Goal: Download file/media

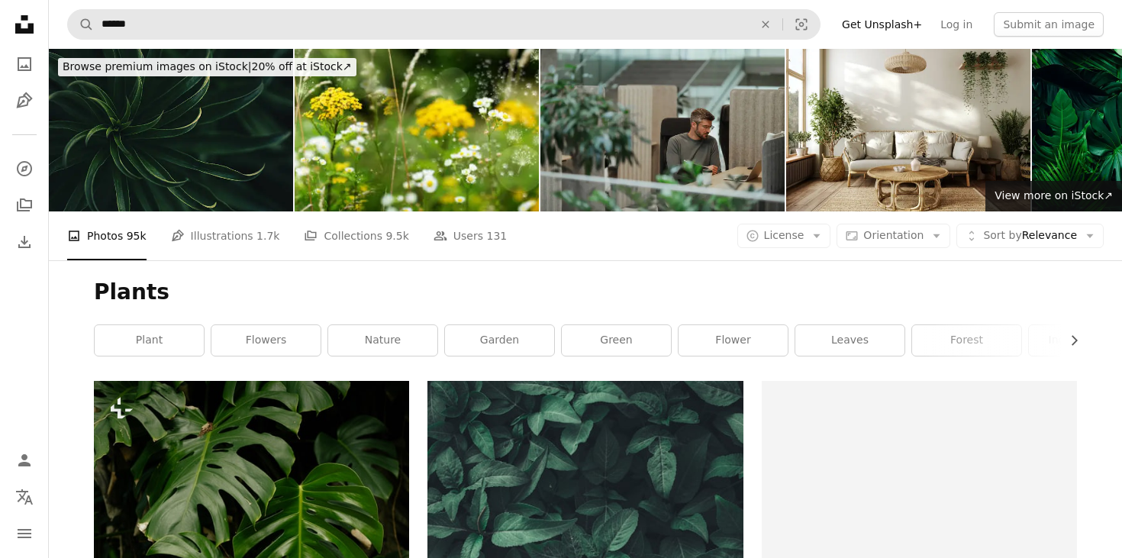
scroll to position [1016, 0]
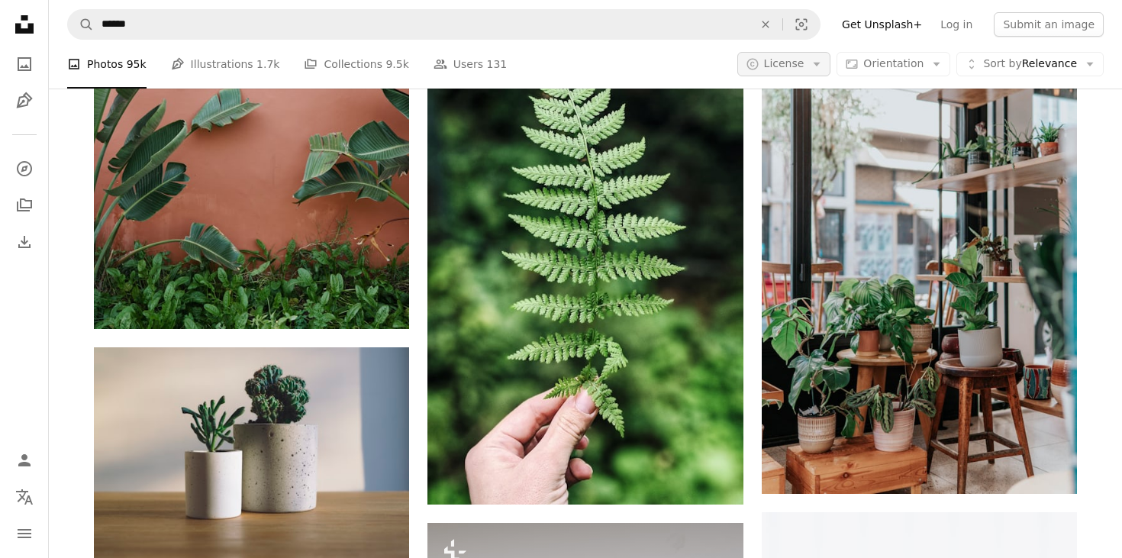
click at [823, 67] on icon "Arrow down" at bounding box center [817, 64] width 14 height 14
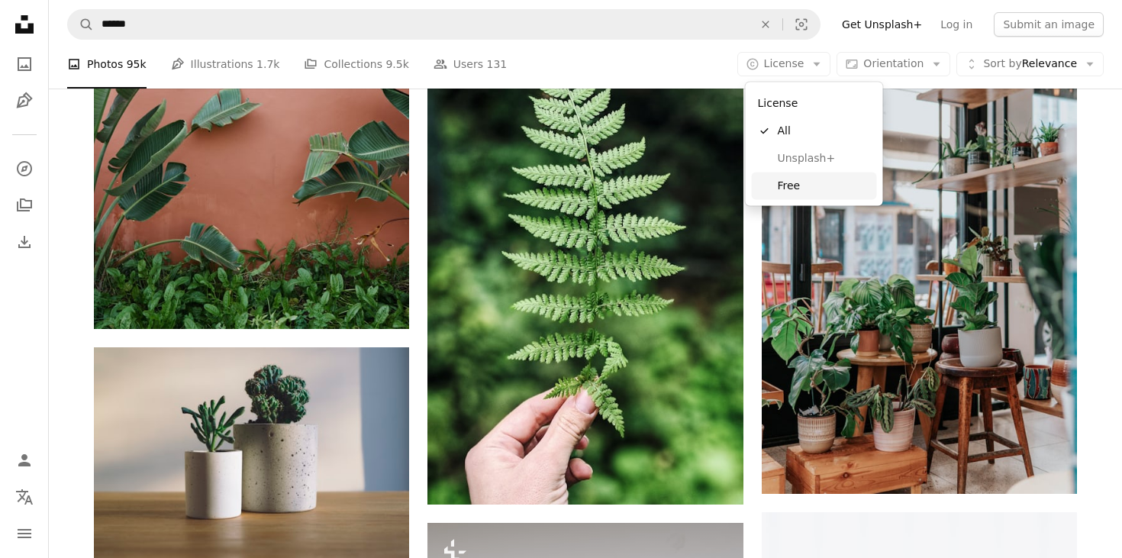
click at [795, 190] on span "Free" at bounding box center [824, 185] width 93 height 15
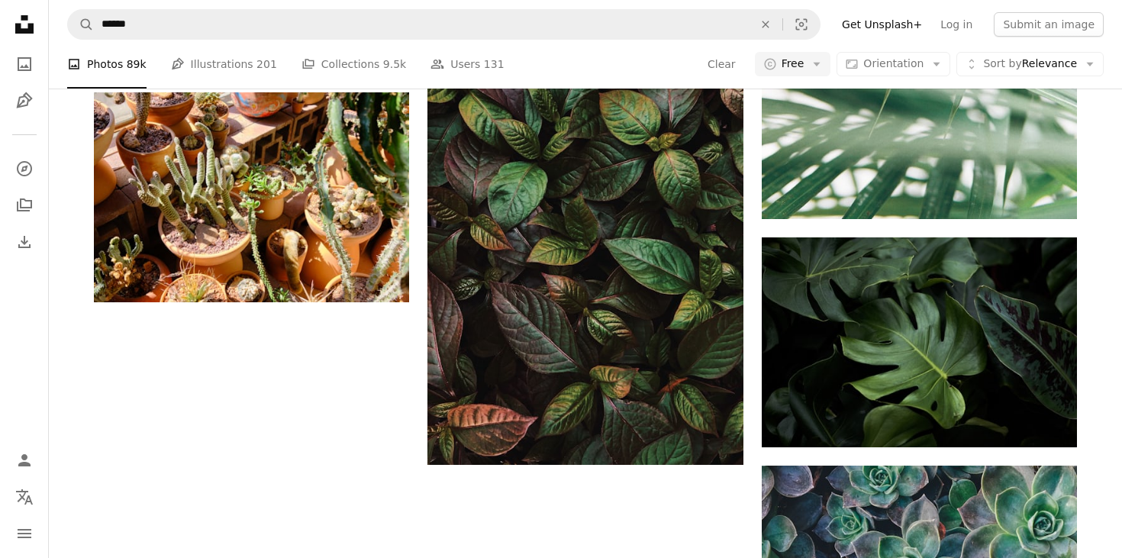
scroll to position [2479, 0]
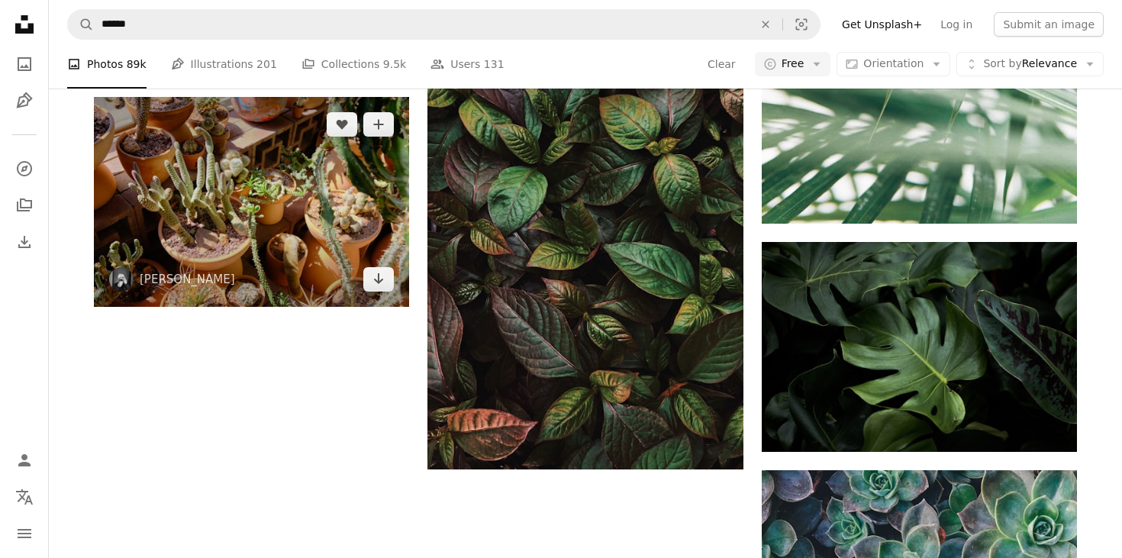
click at [213, 179] on img at bounding box center [251, 202] width 315 height 210
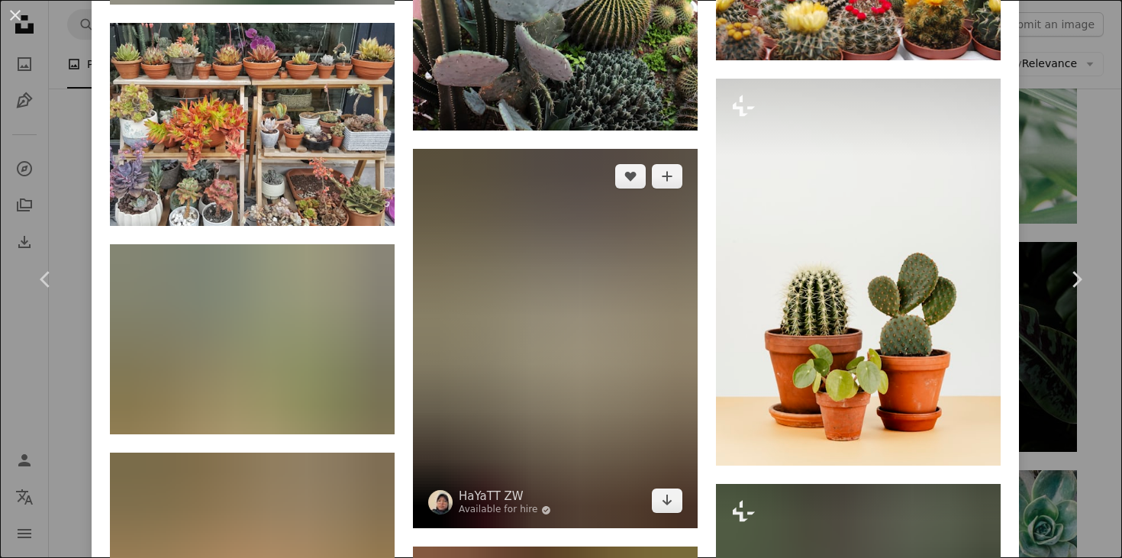
scroll to position [2736, 0]
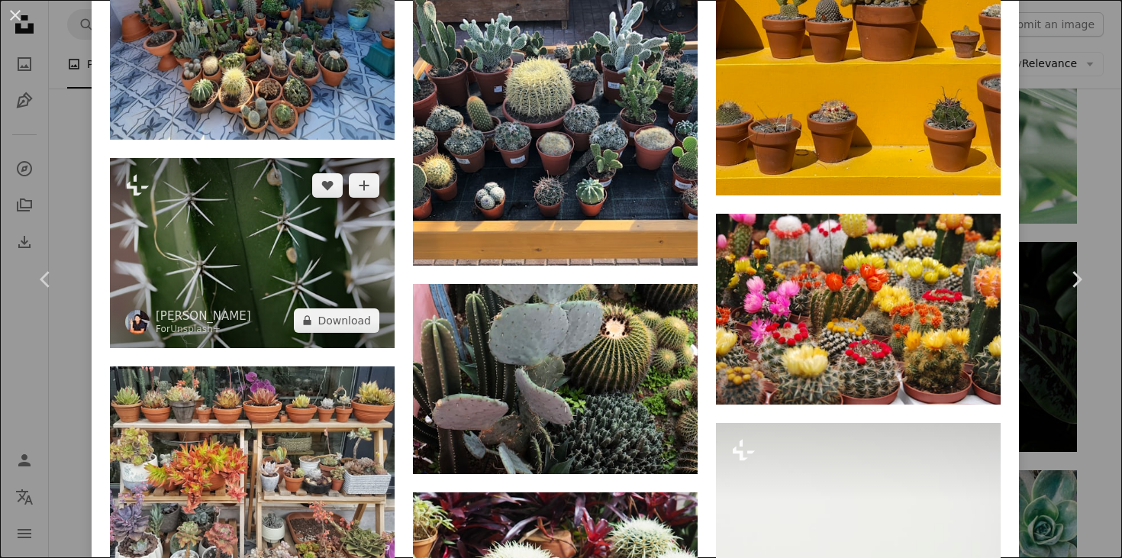
click at [224, 321] on img at bounding box center [252, 252] width 285 height 189
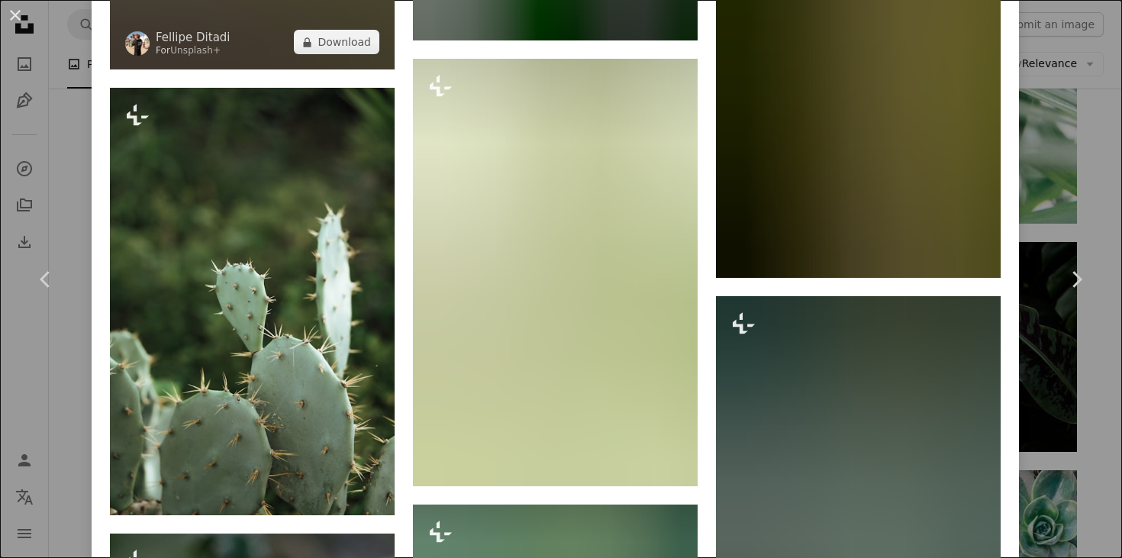
scroll to position [2314, 0]
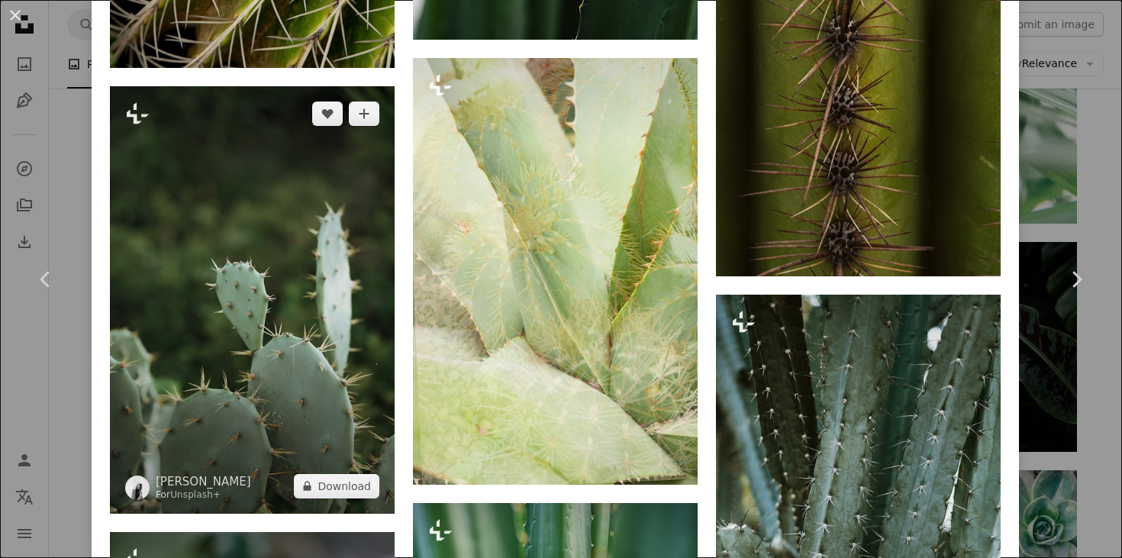
click at [205, 253] on img at bounding box center [252, 299] width 285 height 427
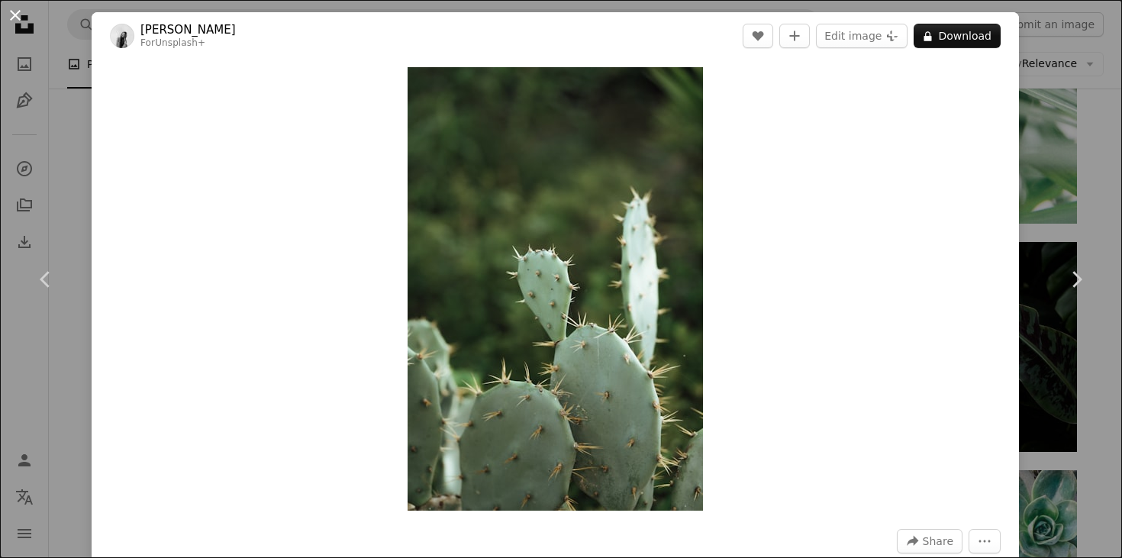
click at [18, 14] on button "An X shape" at bounding box center [15, 15] width 18 height 18
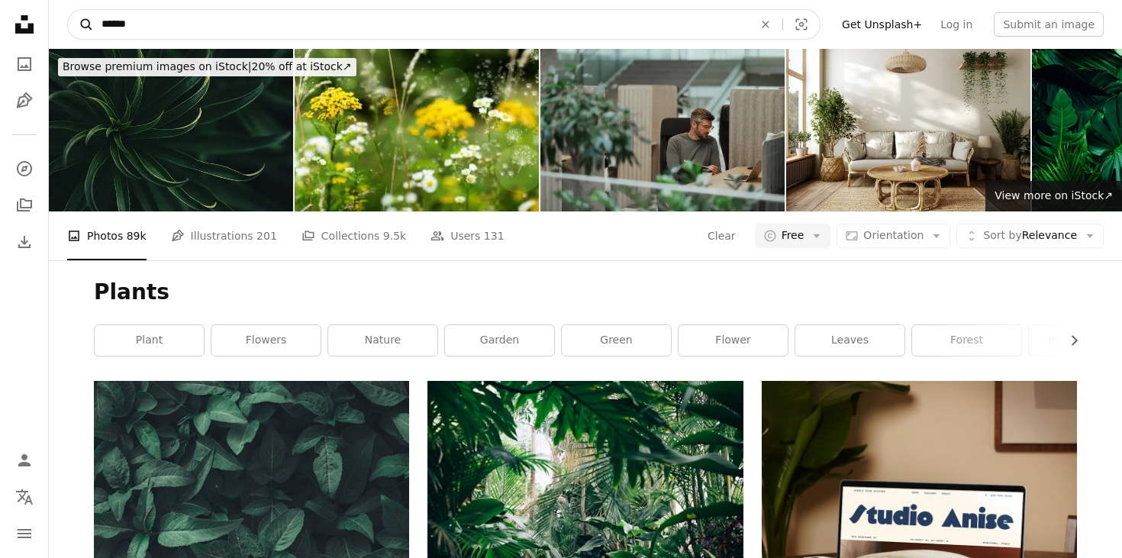
drag, startPoint x: 160, startPoint y: 27, endPoint x: 79, endPoint y: 24, distance: 80.9
click at [79, 24] on form "A magnifying glass ****** An X shape Visual search" at bounding box center [443, 24] width 753 height 31
type input "**********"
click at [81, 24] on button "A magnifying glass" at bounding box center [81, 24] width 26 height 29
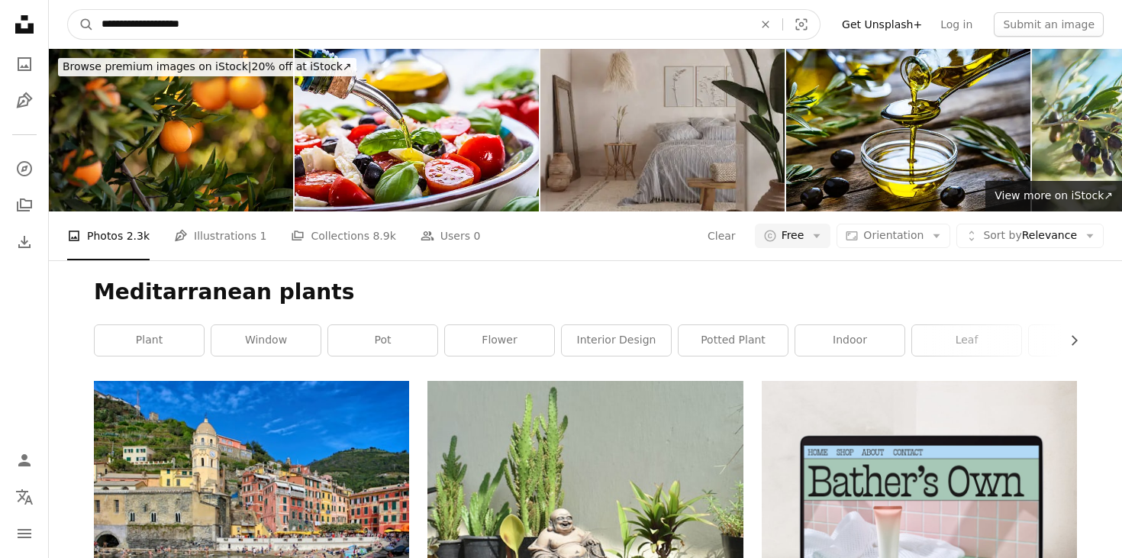
drag, startPoint x: 237, startPoint y: 31, endPoint x: 178, endPoint y: 28, distance: 59.6
click at [178, 28] on input "**********" at bounding box center [421, 24] width 655 height 29
type input "**********"
click at [81, 24] on button "A magnifying glass" at bounding box center [81, 24] width 26 height 29
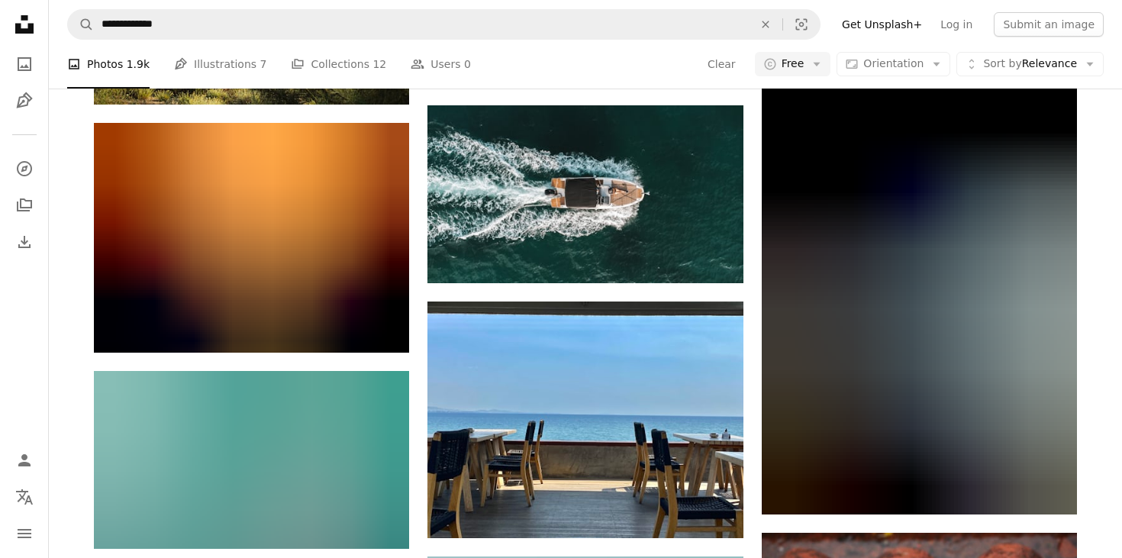
scroll to position [1438, 0]
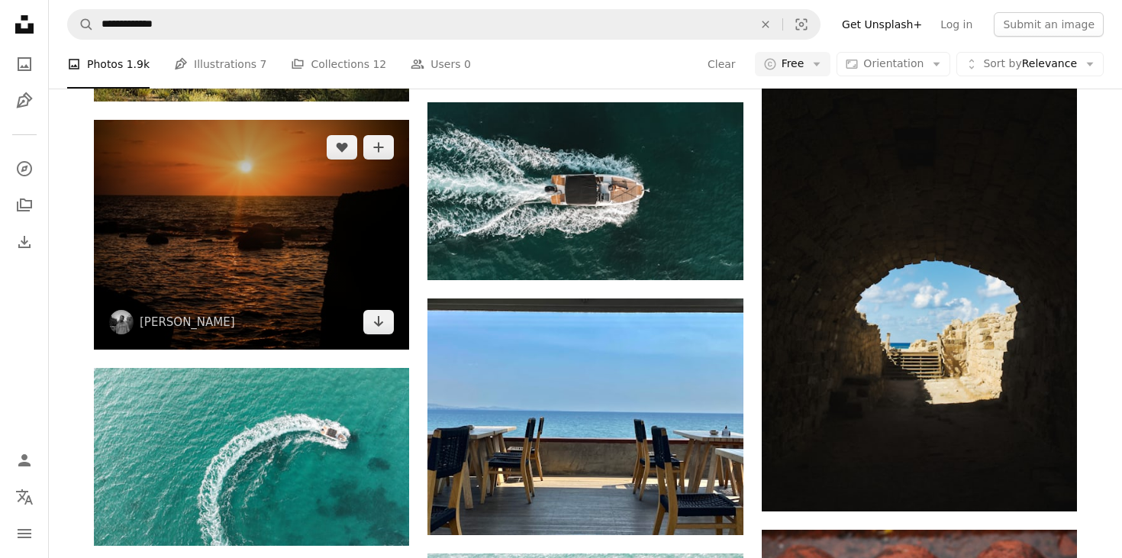
click at [262, 215] on img at bounding box center [251, 235] width 315 height 230
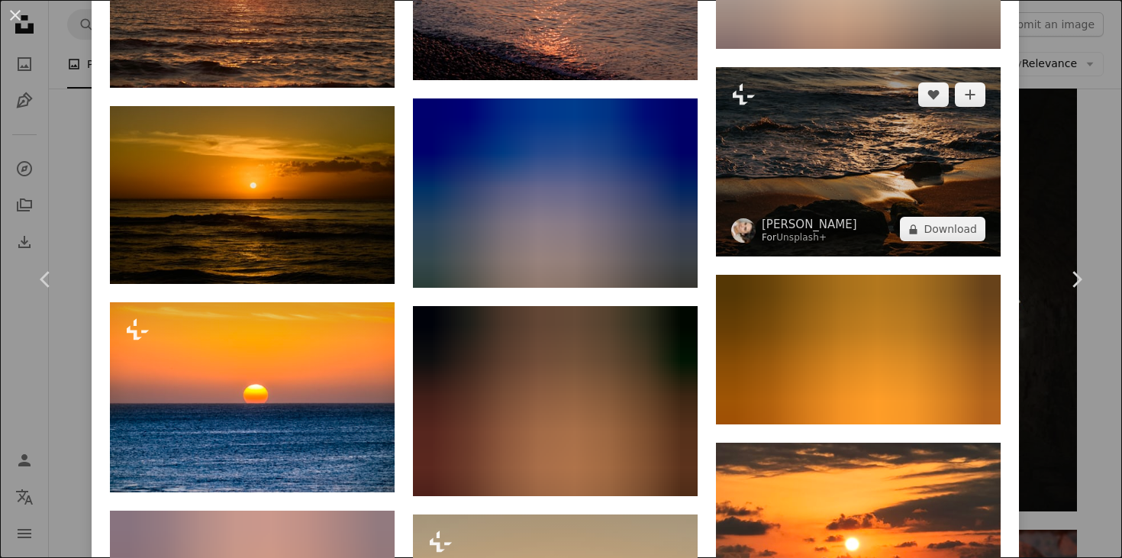
scroll to position [1833, 0]
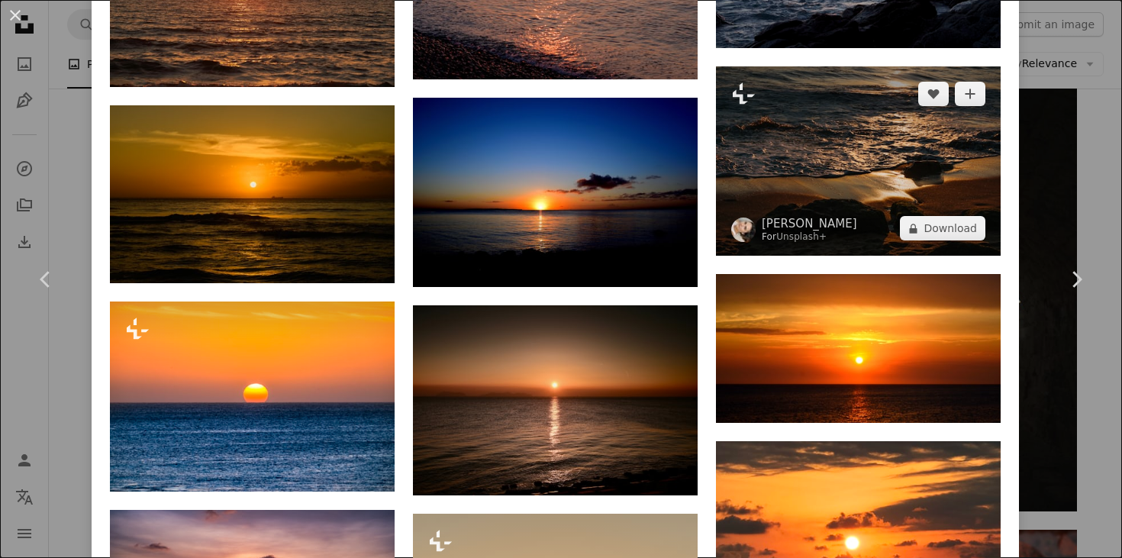
click at [871, 158] on img at bounding box center [858, 160] width 285 height 189
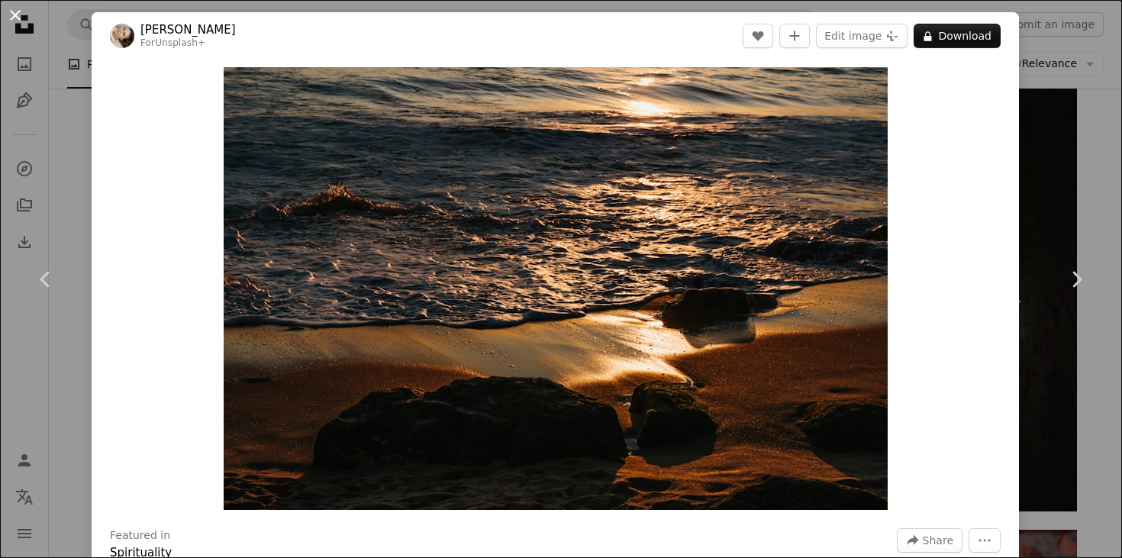
click at [13, 15] on button "An X shape" at bounding box center [15, 15] width 18 height 18
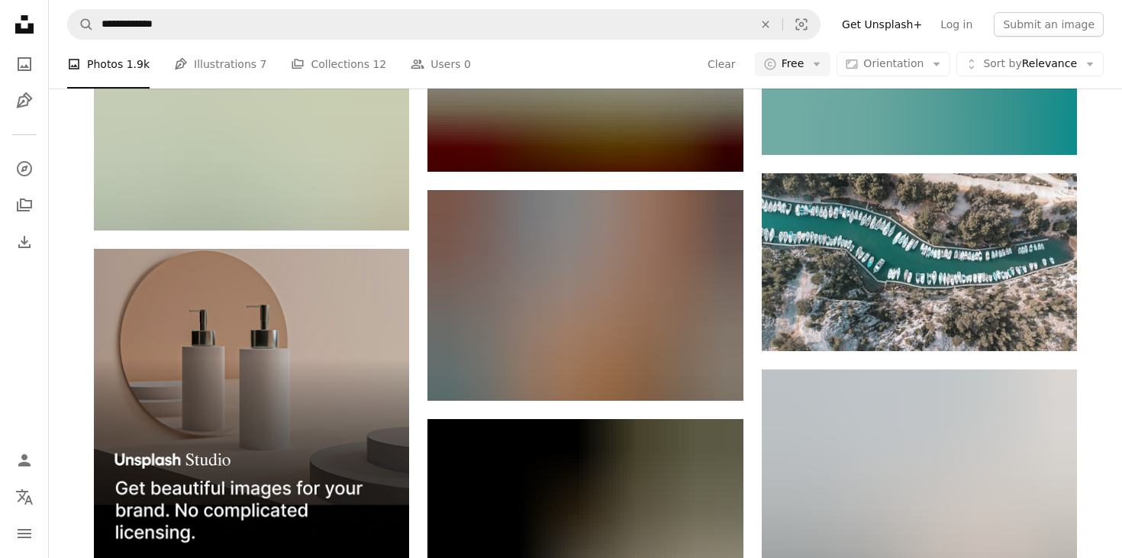
scroll to position [2598, 0]
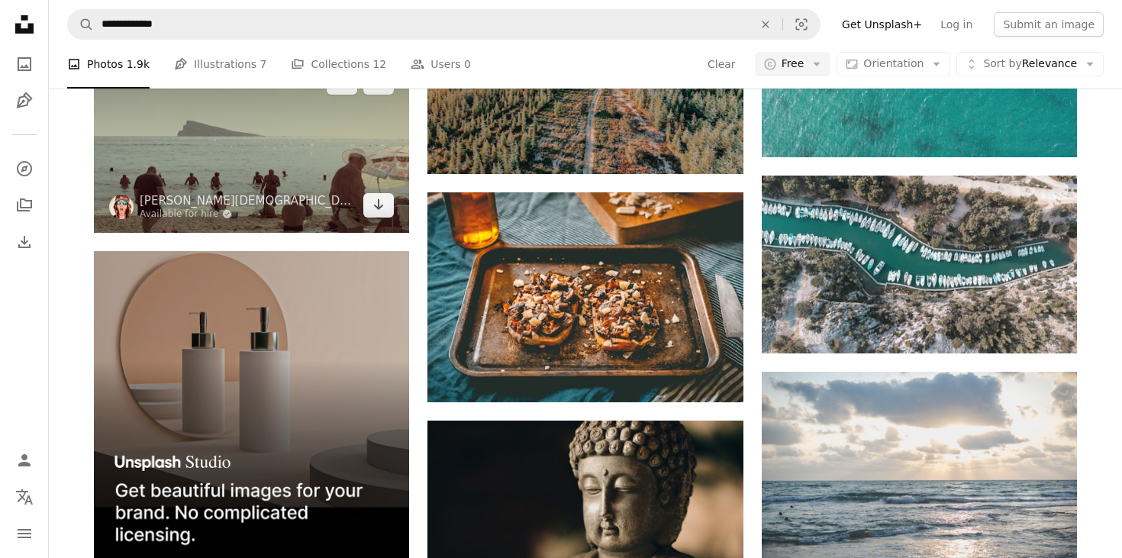
click at [316, 133] on img at bounding box center [251, 143] width 315 height 177
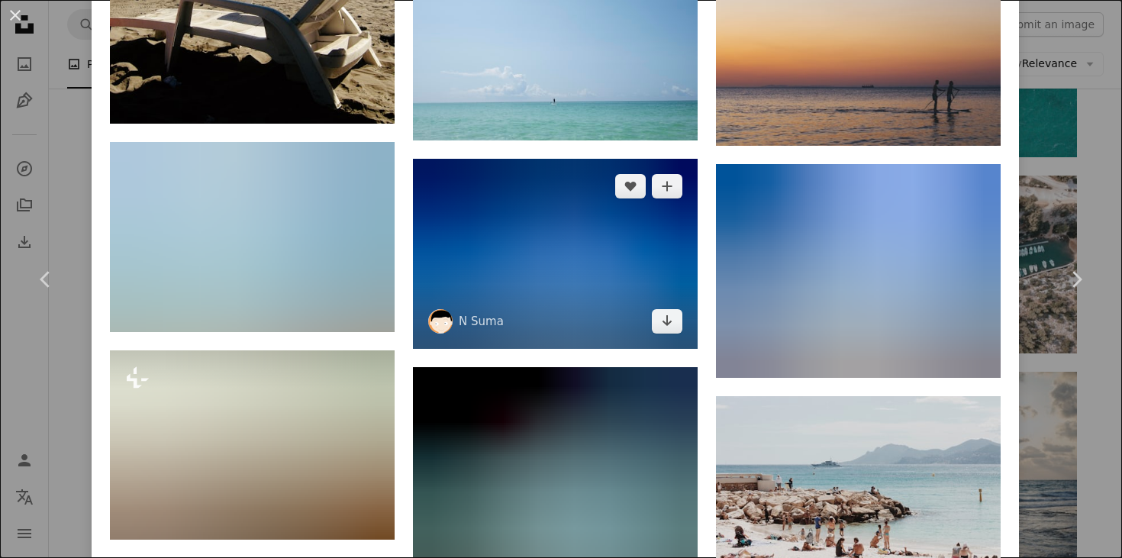
scroll to position [3817, 0]
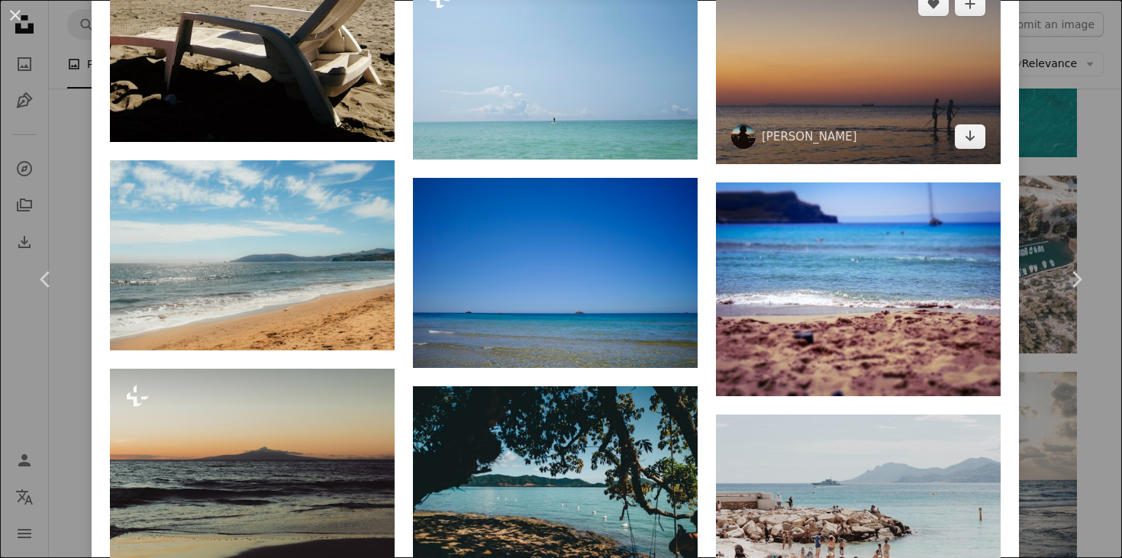
click at [891, 121] on img at bounding box center [858, 70] width 285 height 188
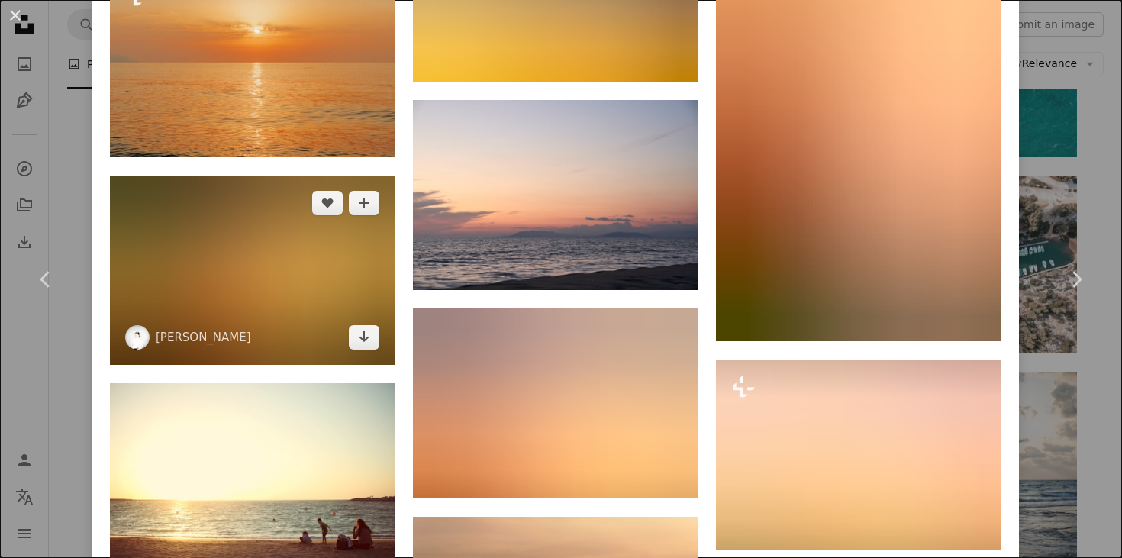
scroll to position [2766, 0]
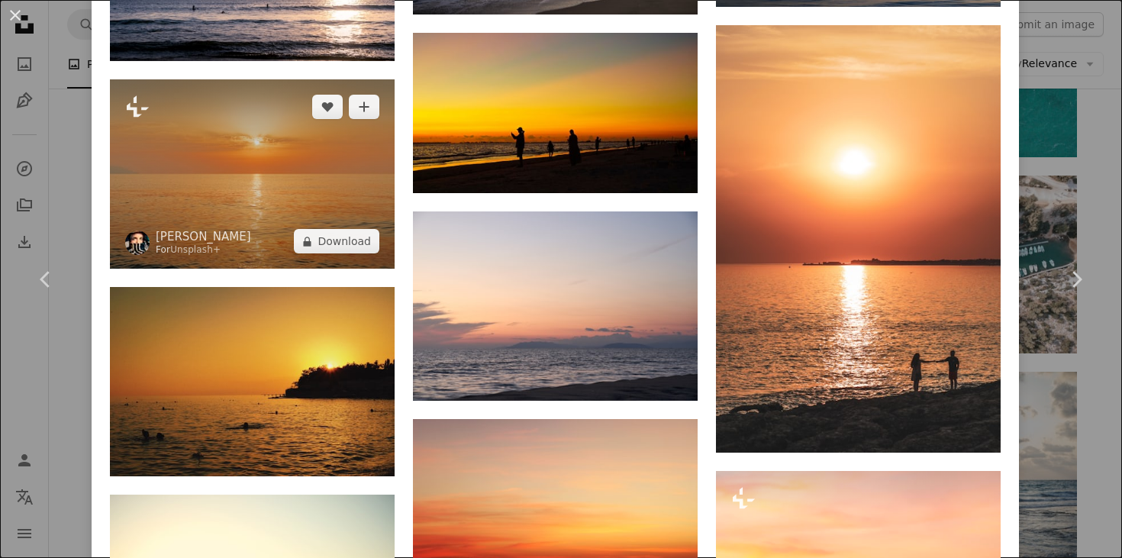
click at [295, 183] on img at bounding box center [252, 173] width 285 height 189
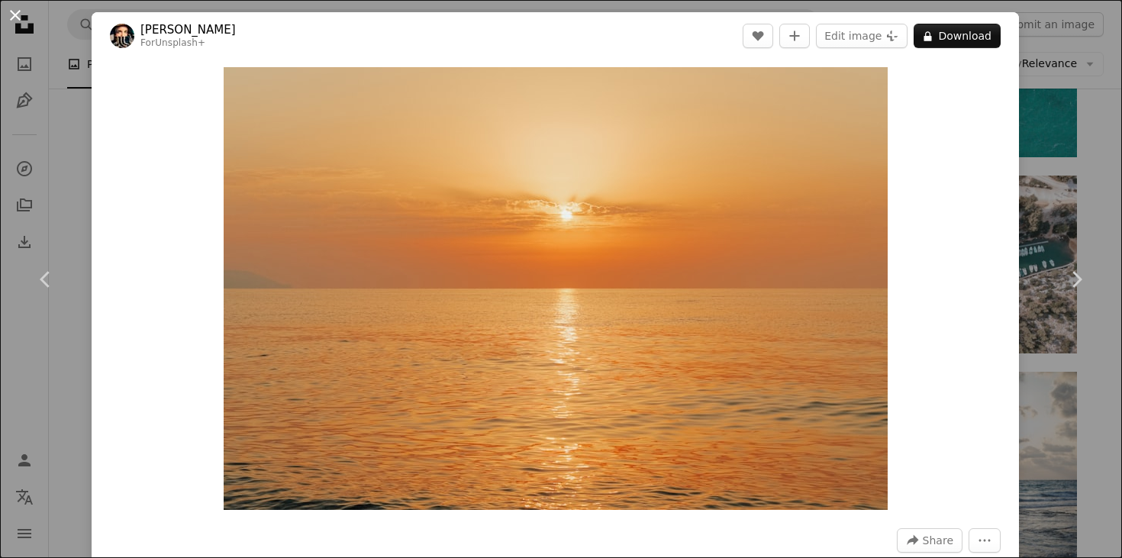
click at [16, 18] on button "An X shape" at bounding box center [15, 15] width 18 height 18
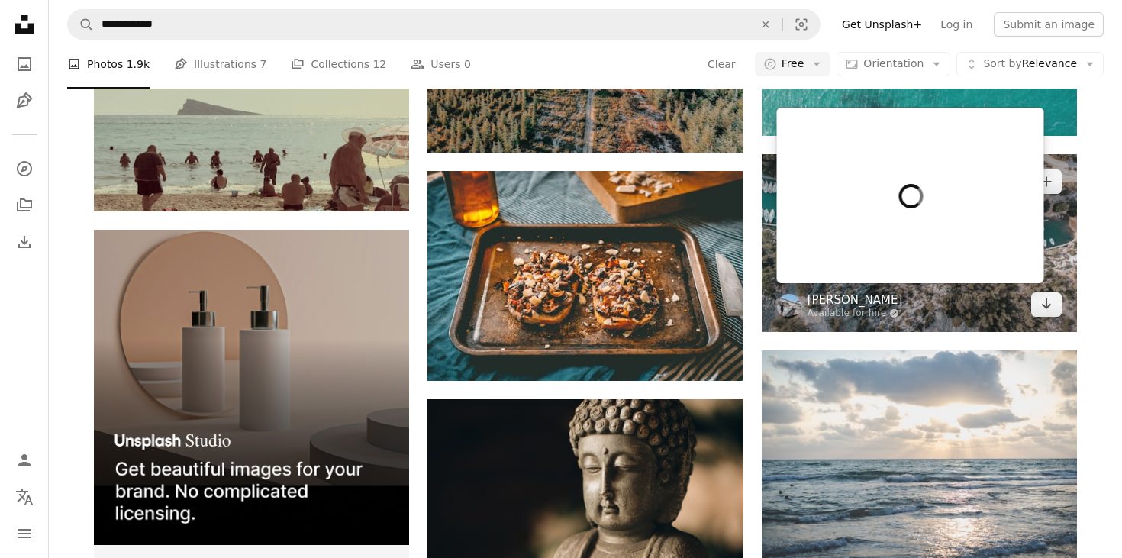
scroll to position [2621, 0]
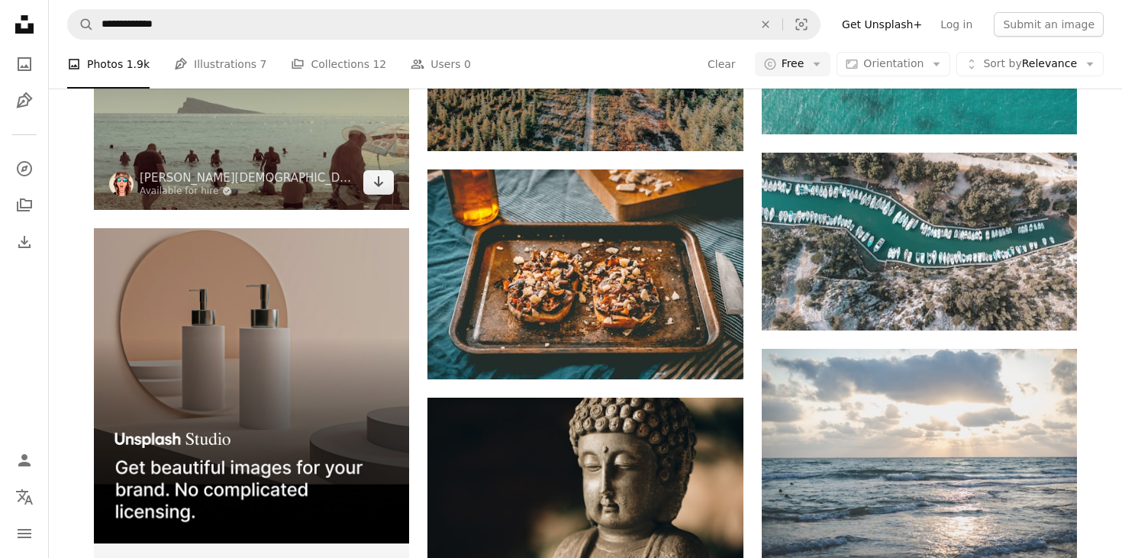
click at [268, 154] on img at bounding box center [251, 120] width 315 height 177
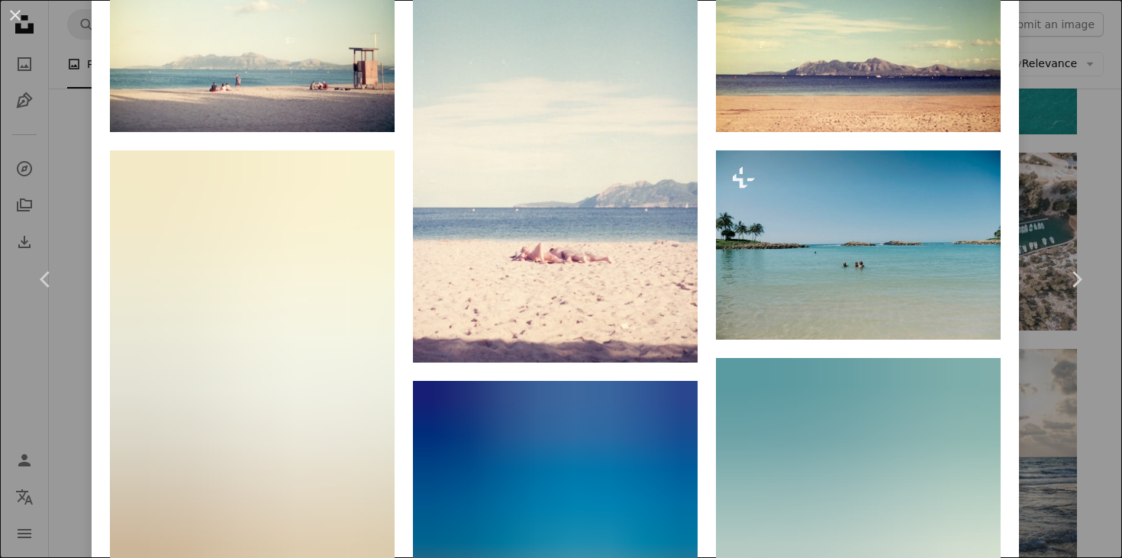
scroll to position [1211, 0]
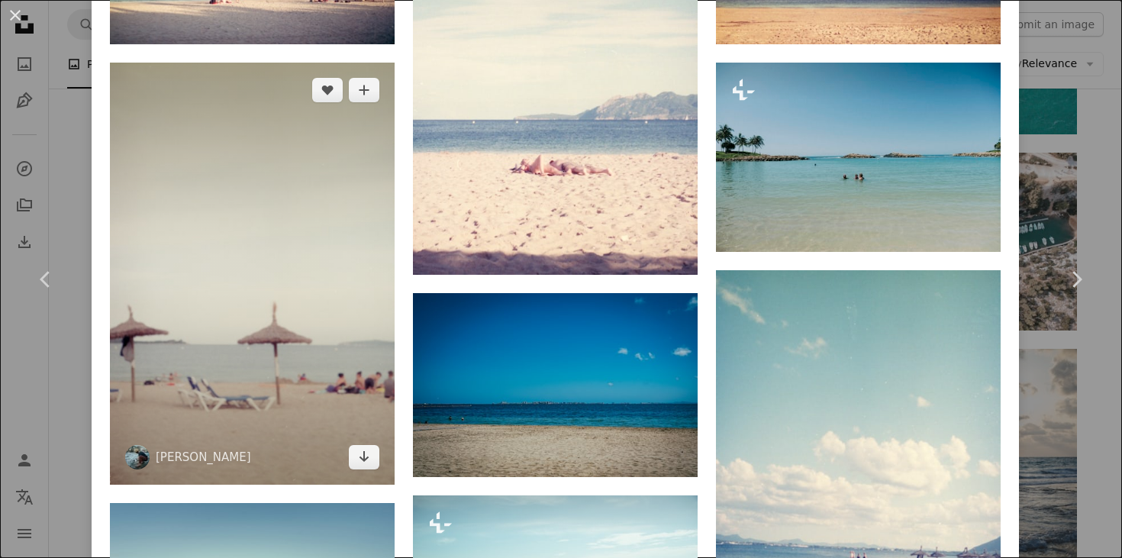
click at [235, 319] on img at bounding box center [252, 274] width 285 height 422
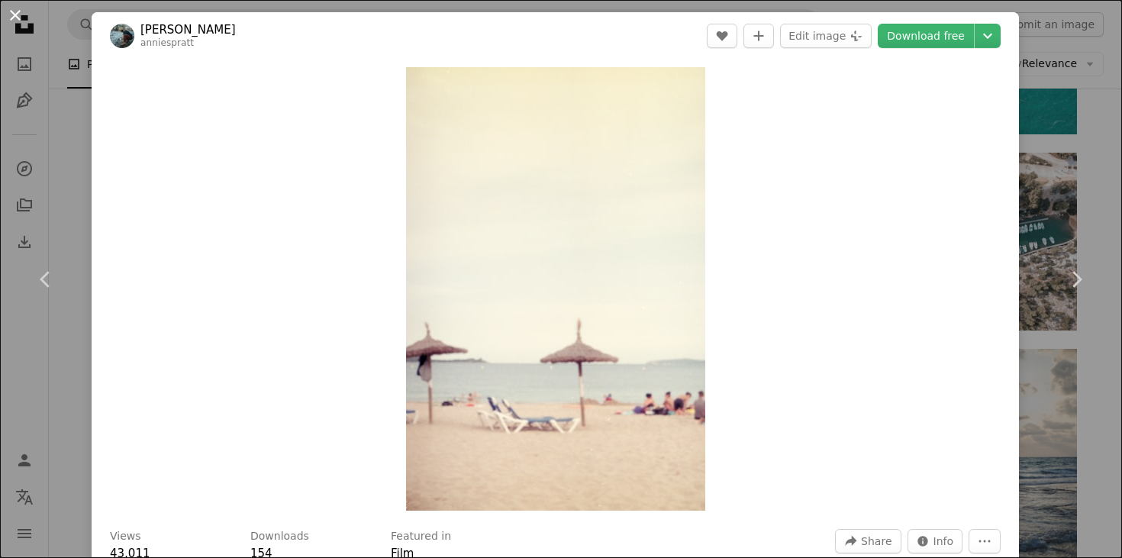
click at [16, 20] on button "An X shape" at bounding box center [15, 15] width 18 height 18
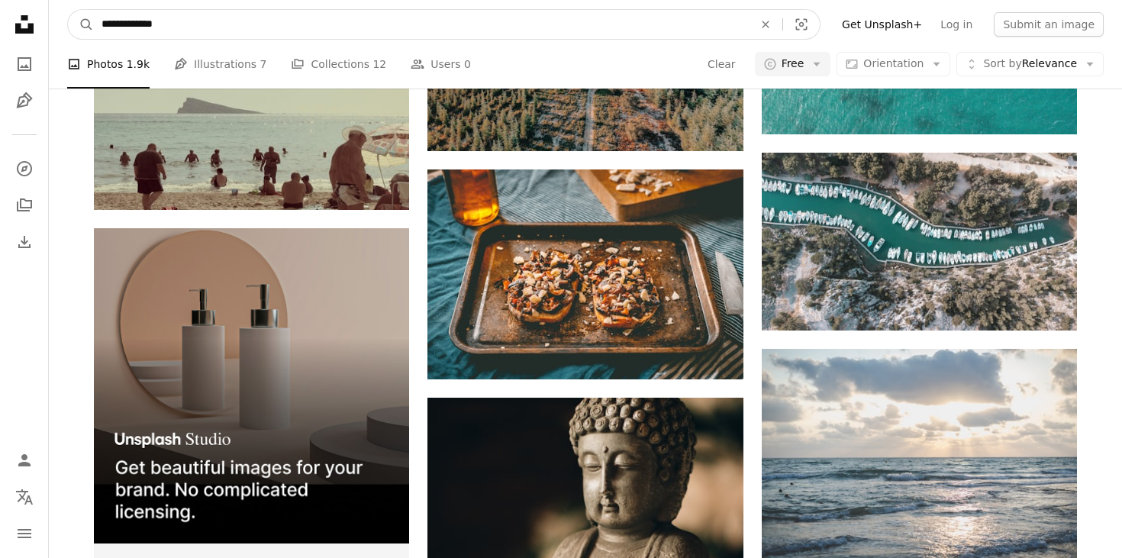
drag, startPoint x: 193, startPoint y: 29, endPoint x: 50, endPoint y: -5, distance: 146.8
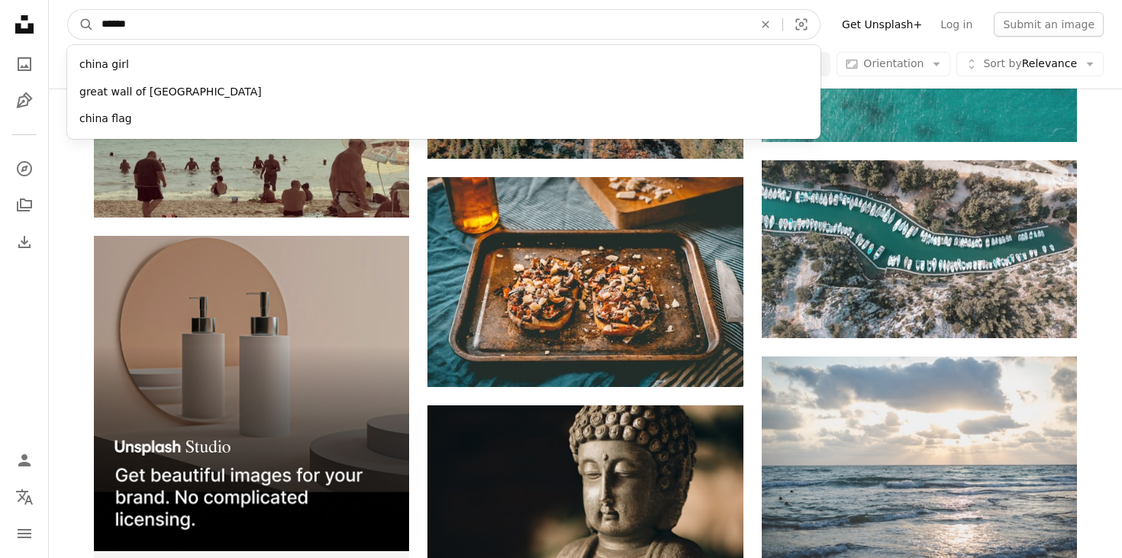
type input "*******"
click at [81, 24] on button "A magnifying glass" at bounding box center [81, 24] width 26 height 29
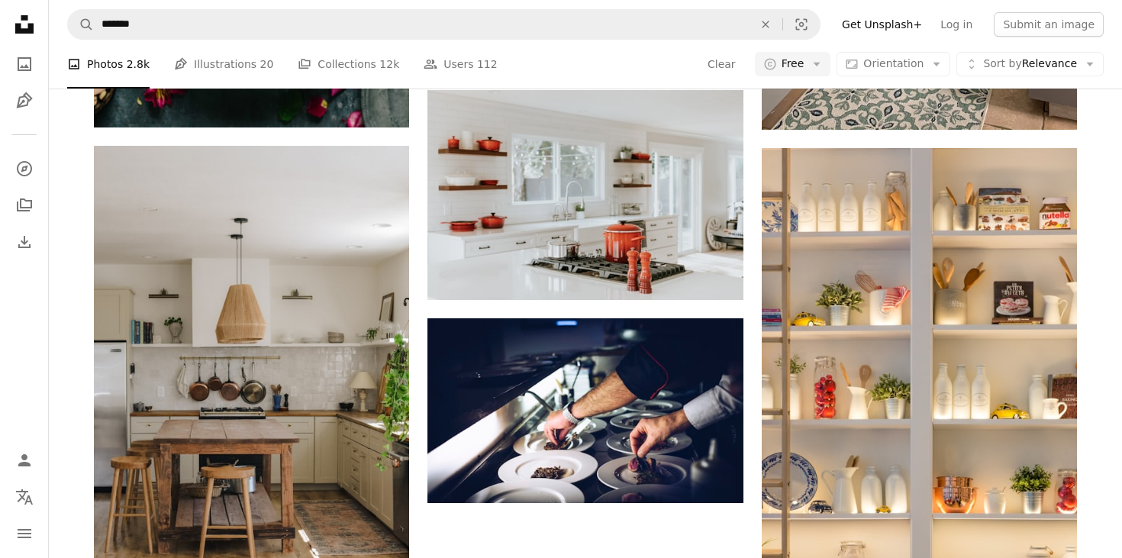
scroll to position [2076, 0]
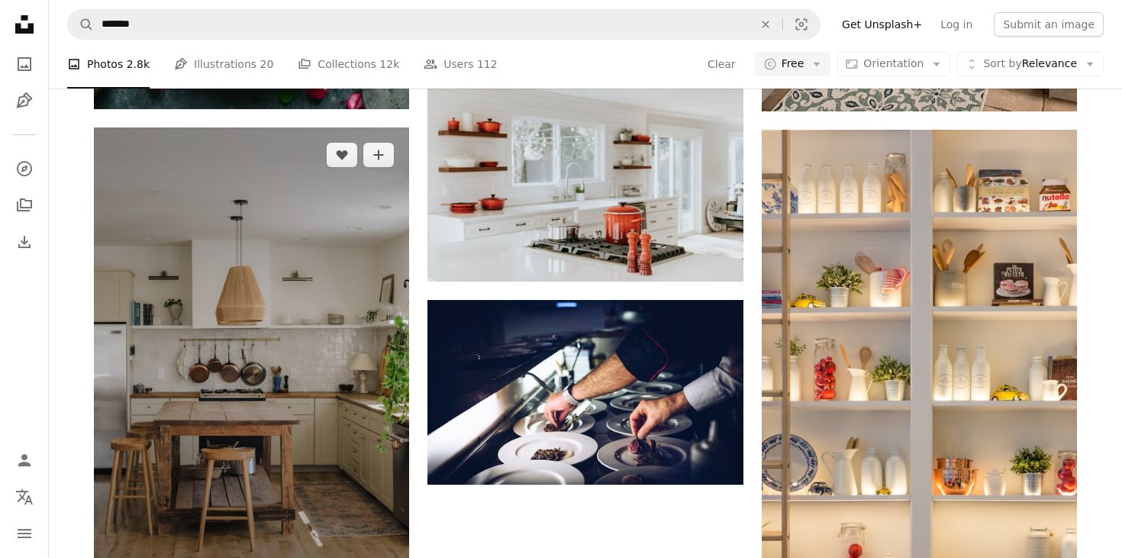
click at [258, 350] on img at bounding box center [251, 363] width 315 height 473
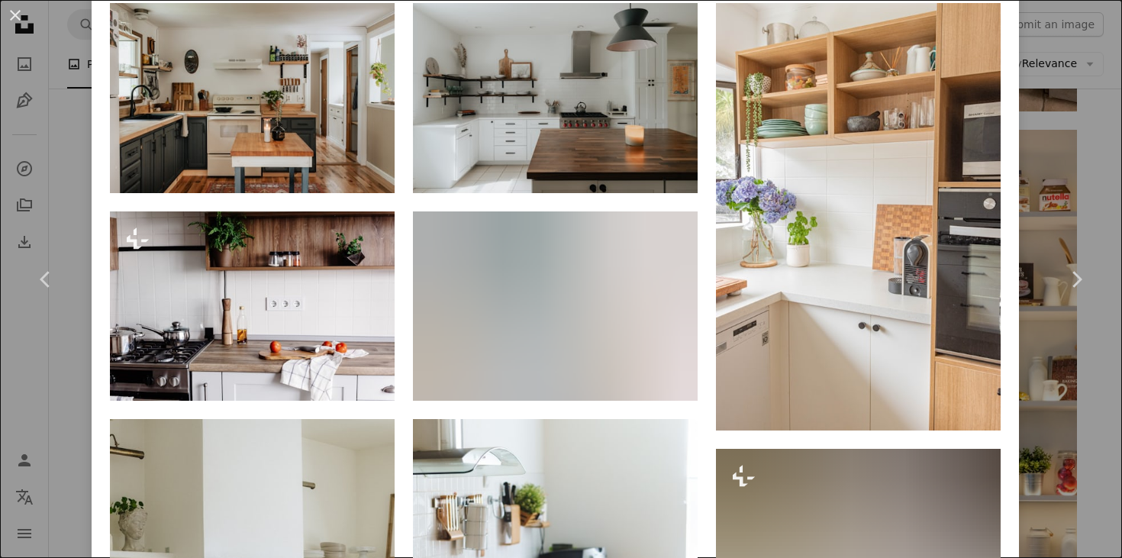
scroll to position [1100, 0]
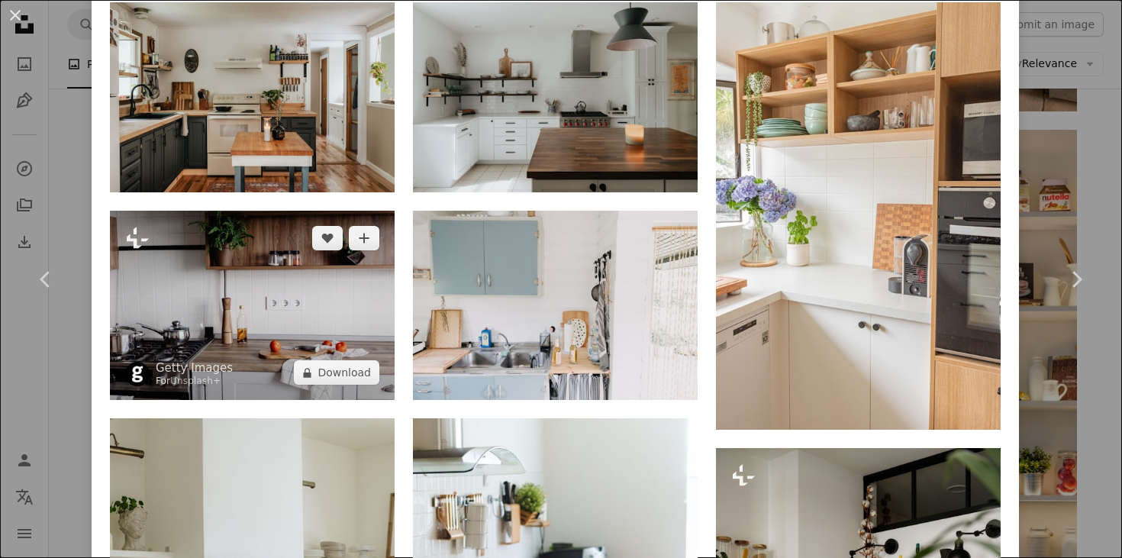
click at [303, 316] on img at bounding box center [252, 305] width 285 height 189
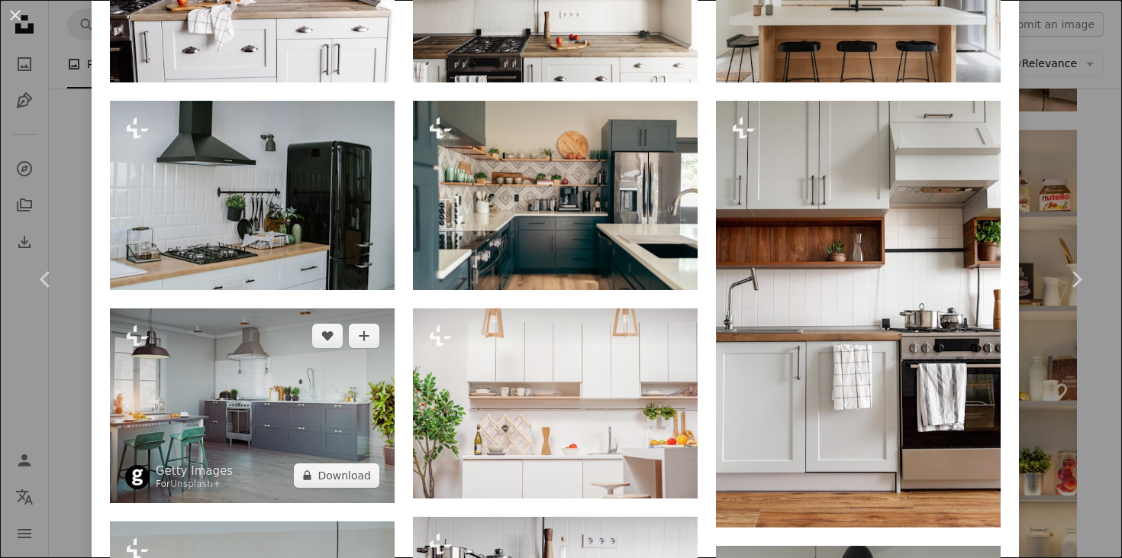
scroll to position [2391, 0]
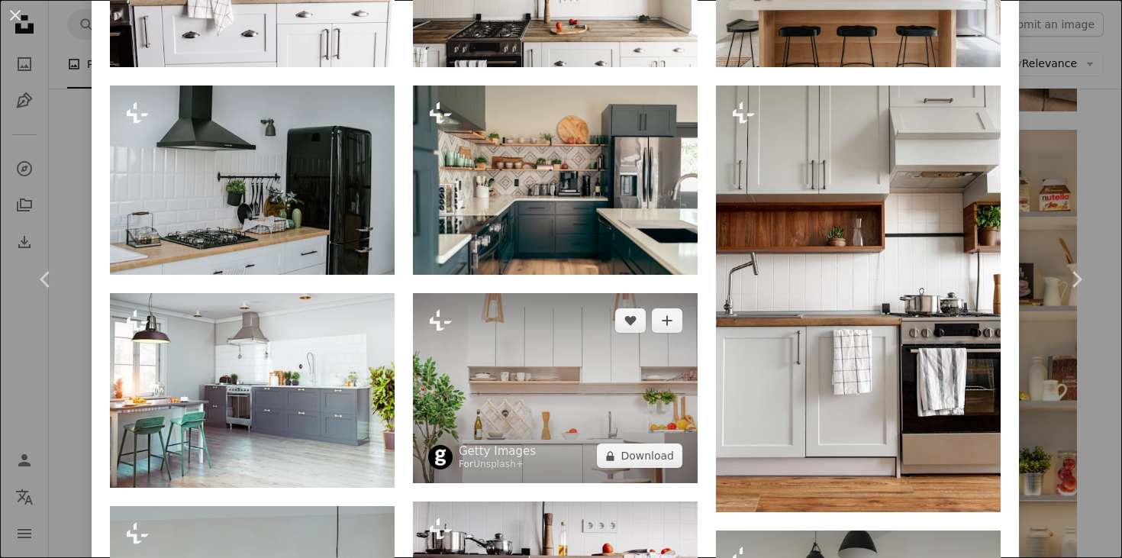
drag, startPoint x: 544, startPoint y: 337, endPoint x: 518, endPoint y: 323, distance: 29.7
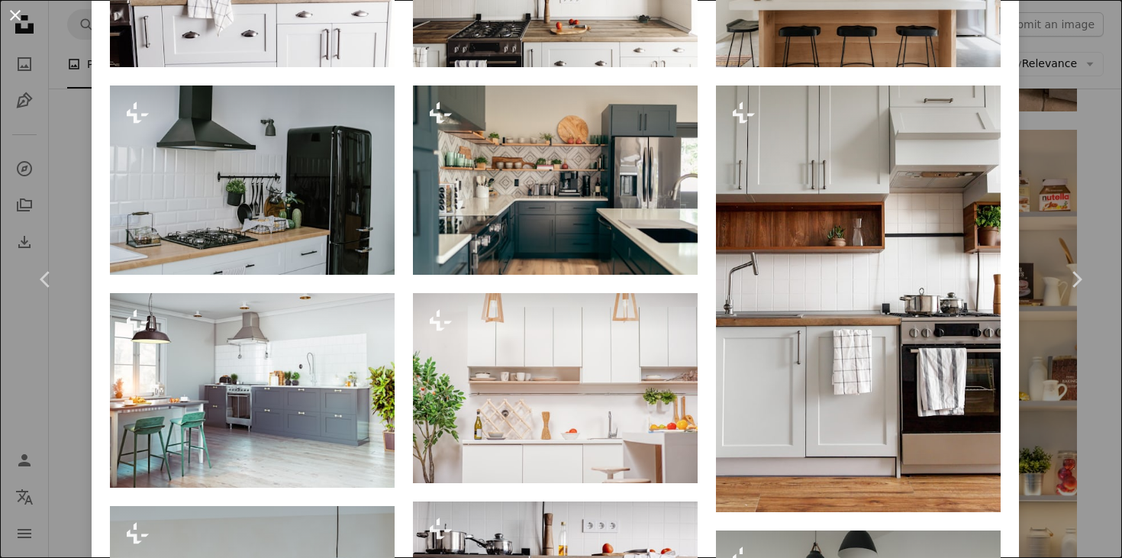
click at [15, 10] on button "An X shape" at bounding box center [15, 15] width 18 height 18
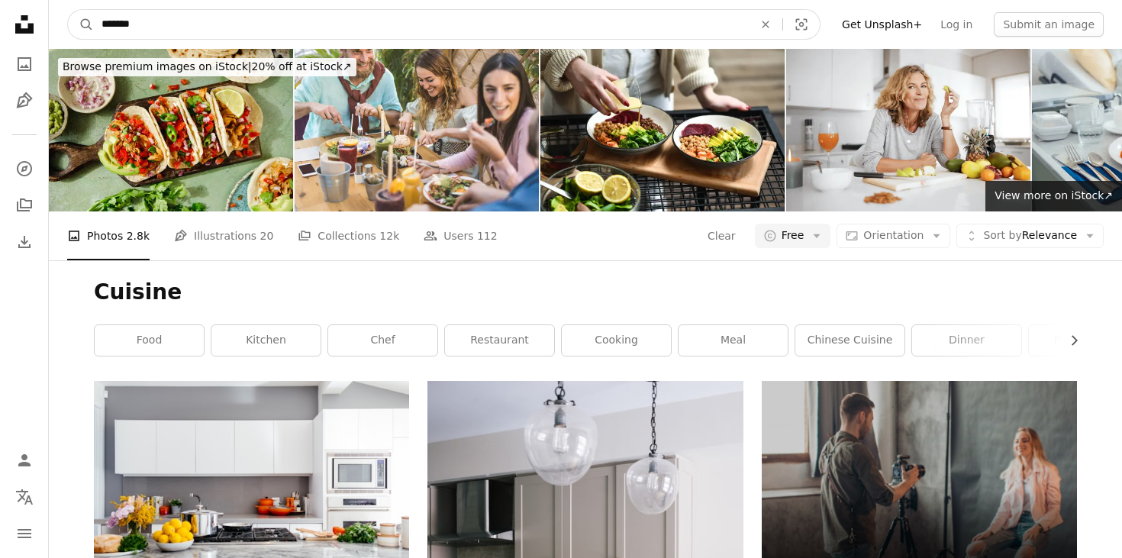
drag, startPoint x: 156, startPoint y: 21, endPoint x: 29, endPoint y: 10, distance: 127.9
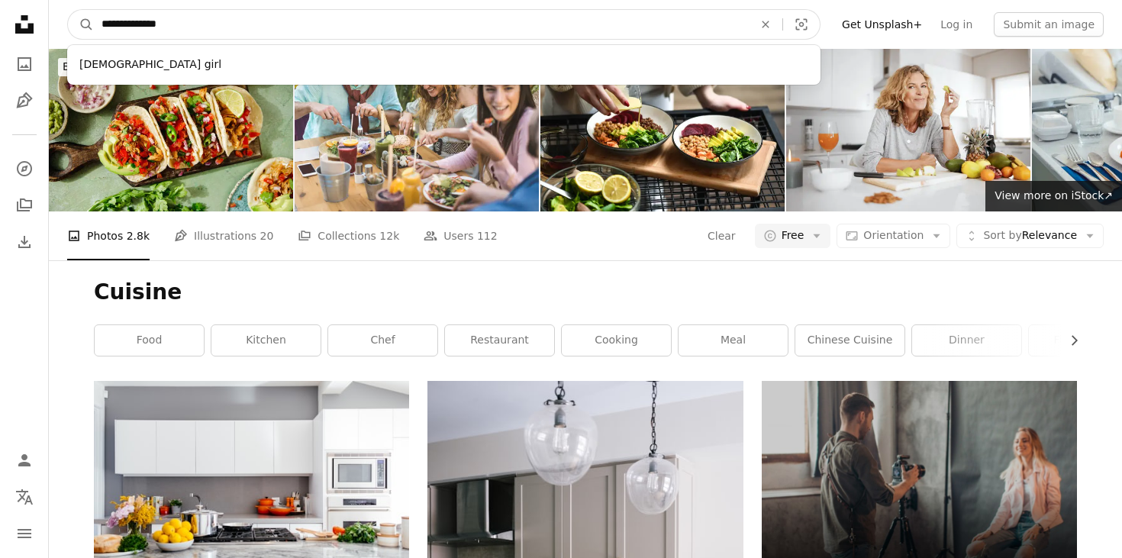
type input "**********"
click at [81, 24] on button "A magnifying glass" at bounding box center [81, 24] width 26 height 29
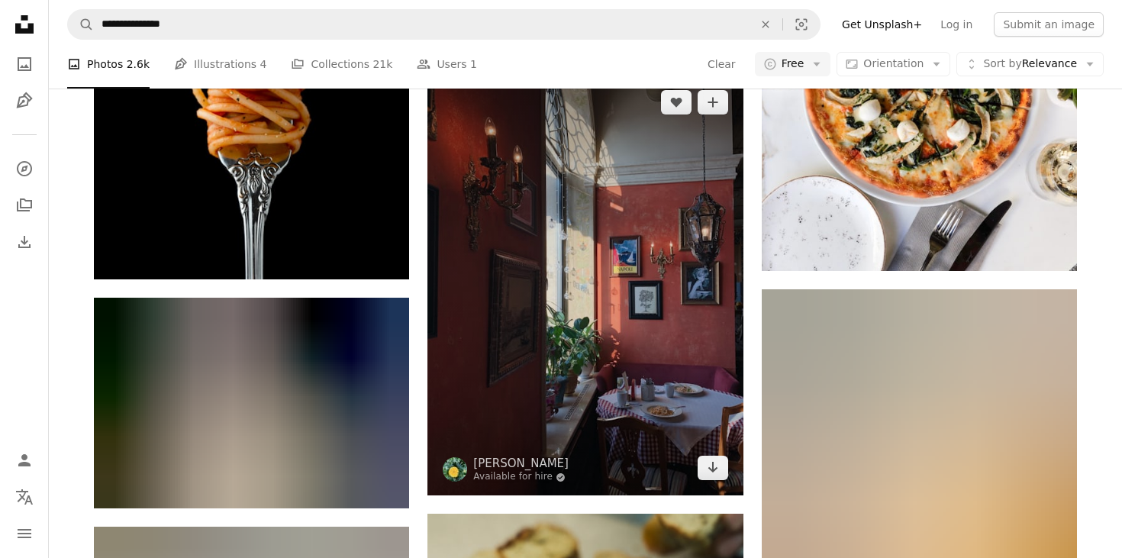
scroll to position [1523, 0]
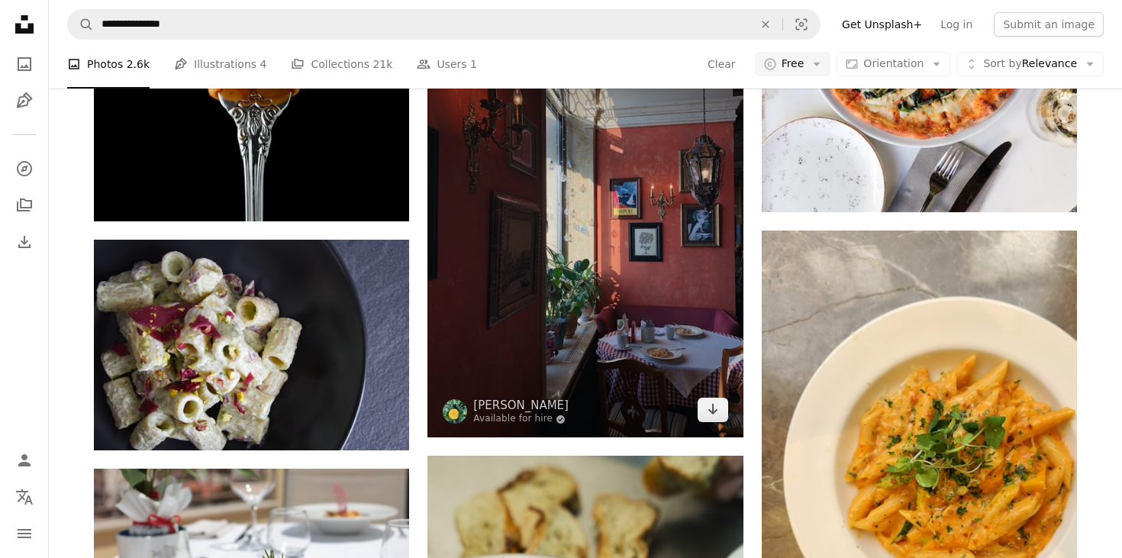
click at [579, 321] on img at bounding box center [584, 227] width 315 height 420
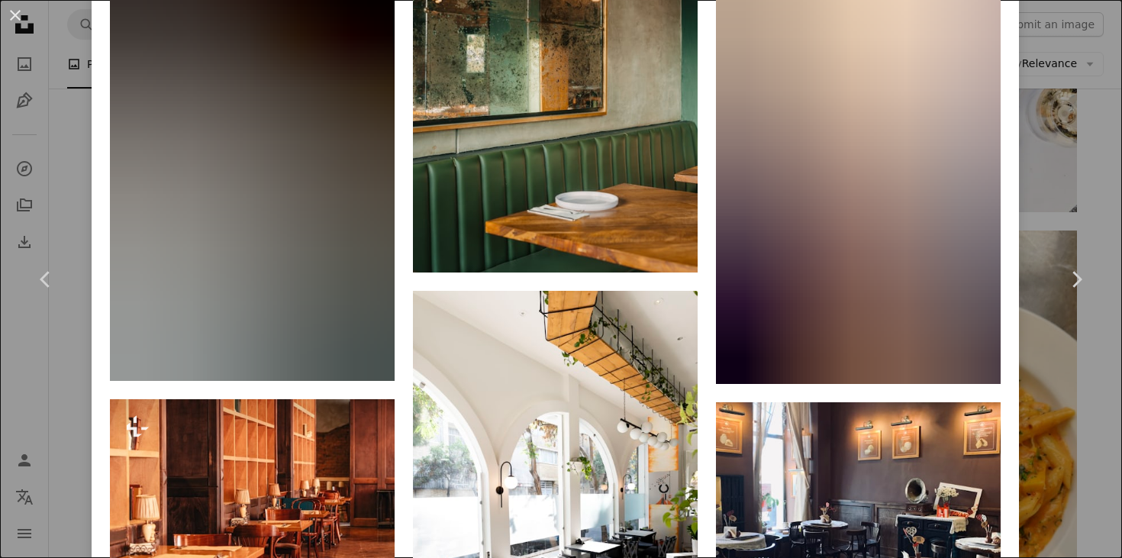
scroll to position [2094, 0]
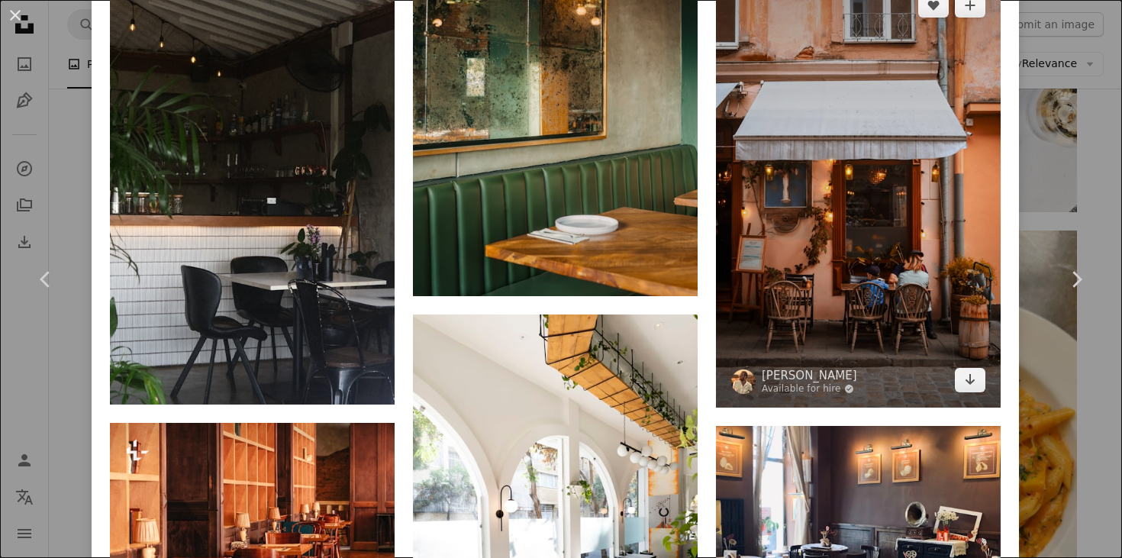
click at [833, 263] on img at bounding box center [858, 193] width 285 height 430
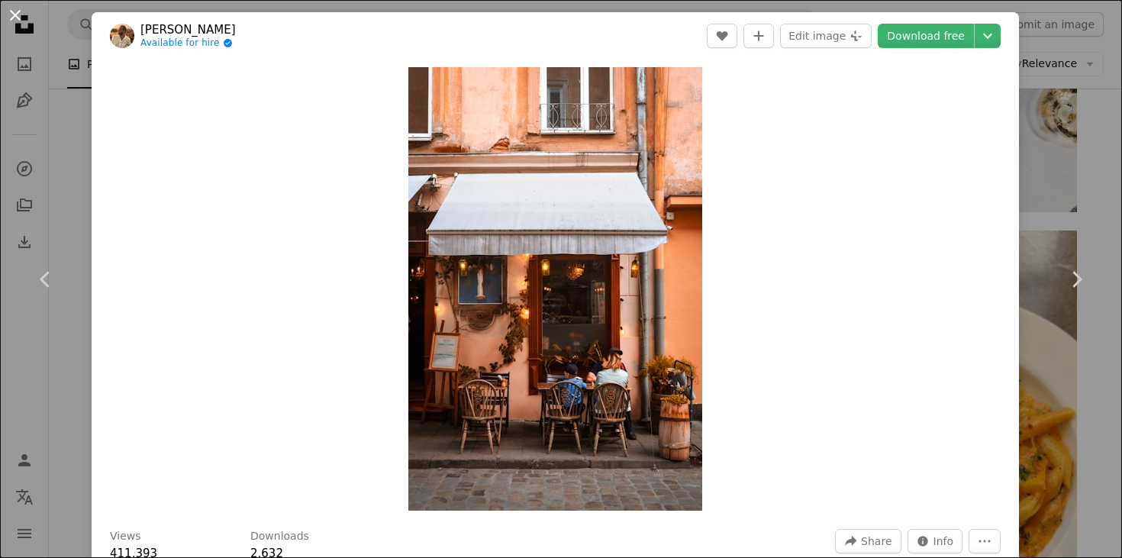
click at [11, 19] on button "An X shape" at bounding box center [15, 15] width 18 height 18
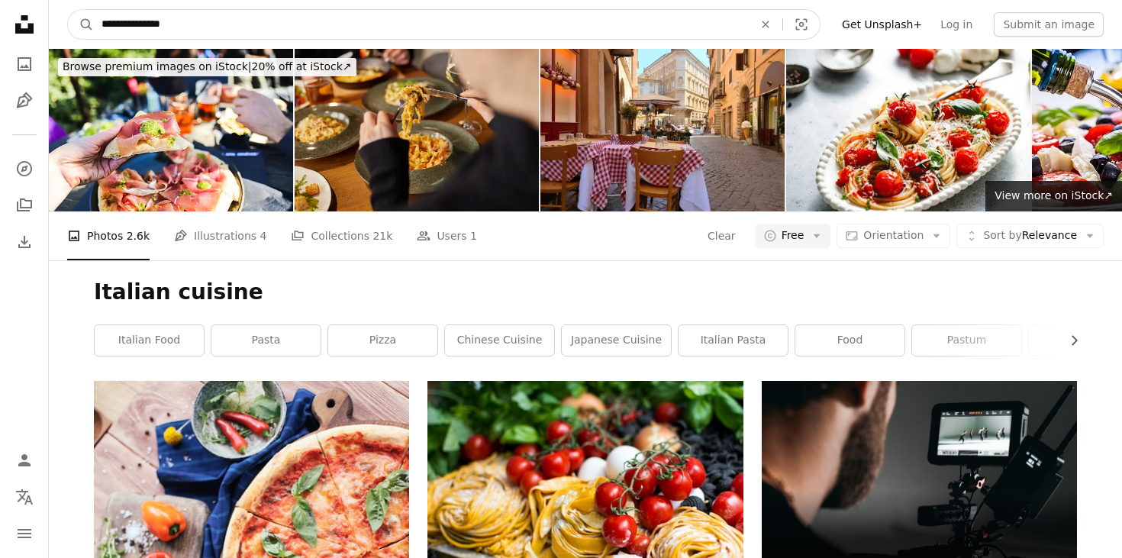
drag, startPoint x: 179, startPoint y: 19, endPoint x: 53, endPoint y: 5, distance: 126.7
click at [53, 5] on nav "**********" at bounding box center [585, 24] width 1073 height 49
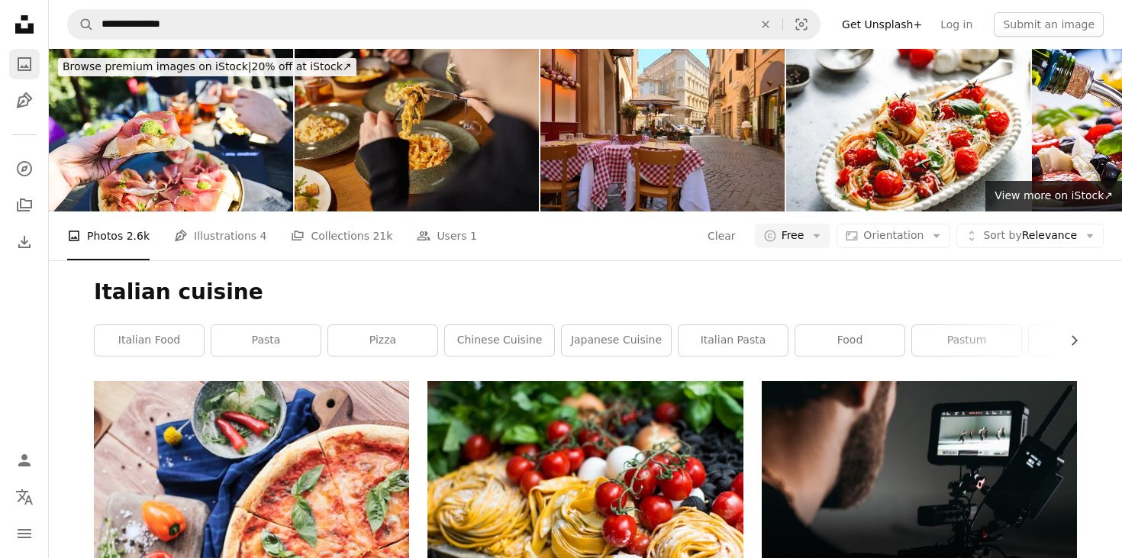
click at [27, 55] on icon "A photo" at bounding box center [24, 64] width 18 height 18
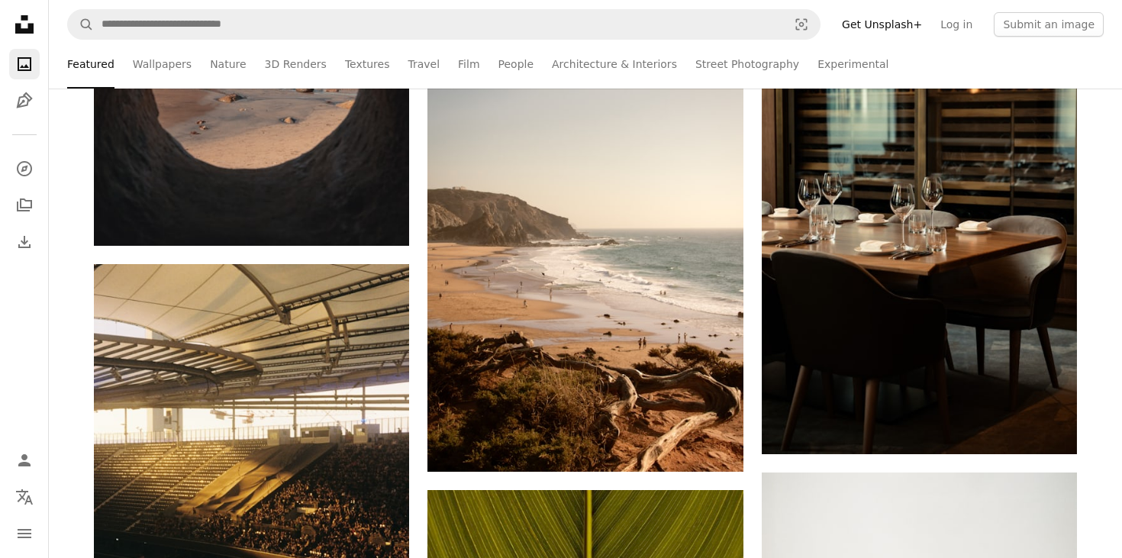
scroll to position [2567, 0]
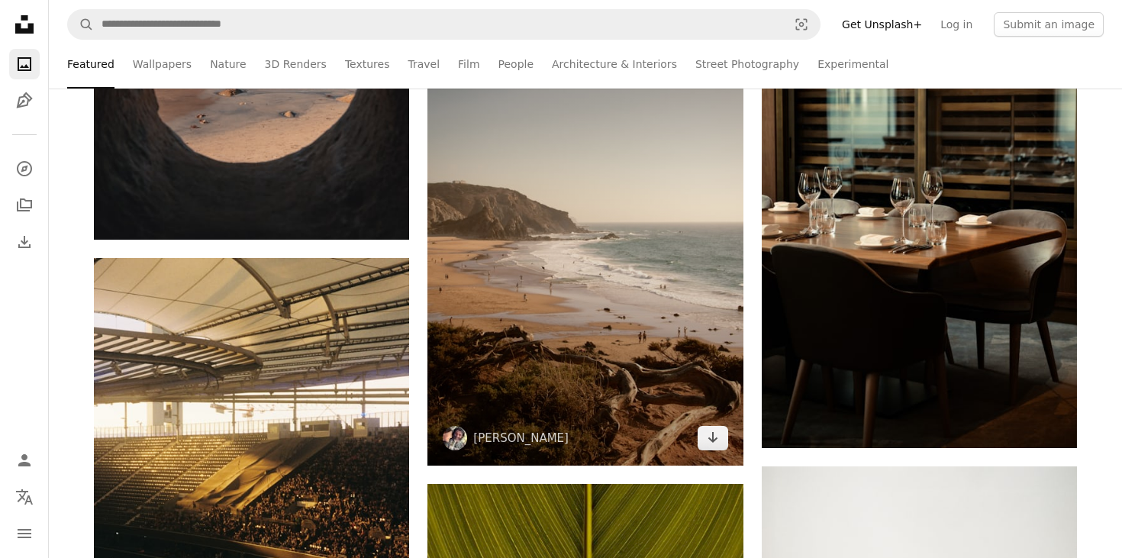
click at [607, 217] on img at bounding box center [584, 228] width 315 height 473
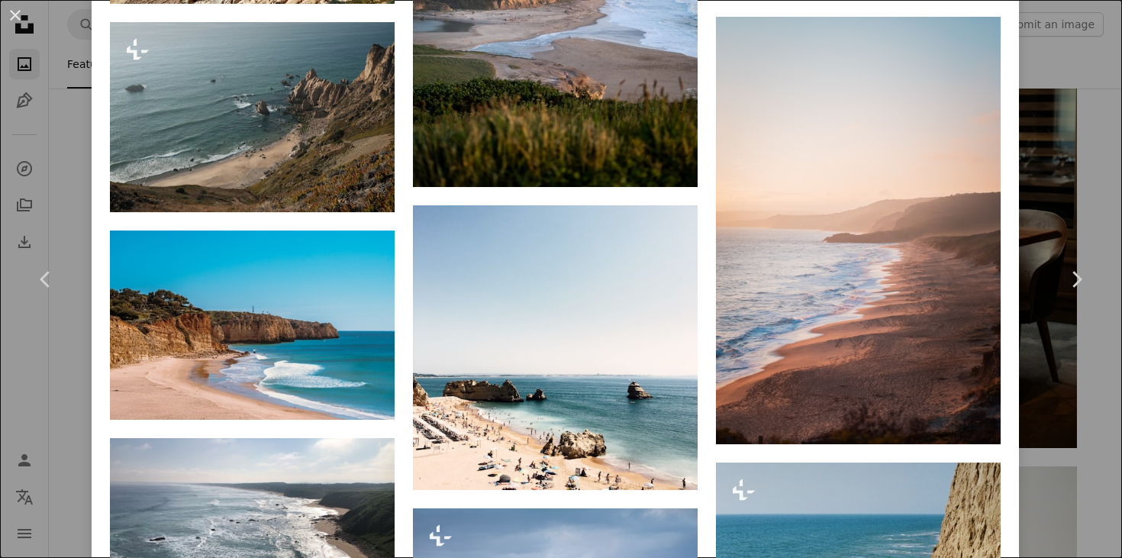
scroll to position [2734, 0]
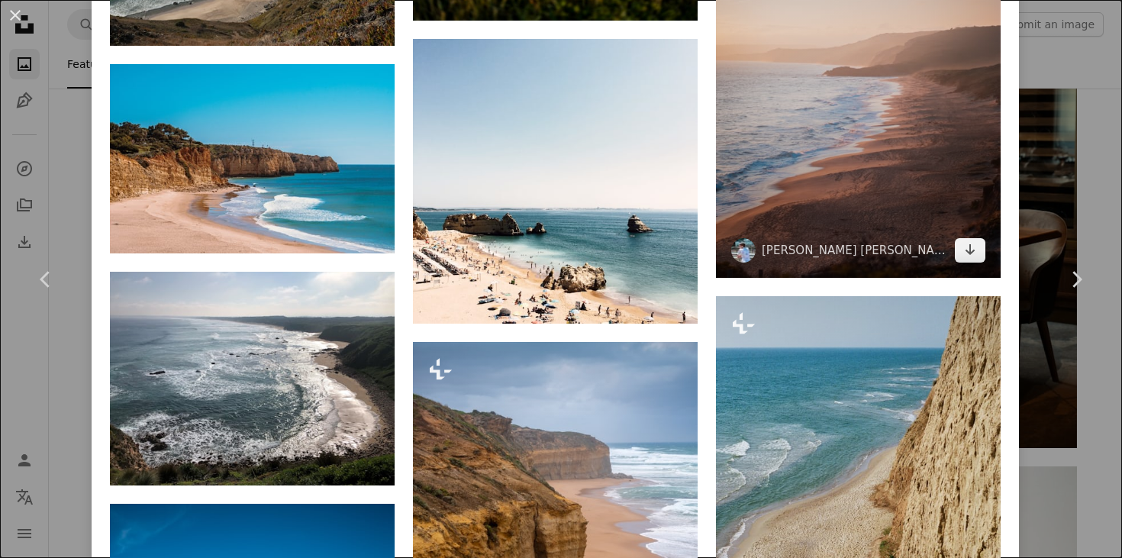
click at [896, 135] on img at bounding box center [858, 63] width 285 height 427
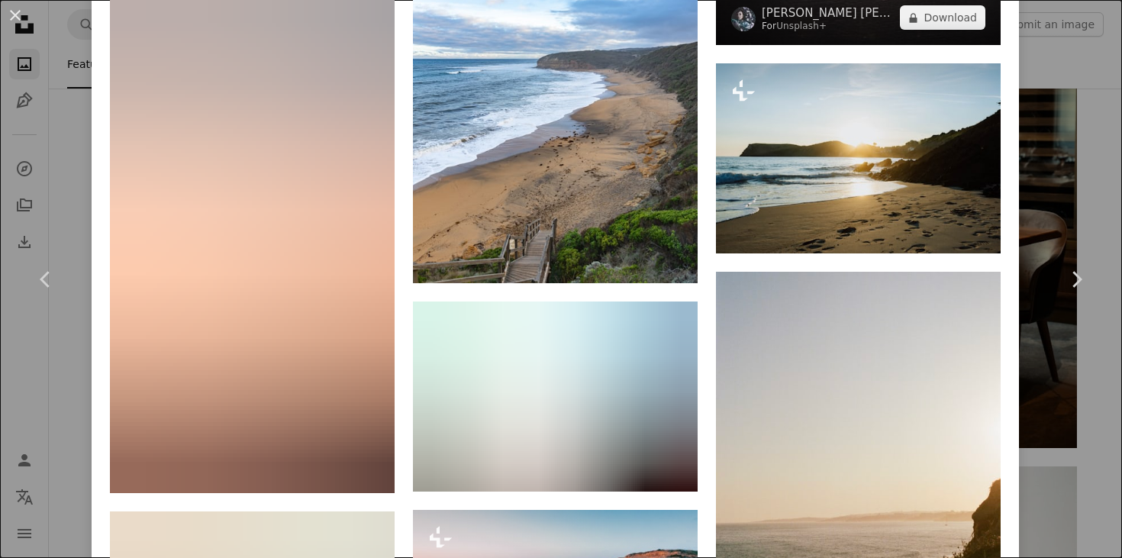
scroll to position [2118, 0]
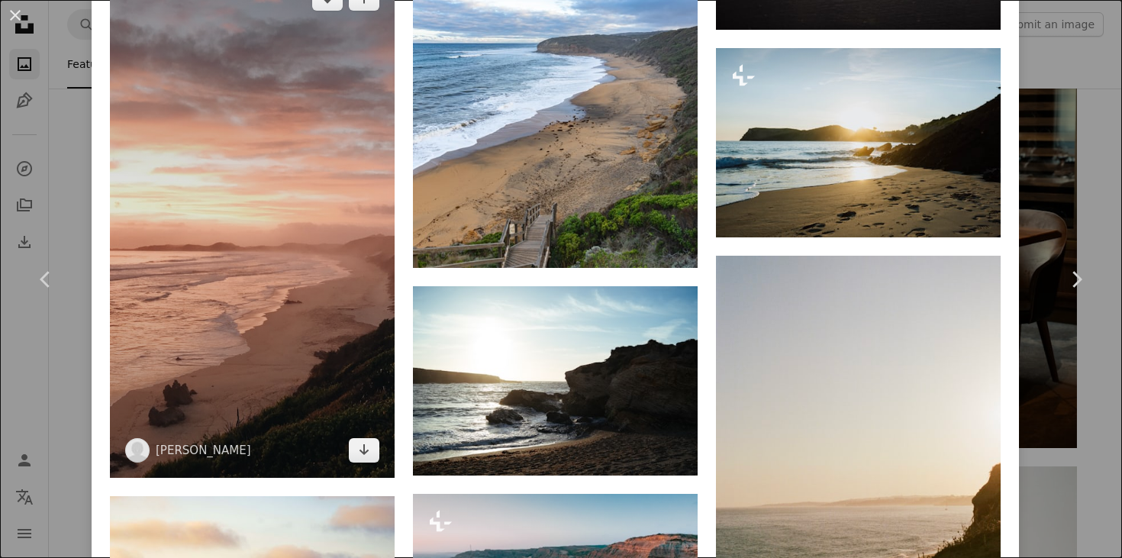
click at [208, 330] on img at bounding box center [252, 224] width 285 height 506
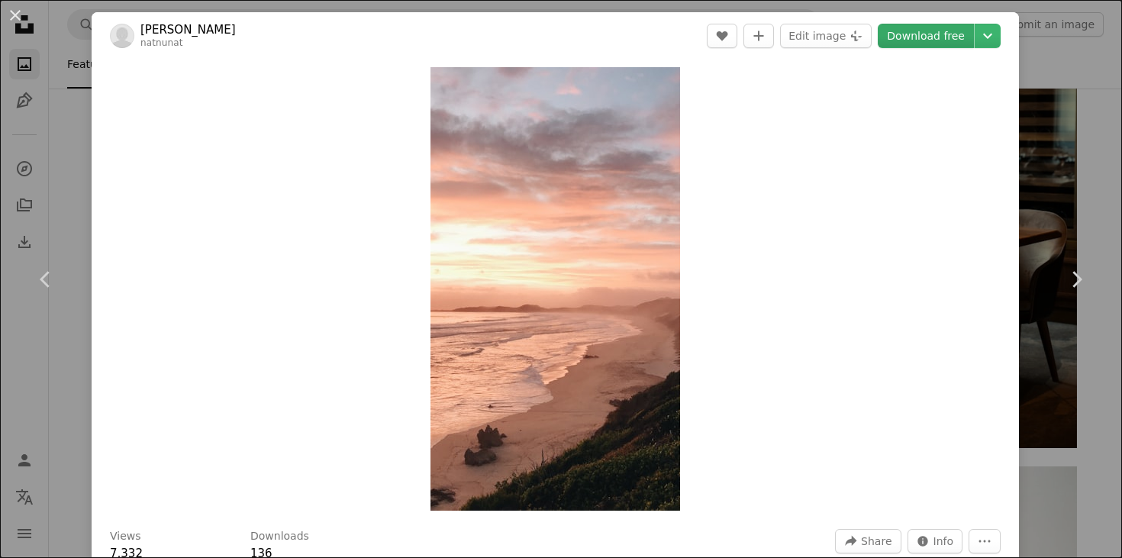
click at [946, 38] on link "Download free" at bounding box center [926, 36] width 96 height 24
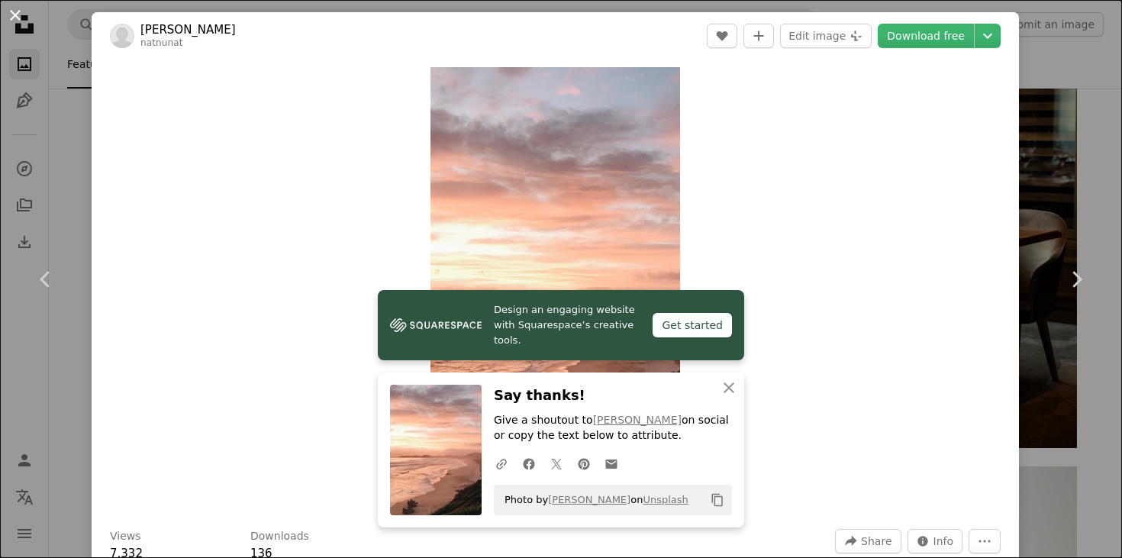
click at [14, 21] on button "An X shape" at bounding box center [15, 15] width 18 height 18
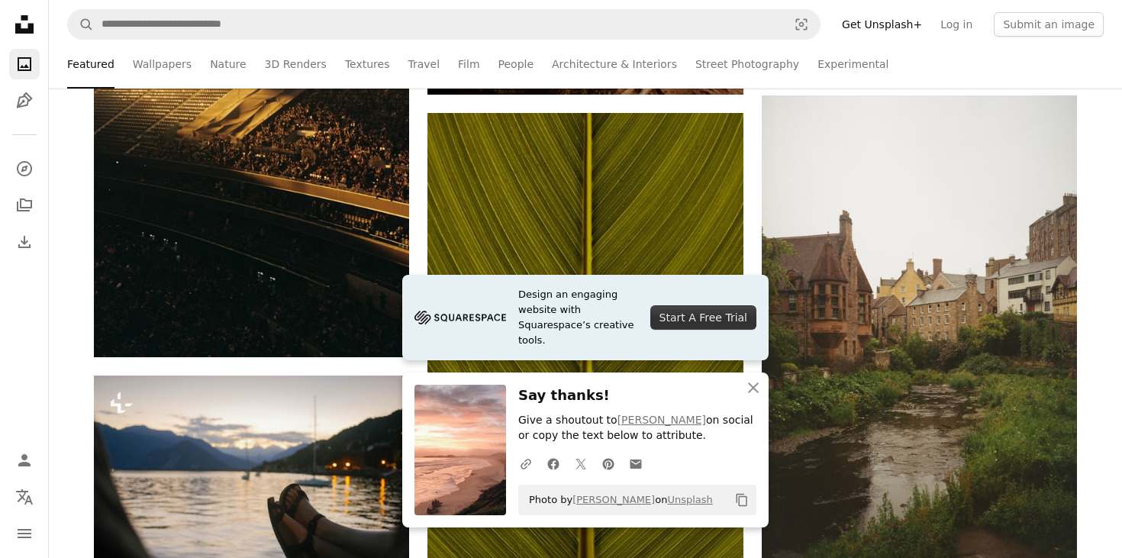
scroll to position [2943, 0]
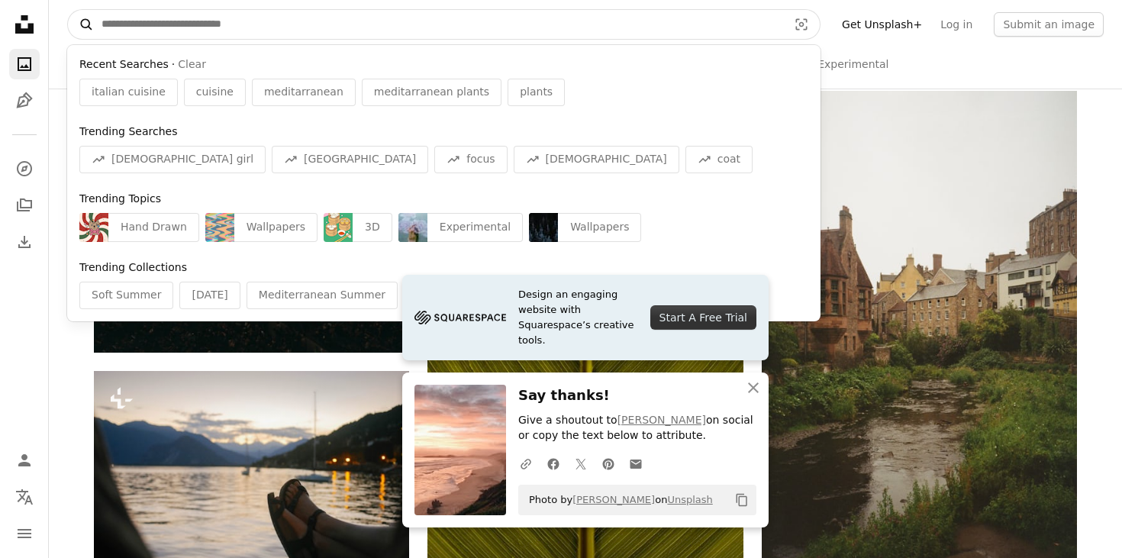
drag, startPoint x: 268, startPoint y: 21, endPoint x: 72, endPoint y: 19, distance: 195.4
click at [72, 19] on form "A magnifying glass Recent Searches · Clear italian cuisine cuisine meditarranea…" at bounding box center [443, 24] width 753 height 31
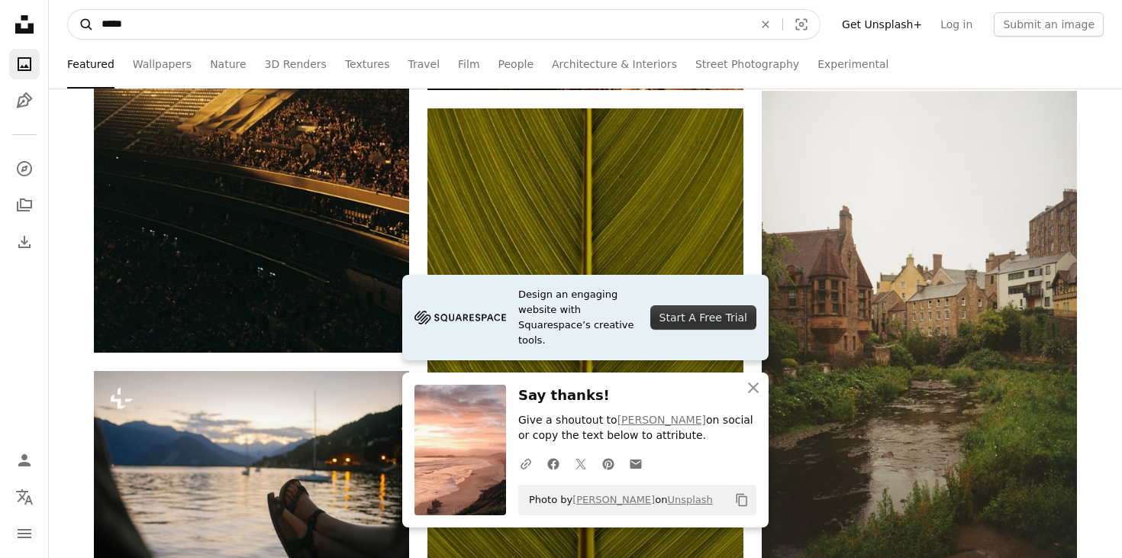
type input "*****"
click at [81, 24] on button "A magnifying glass" at bounding box center [81, 24] width 26 height 29
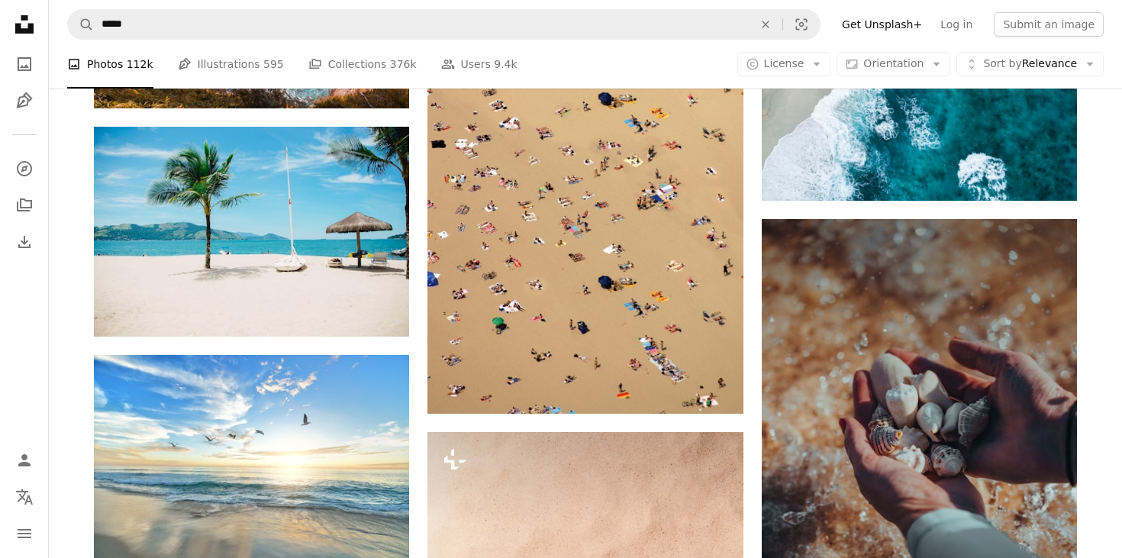
scroll to position [1468, 0]
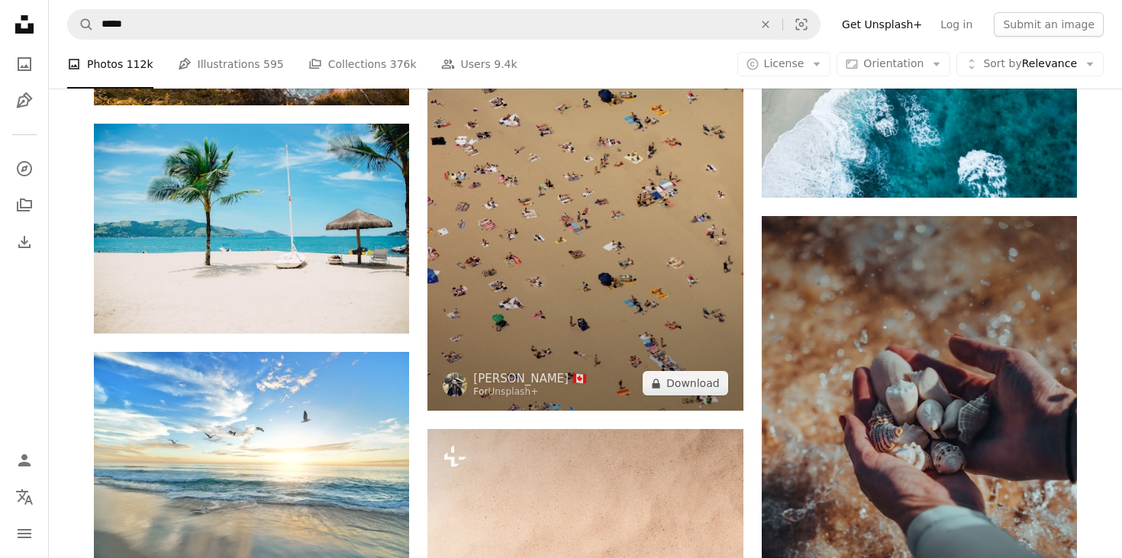
click at [627, 290] on img at bounding box center [584, 173] width 315 height 475
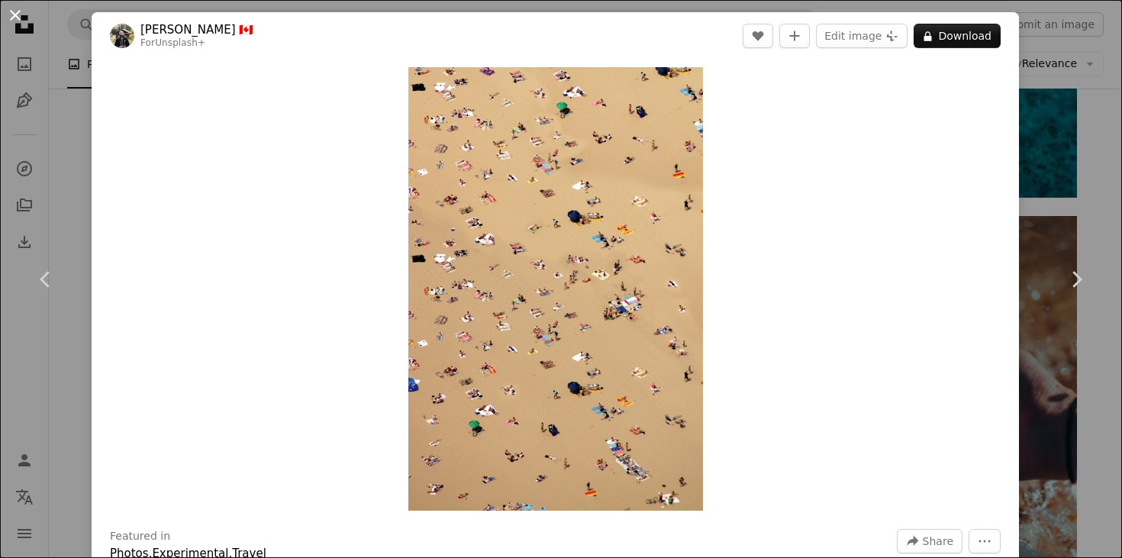
click at [14, 21] on button "An X shape" at bounding box center [15, 15] width 18 height 18
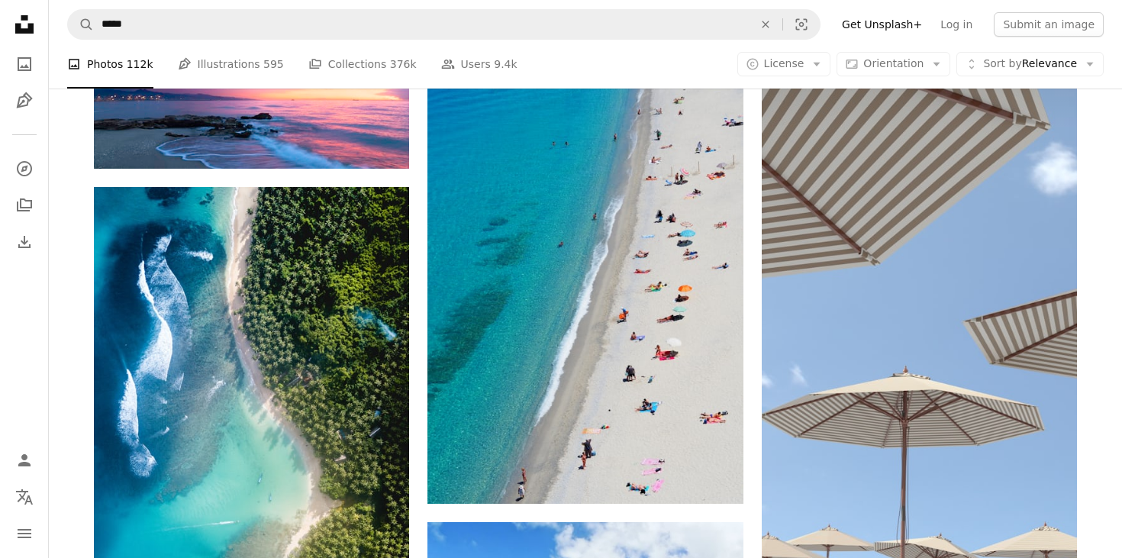
scroll to position [3630, 0]
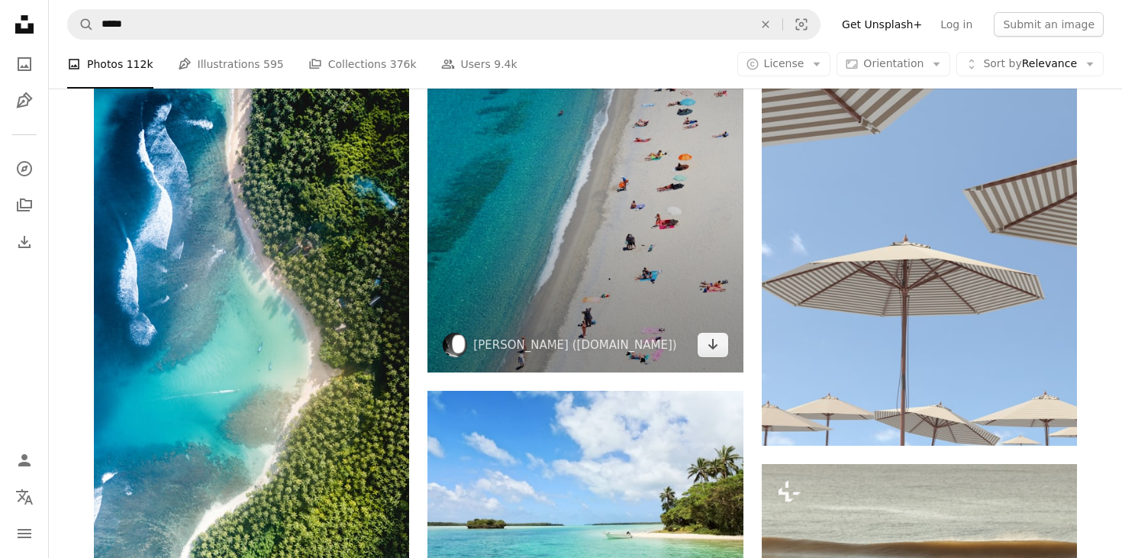
click at [549, 221] on img at bounding box center [584, 162] width 315 height 420
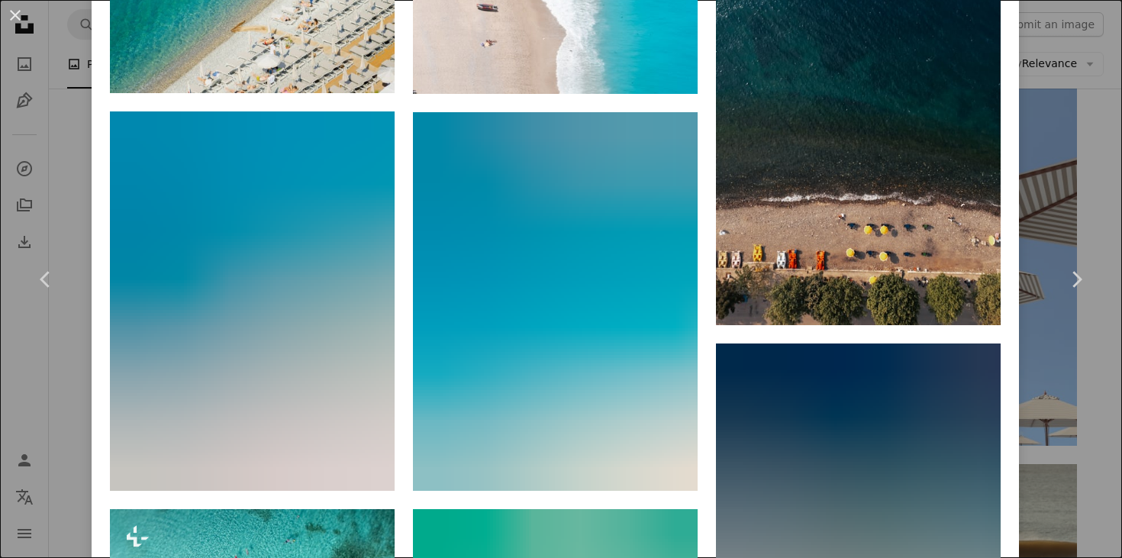
scroll to position [1430, 0]
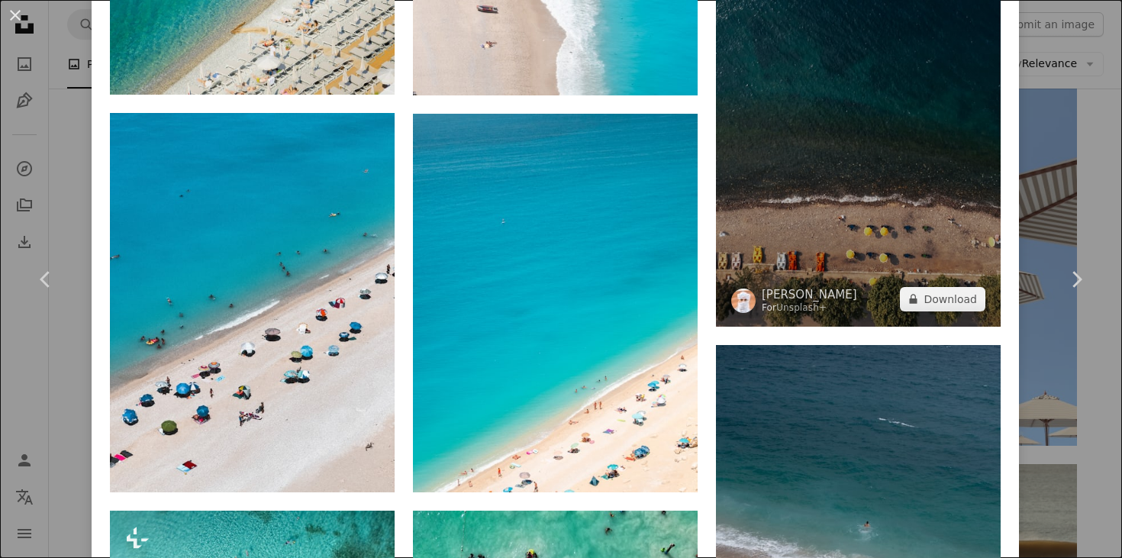
click at [855, 205] on img at bounding box center [858, 112] width 285 height 427
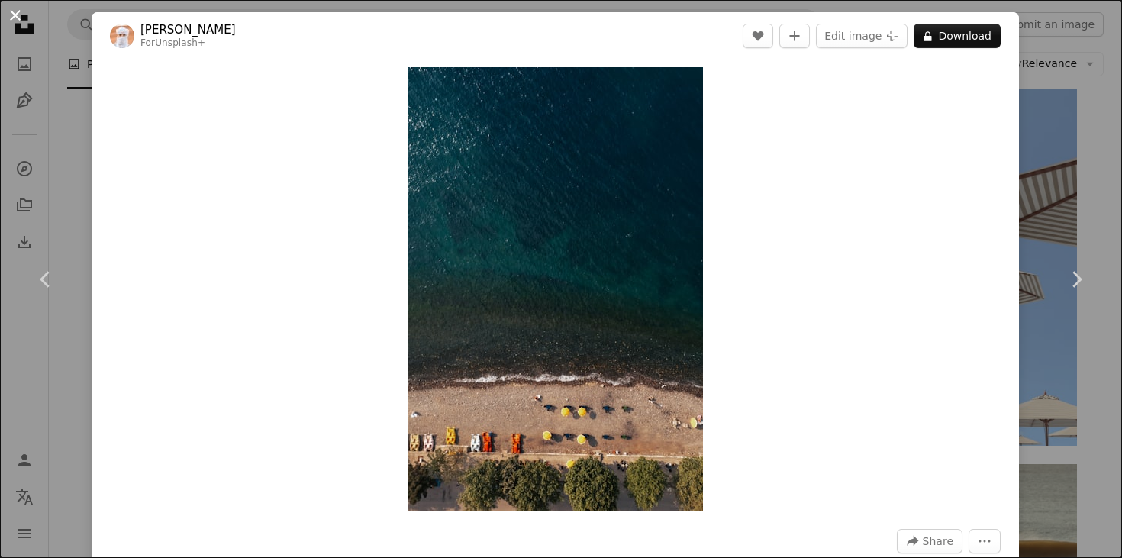
click at [16, 14] on button "An X shape" at bounding box center [15, 15] width 18 height 18
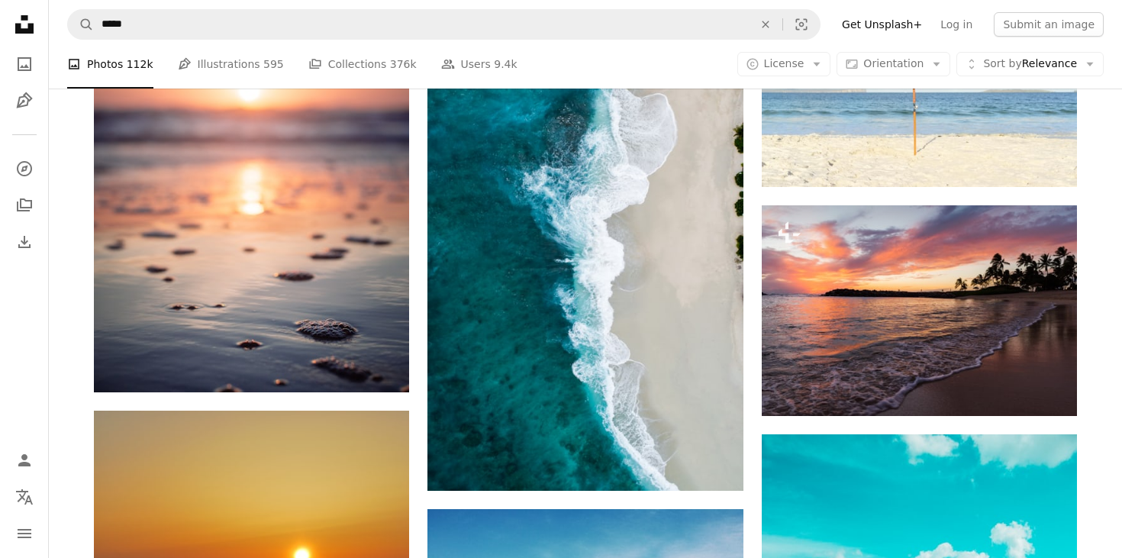
scroll to position [4348, 0]
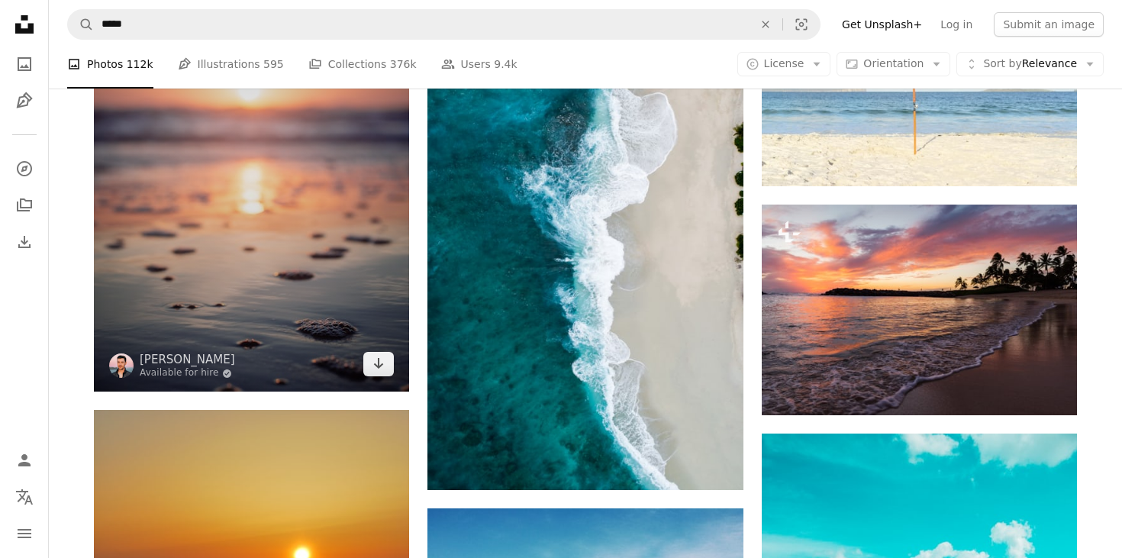
click at [259, 220] on img at bounding box center [251, 154] width 315 height 473
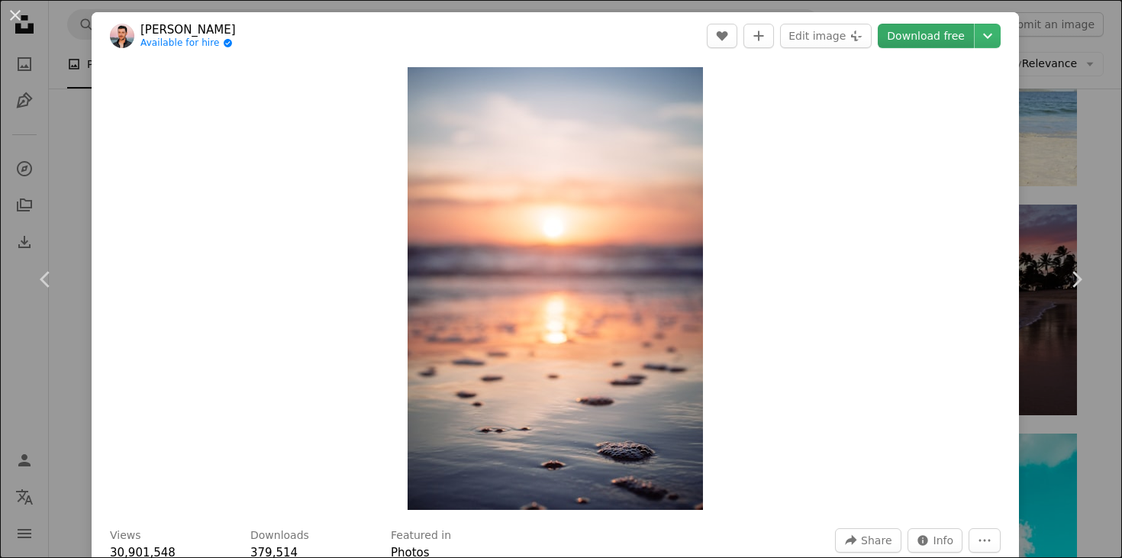
click at [962, 42] on link "Download free" at bounding box center [926, 36] width 96 height 24
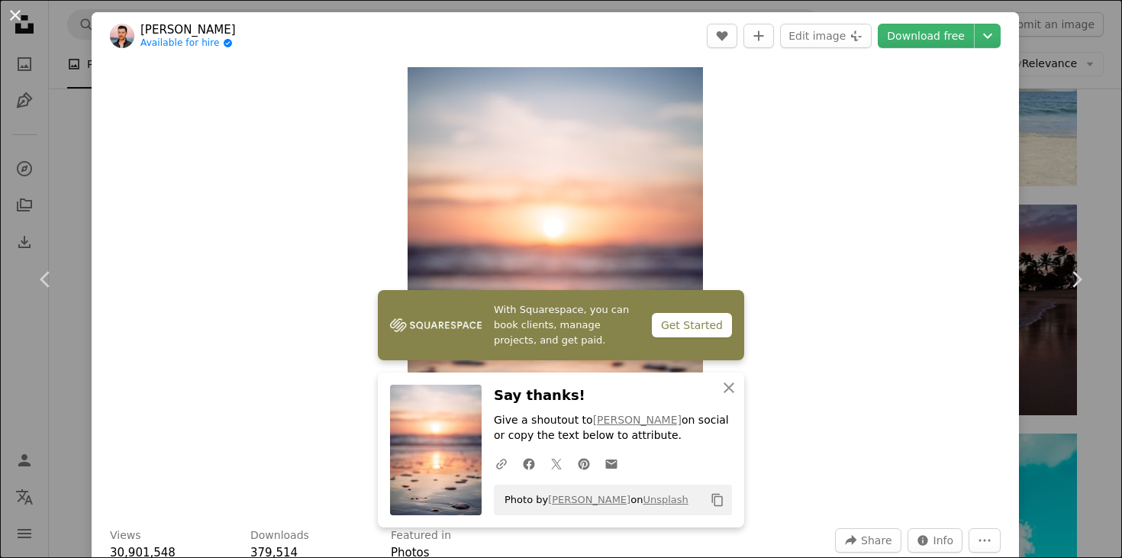
click at [17, 19] on button "An X shape" at bounding box center [15, 15] width 18 height 18
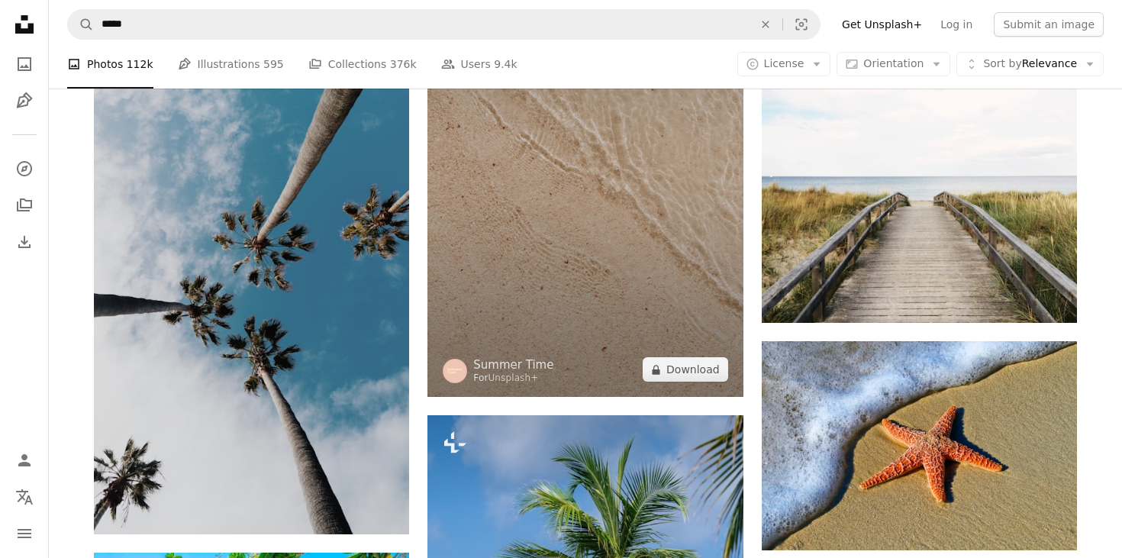
scroll to position [5172, 0]
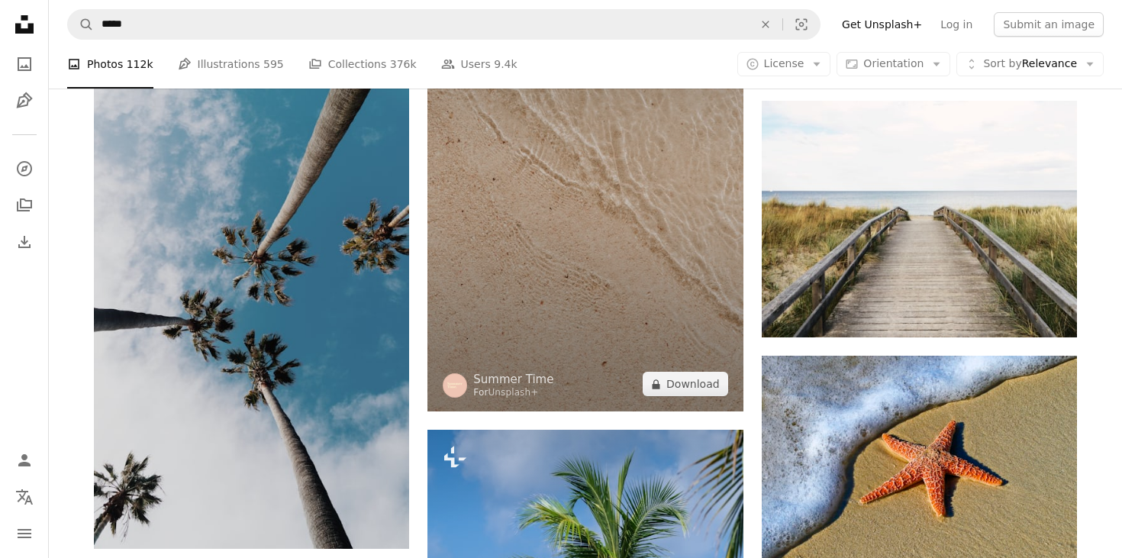
click at [601, 176] on img at bounding box center [584, 175] width 315 height 472
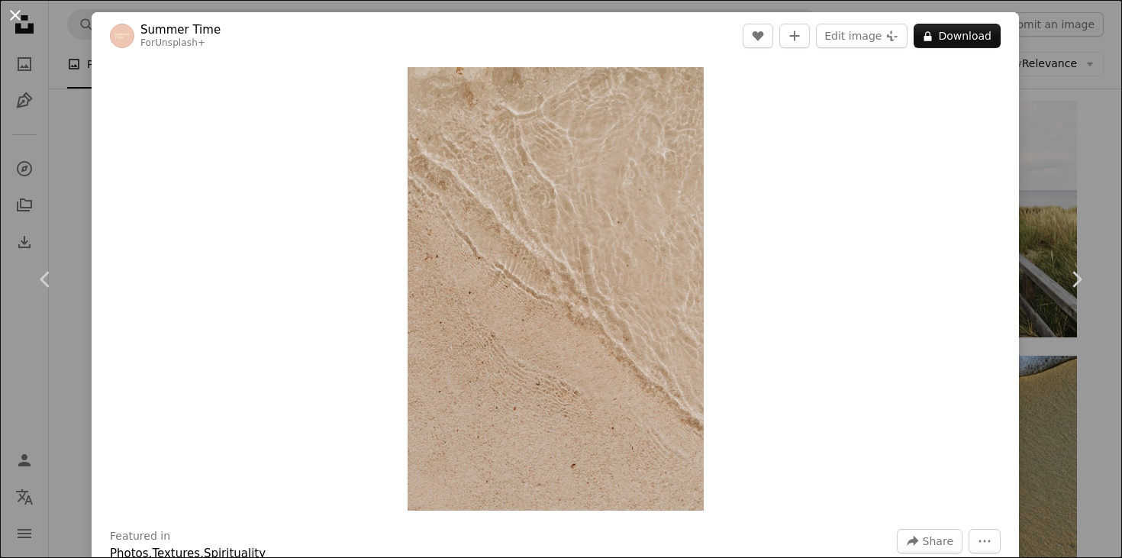
click at [16, 14] on button "An X shape" at bounding box center [15, 15] width 18 height 18
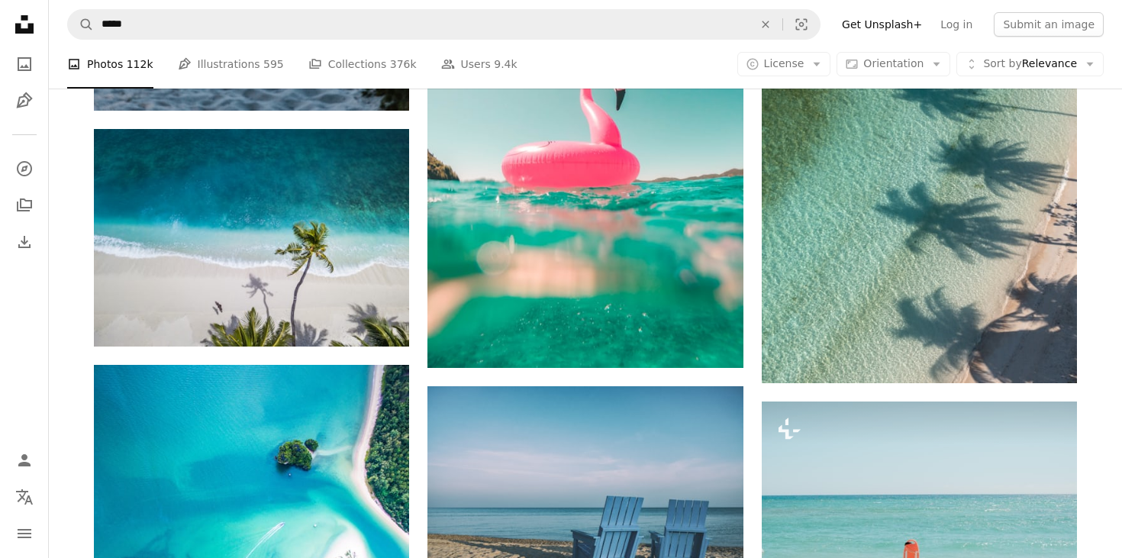
scroll to position [6720, 0]
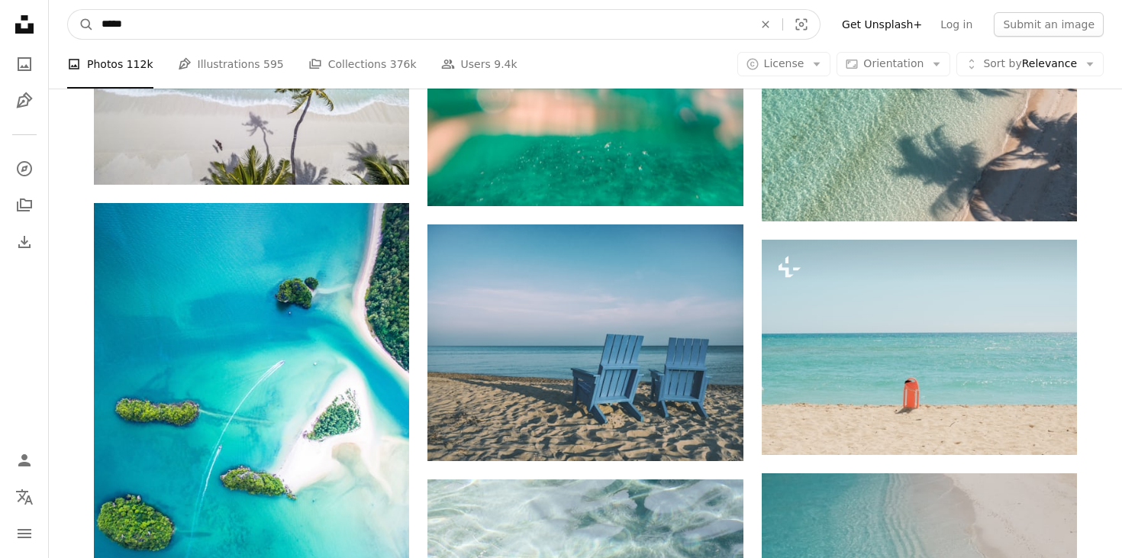
click at [214, 29] on input "*****" at bounding box center [421, 24] width 655 height 29
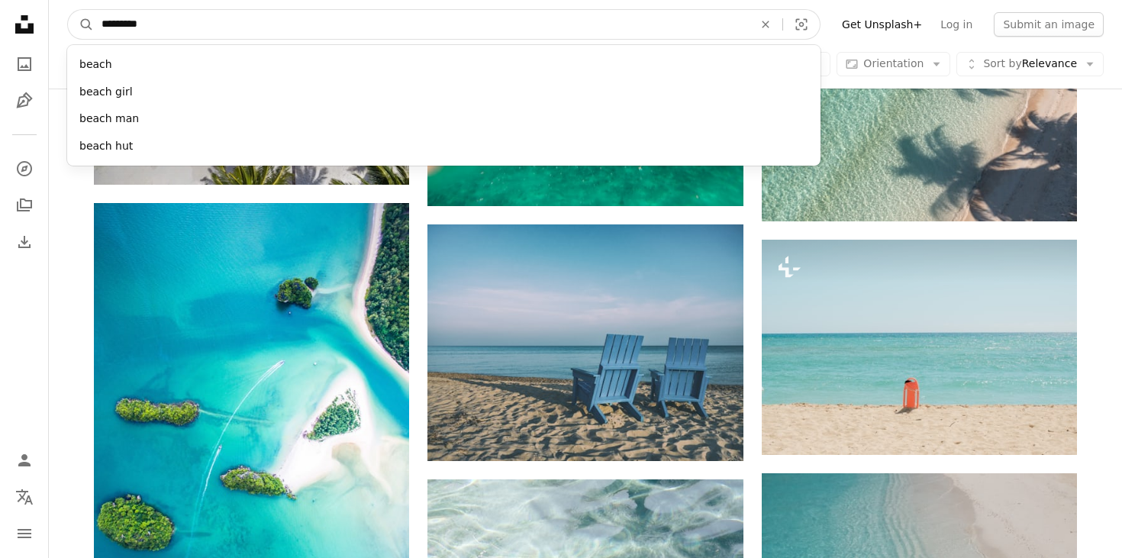
type input "**********"
click at [81, 24] on button "A magnifying glass" at bounding box center [81, 24] width 26 height 29
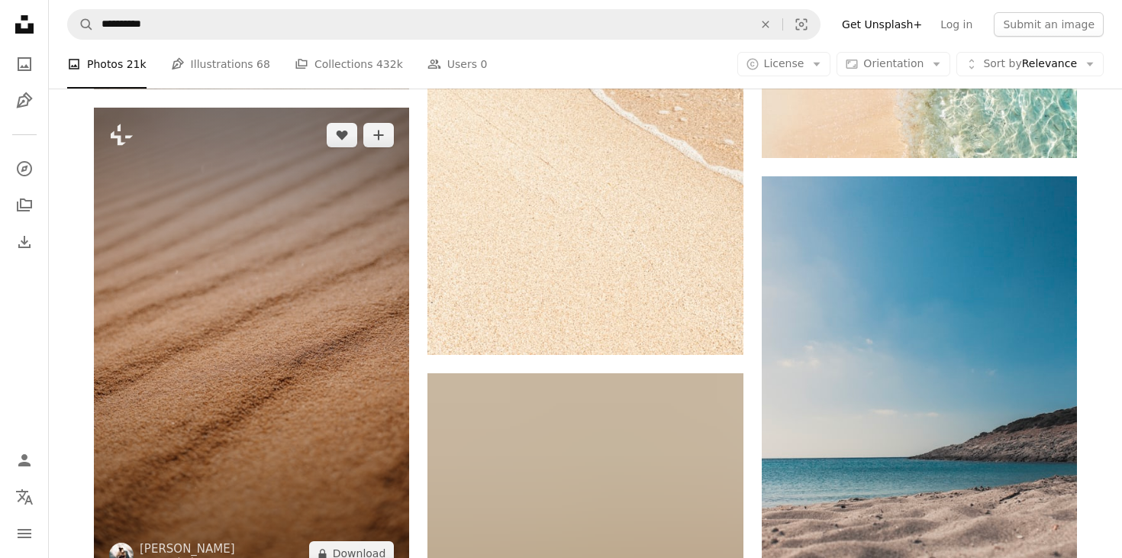
scroll to position [1712, 0]
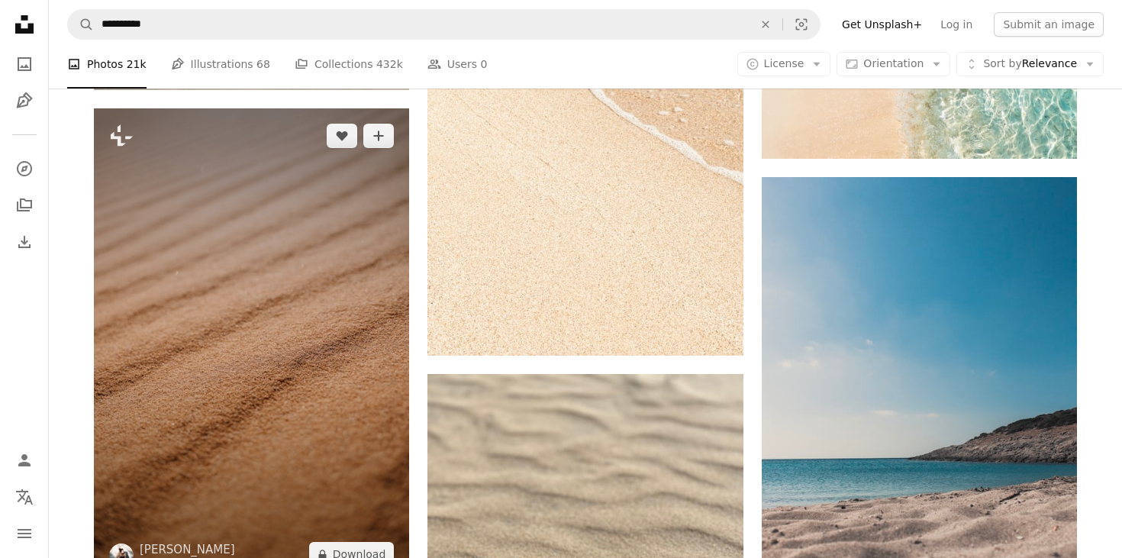
click at [259, 333] on img at bounding box center [251, 344] width 315 height 473
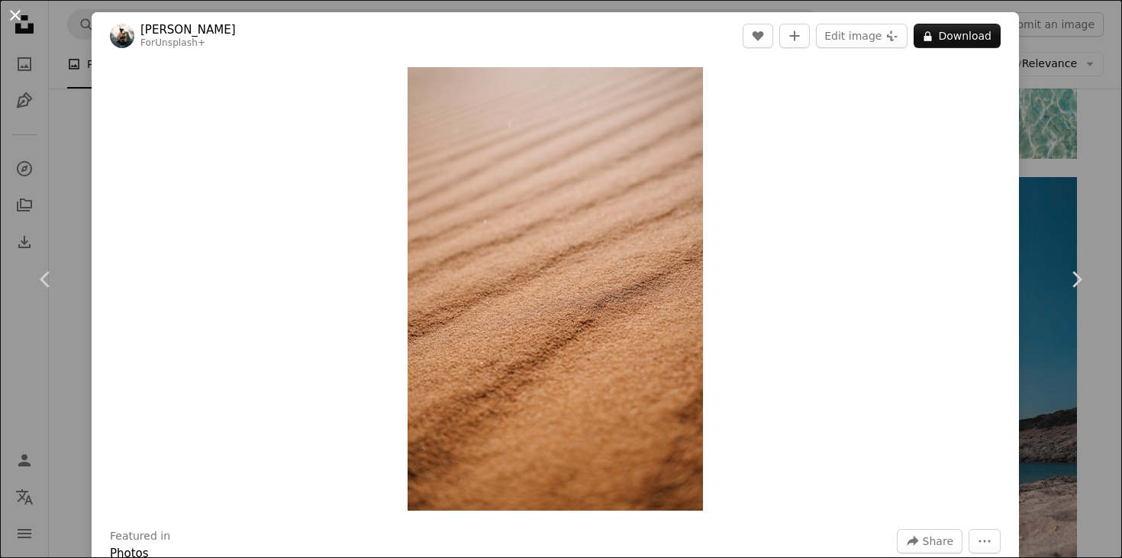
click at [12, 17] on button "An X shape" at bounding box center [15, 15] width 18 height 18
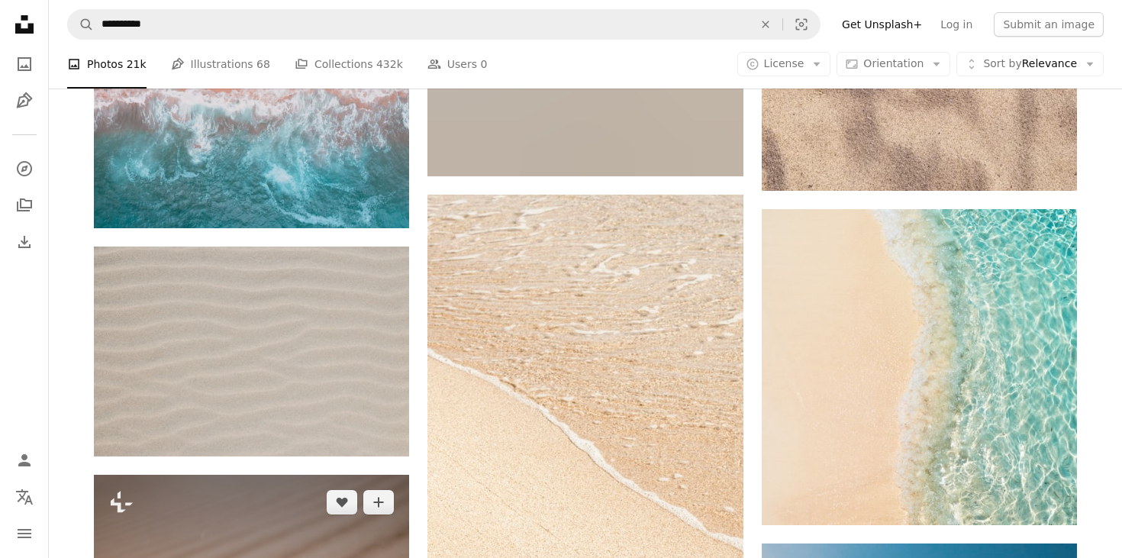
scroll to position [1341, 0]
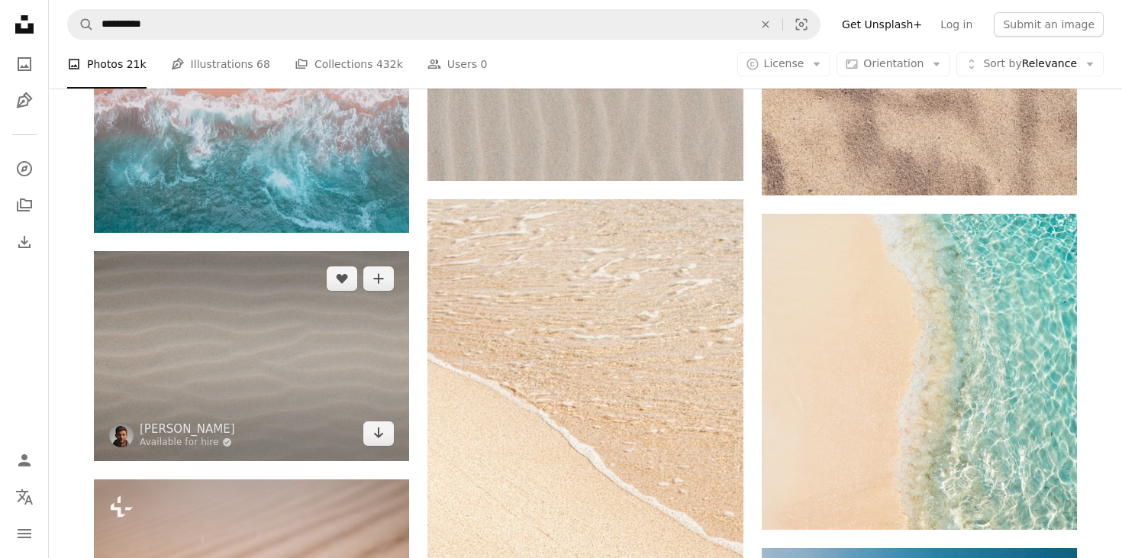
click at [281, 314] on img at bounding box center [251, 356] width 315 height 210
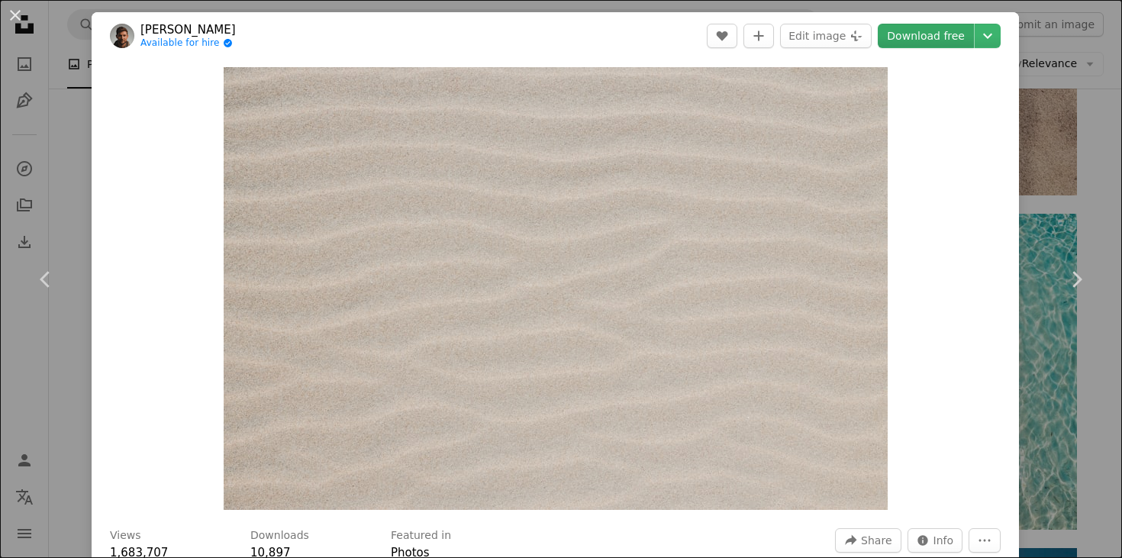
click at [931, 40] on link "Download free" at bounding box center [926, 36] width 96 height 24
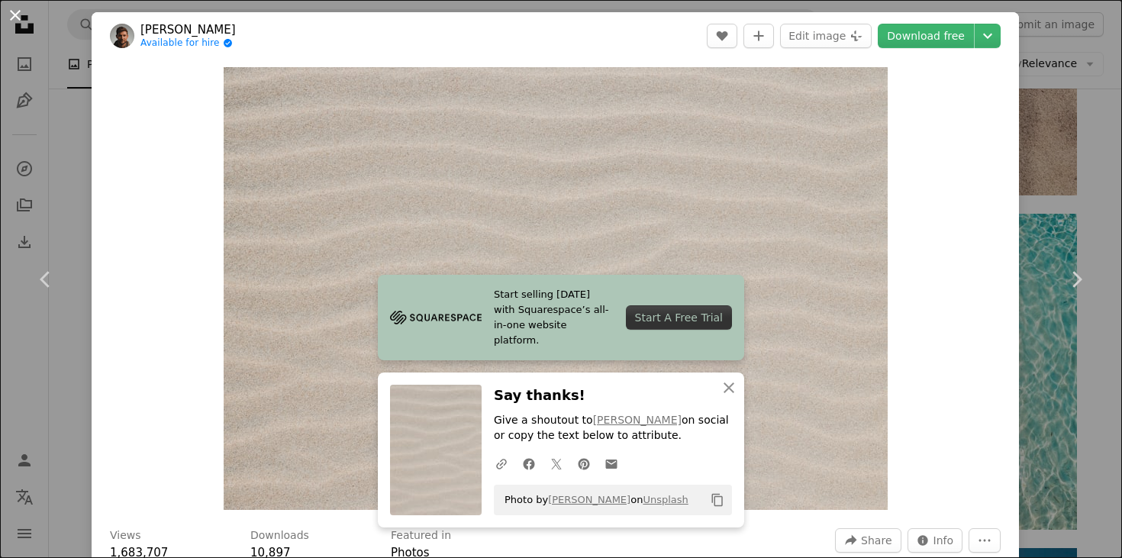
click at [11, 14] on button "An X shape" at bounding box center [15, 15] width 18 height 18
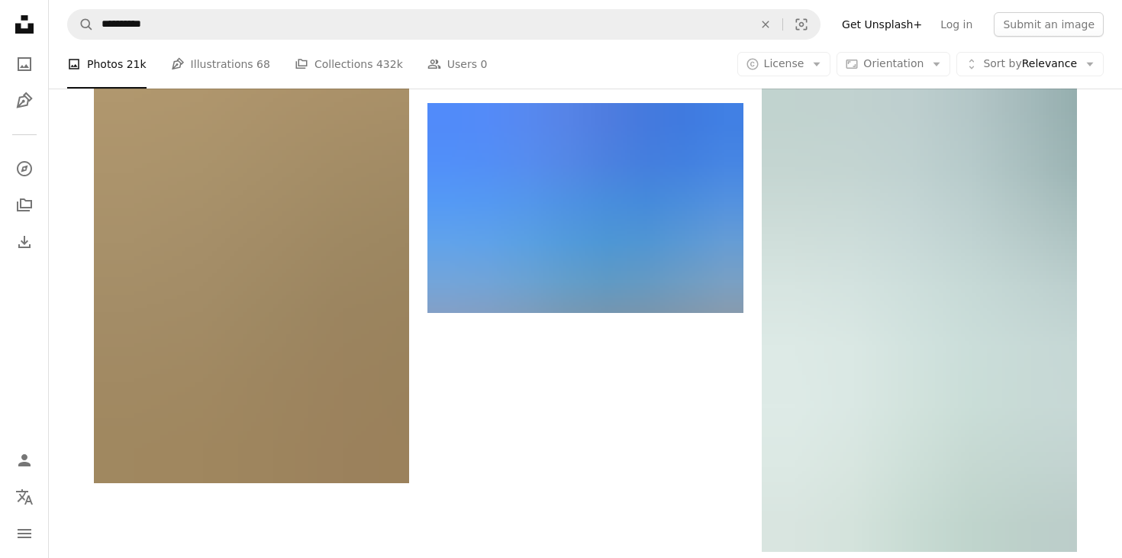
scroll to position [2617, 0]
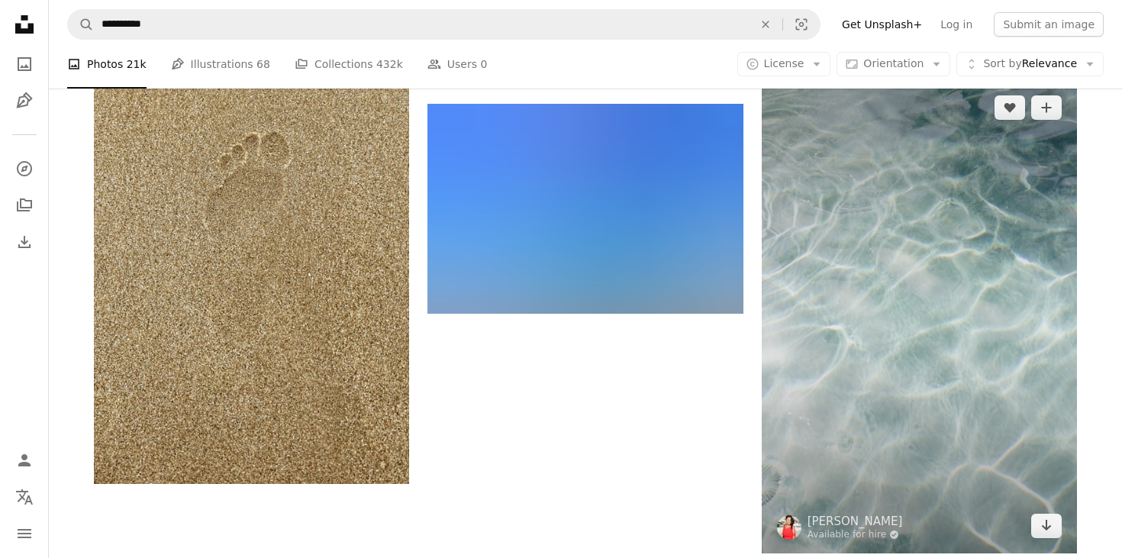
click at [929, 289] on img at bounding box center [919, 316] width 315 height 473
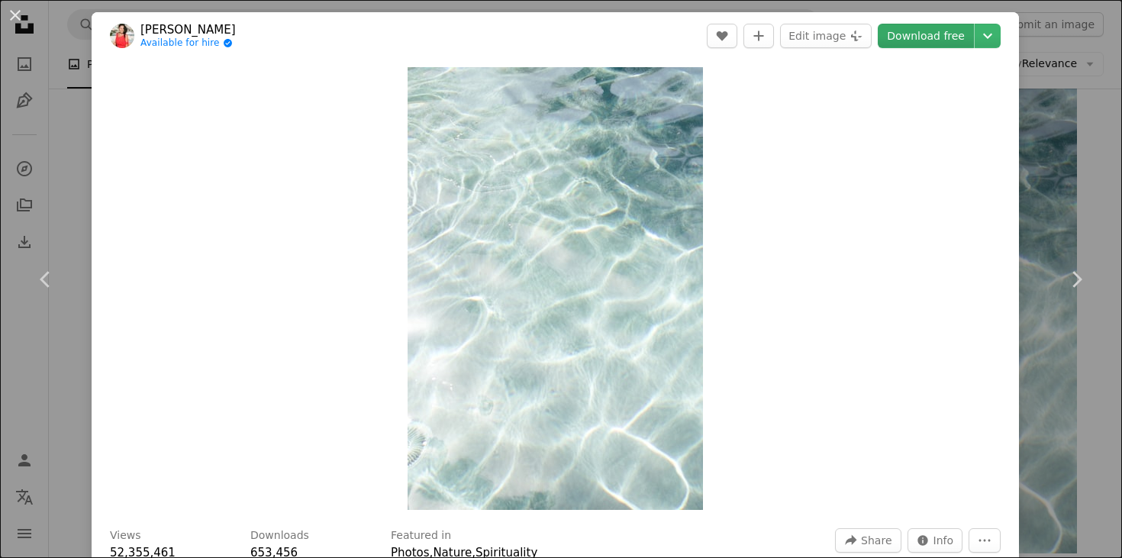
click at [929, 42] on link "Download free" at bounding box center [926, 36] width 96 height 24
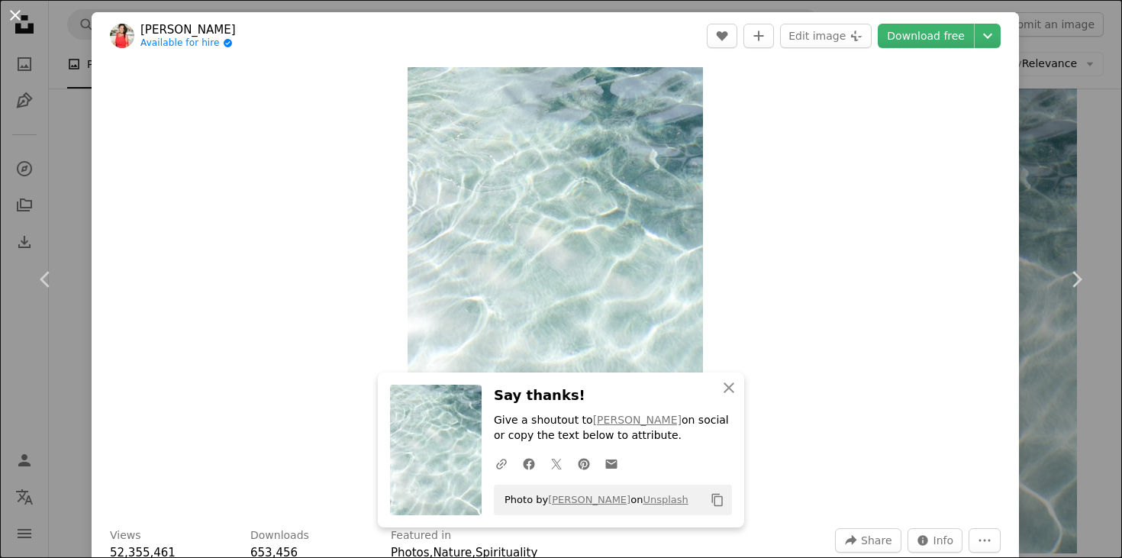
click at [18, 17] on button "An X shape" at bounding box center [15, 15] width 18 height 18
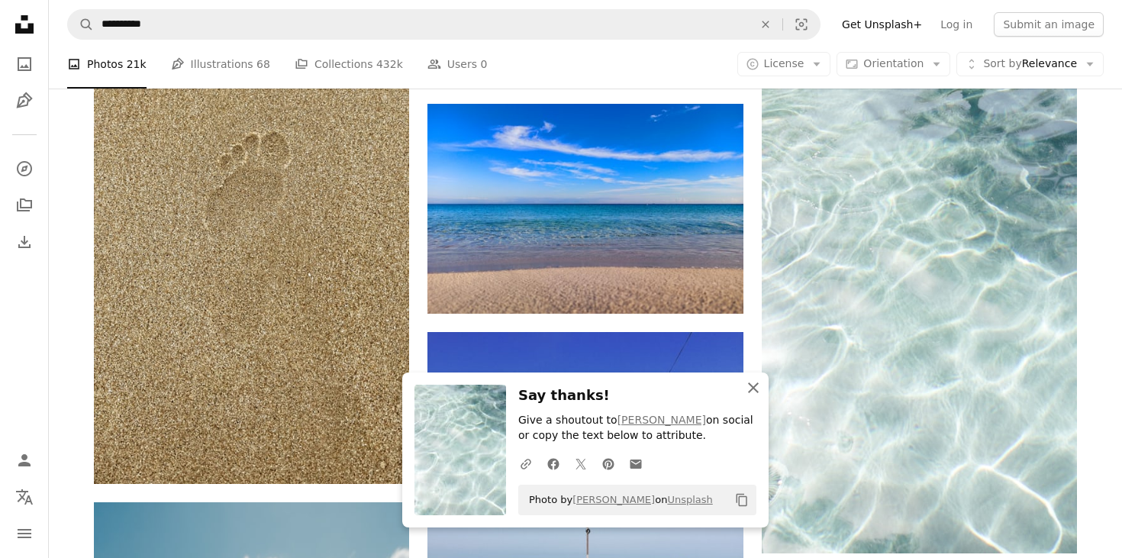
click at [755, 395] on icon "An X shape" at bounding box center [753, 388] width 18 height 18
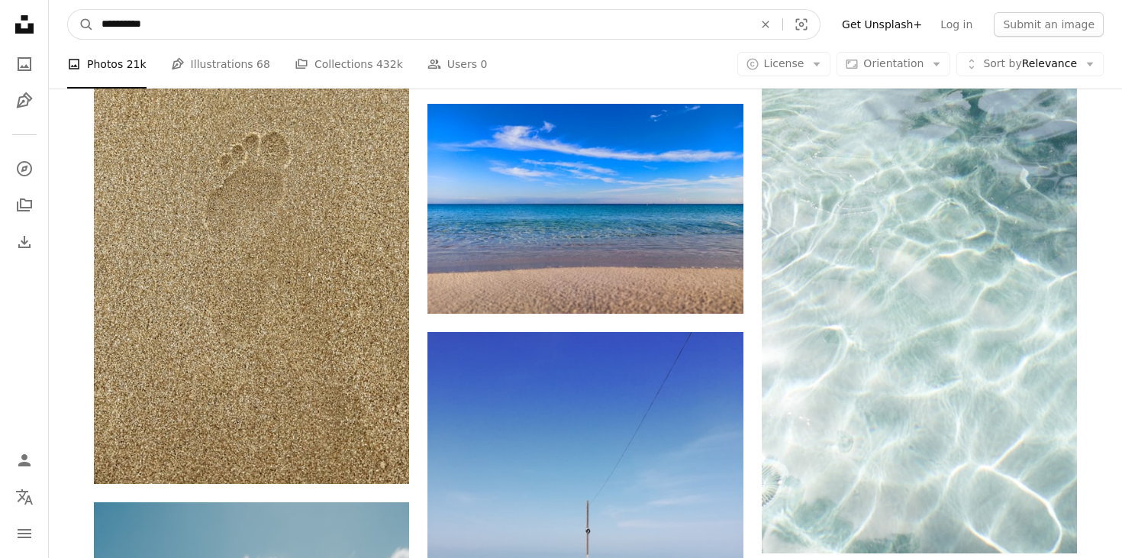
drag, startPoint x: 176, startPoint y: 30, endPoint x: 61, endPoint y: 18, distance: 115.0
click at [61, 18] on nav "**********" at bounding box center [585, 24] width 1073 height 49
type input "**********"
click at [81, 24] on button "A magnifying glass" at bounding box center [81, 24] width 26 height 29
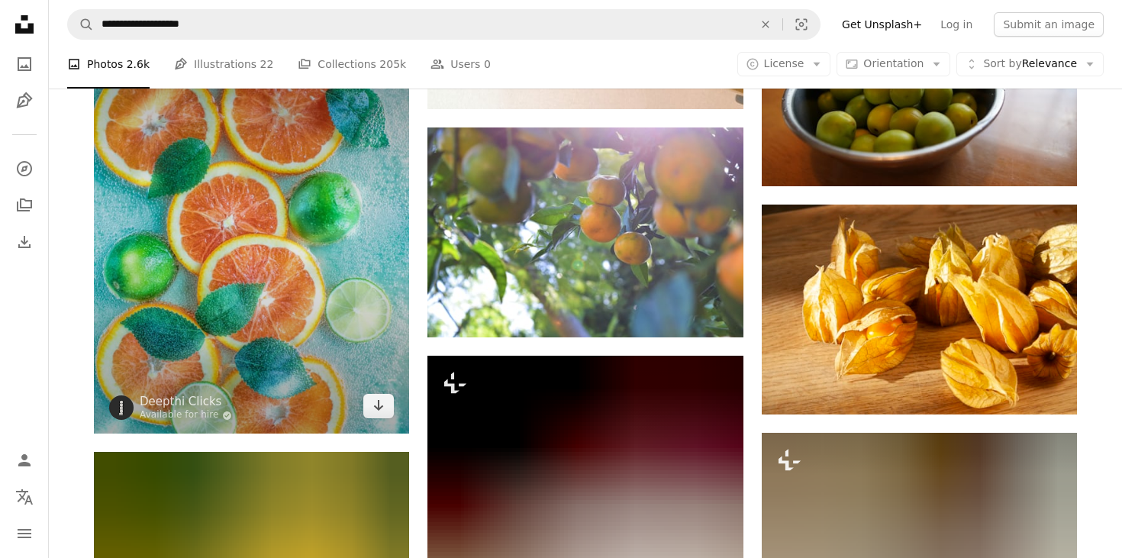
scroll to position [841, 0]
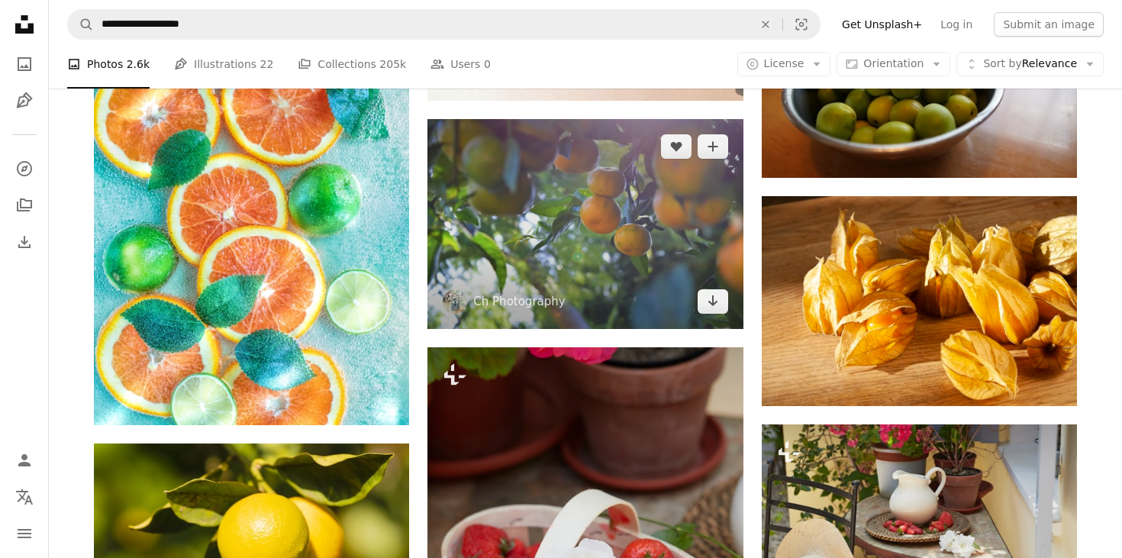
click at [599, 197] on img at bounding box center [584, 224] width 315 height 210
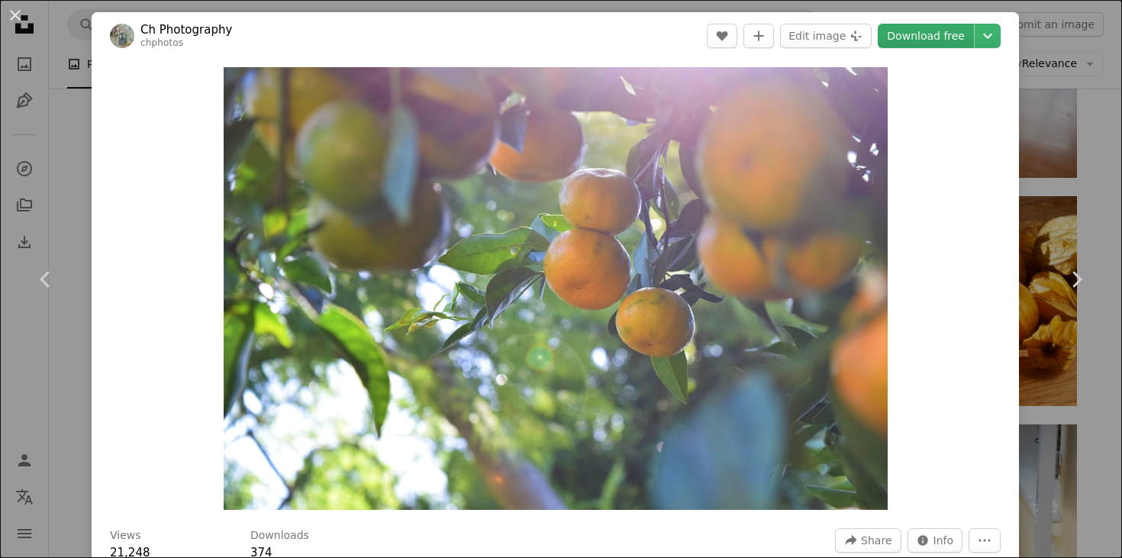
click at [937, 34] on link "Download free" at bounding box center [926, 36] width 96 height 24
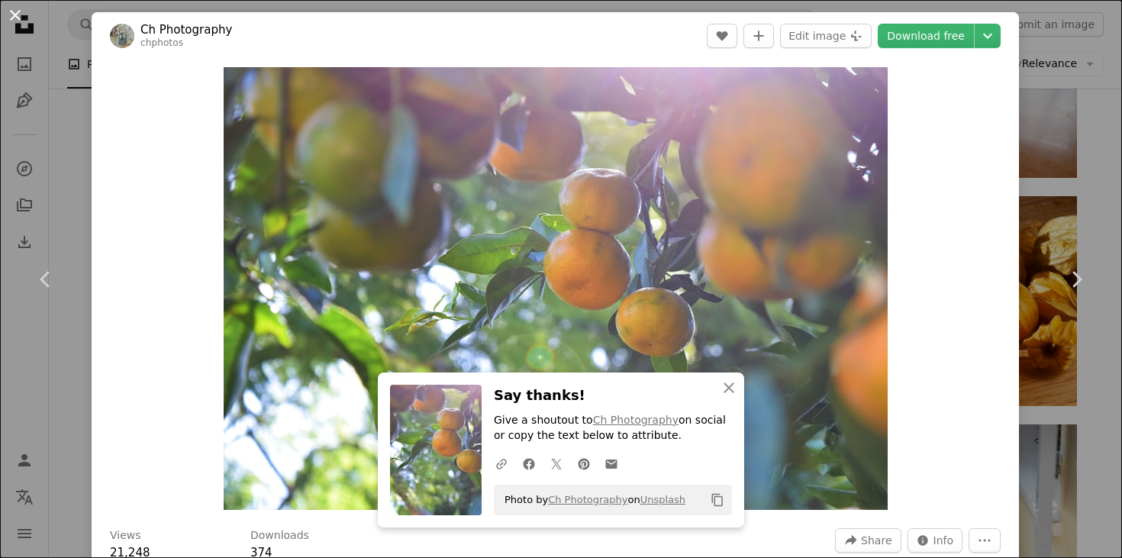
click at [19, 19] on button "An X shape" at bounding box center [15, 15] width 18 height 18
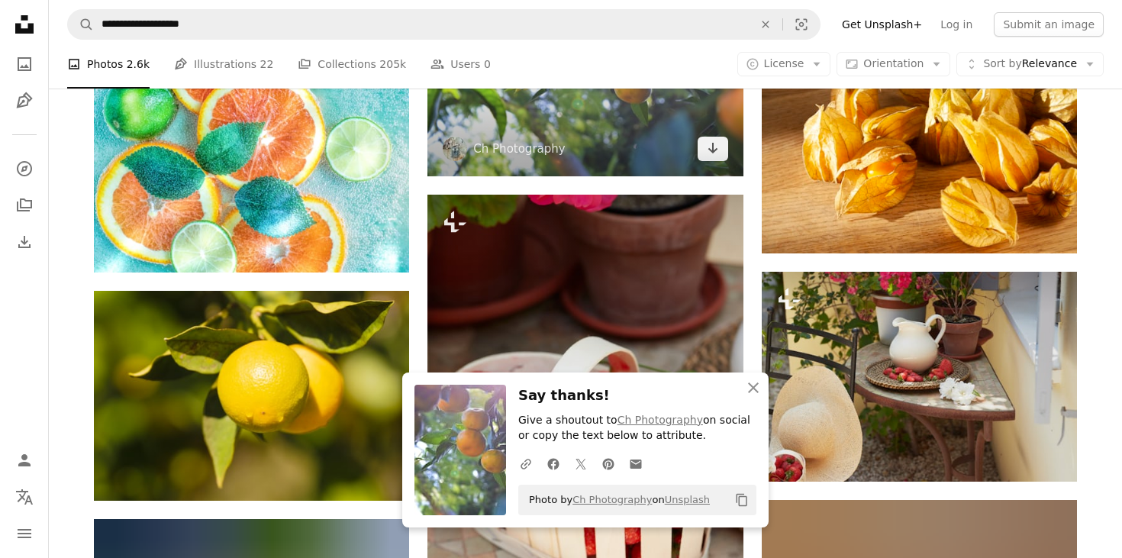
scroll to position [1035, 0]
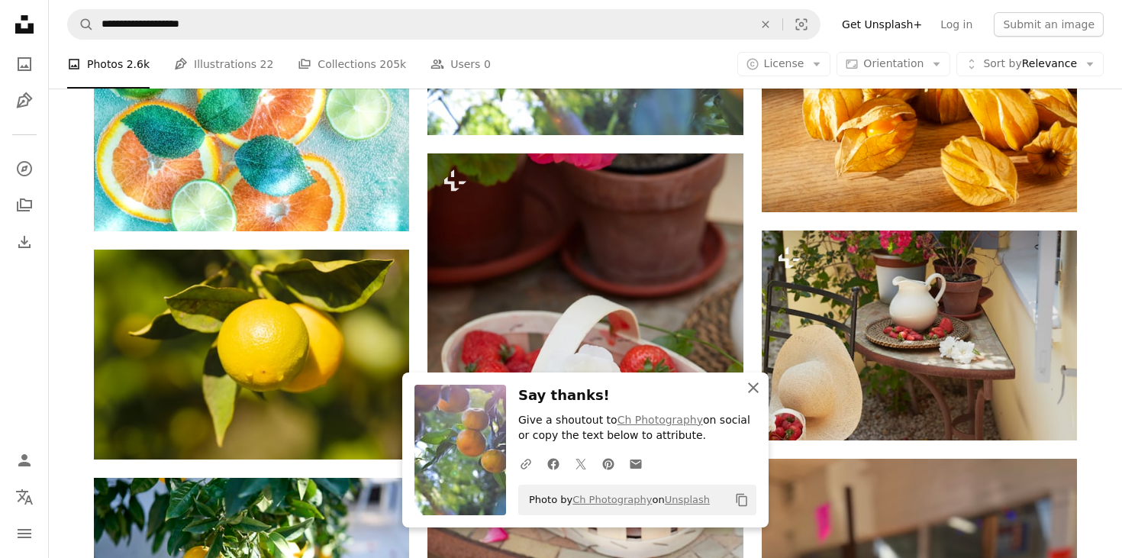
click at [757, 387] on icon "button" at bounding box center [753, 387] width 11 height 11
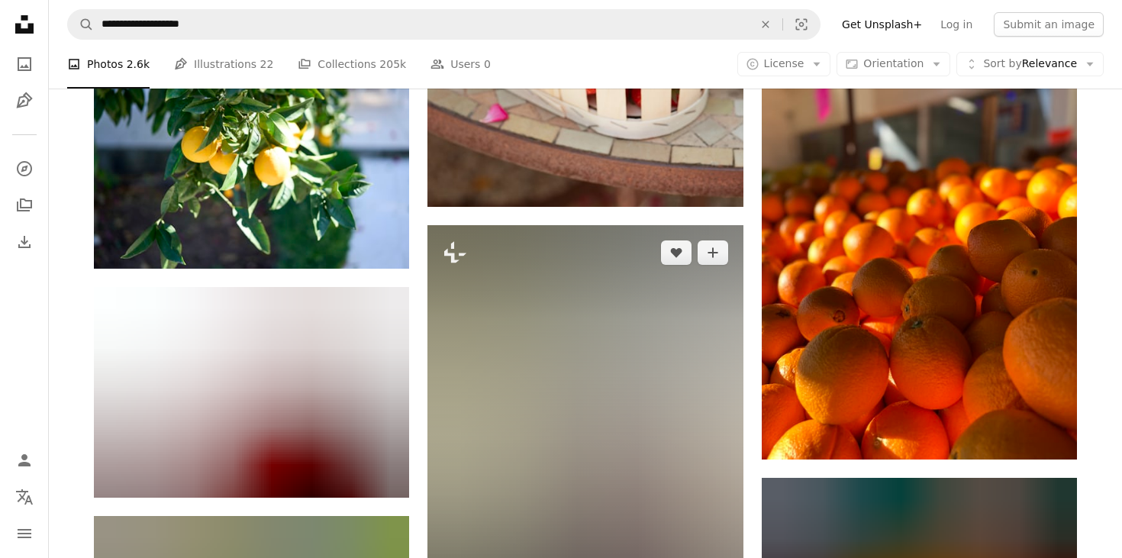
scroll to position [1487, 0]
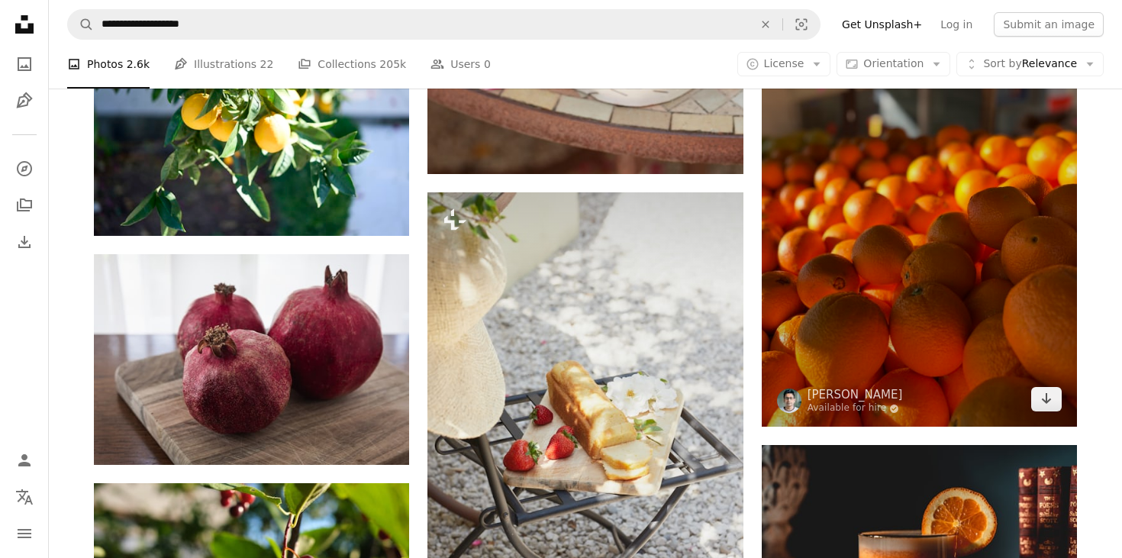
click at [917, 276] on img at bounding box center [919, 216] width 315 height 420
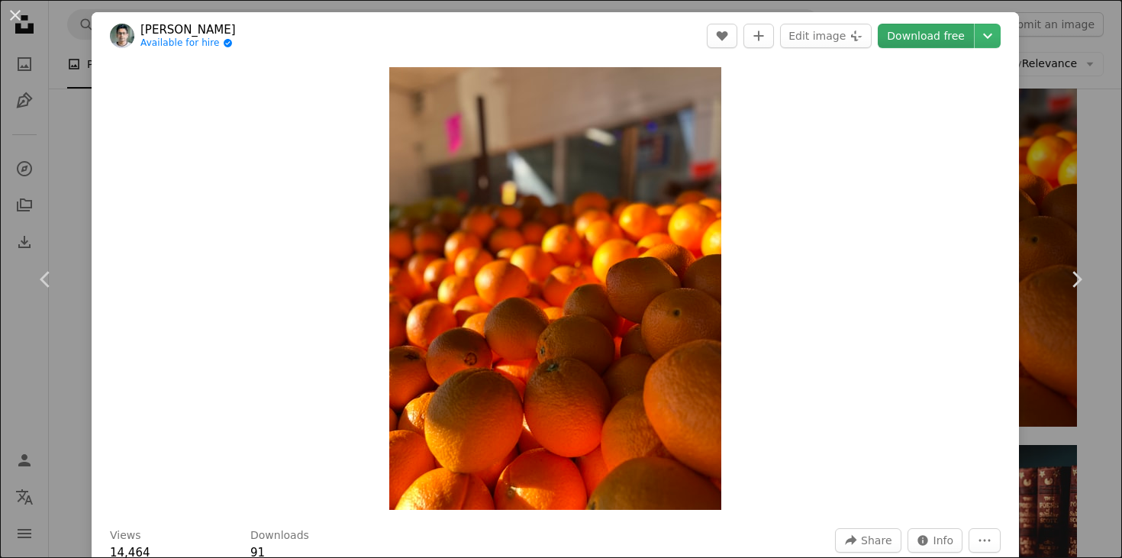
click at [939, 33] on link "Download free" at bounding box center [926, 36] width 96 height 24
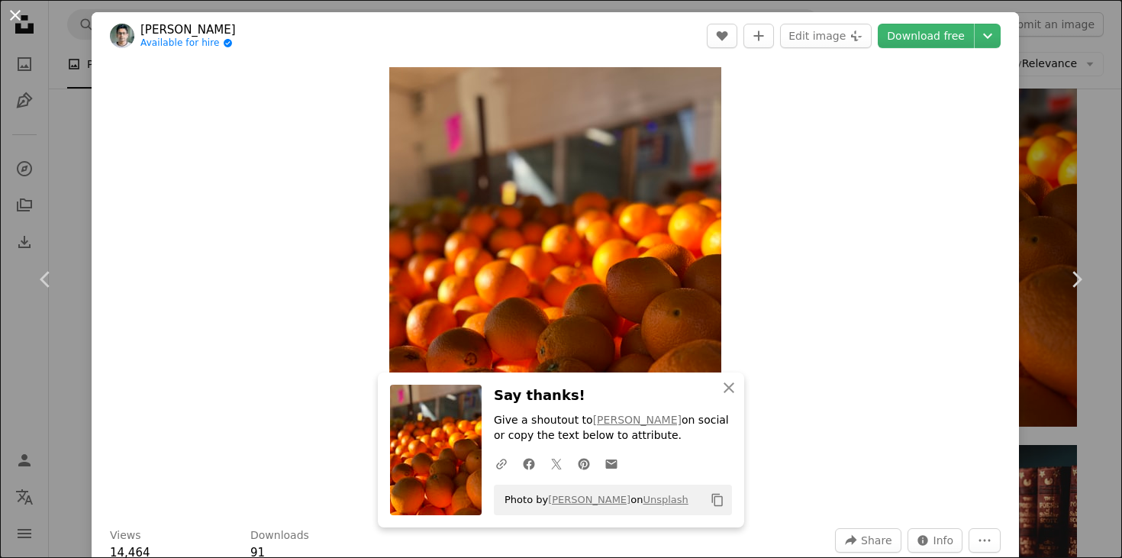
click at [17, 14] on button "An X shape" at bounding box center [15, 15] width 18 height 18
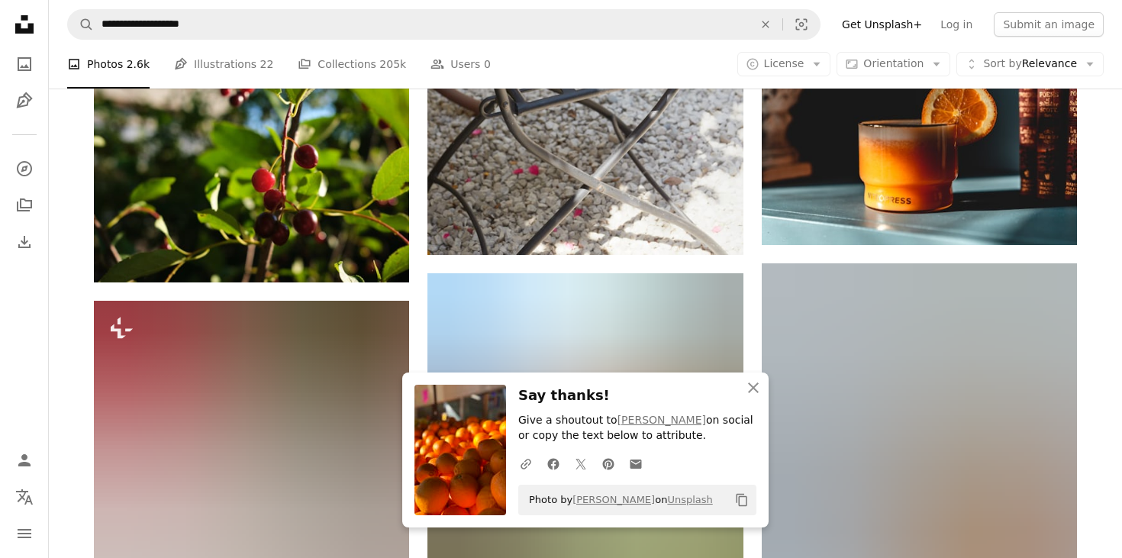
scroll to position [1899, 0]
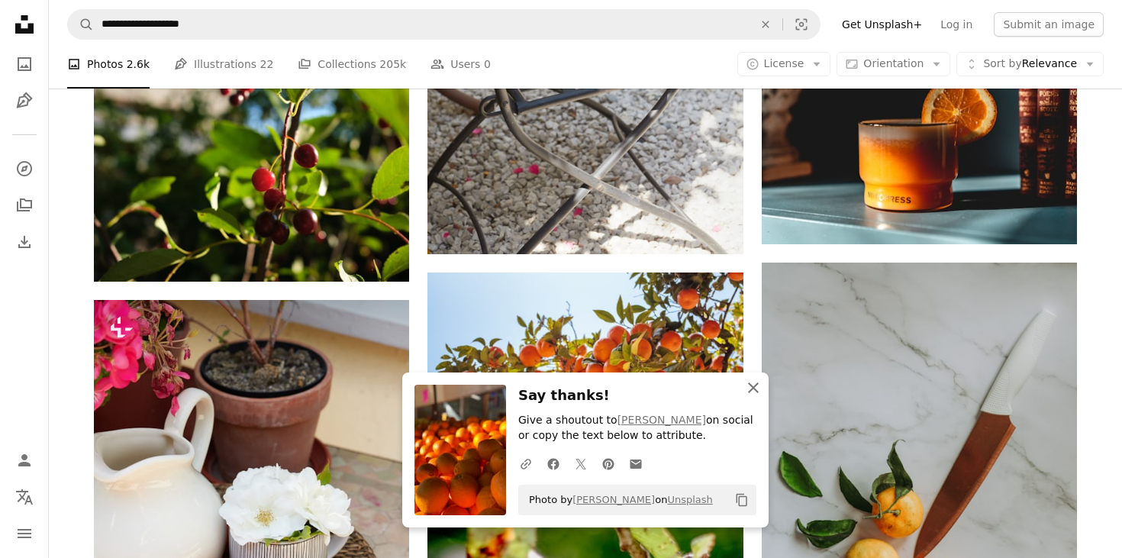
click at [752, 391] on icon "button" at bounding box center [753, 387] width 11 height 11
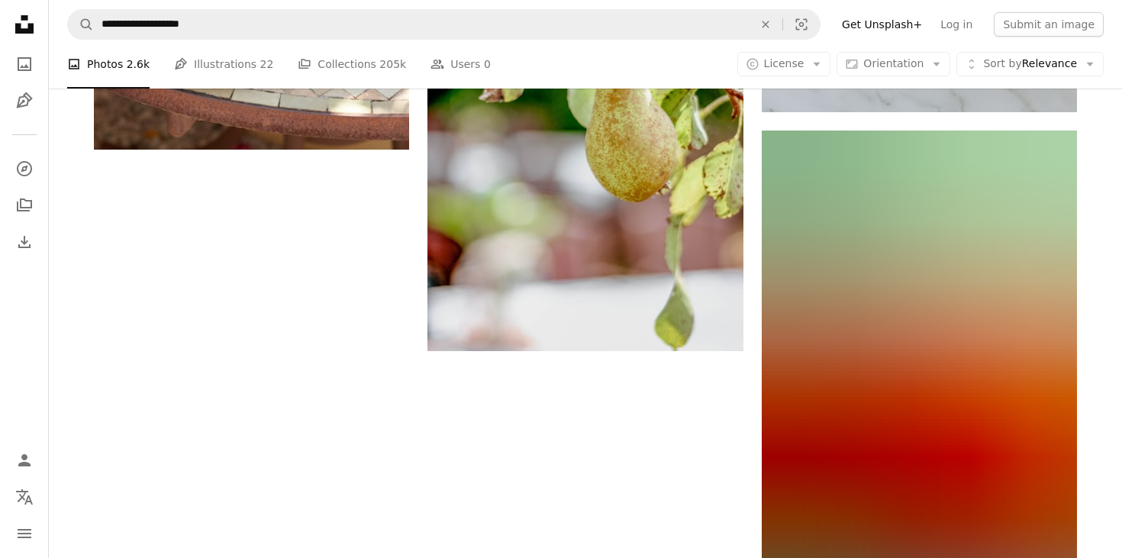
scroll to position [2589, 0]
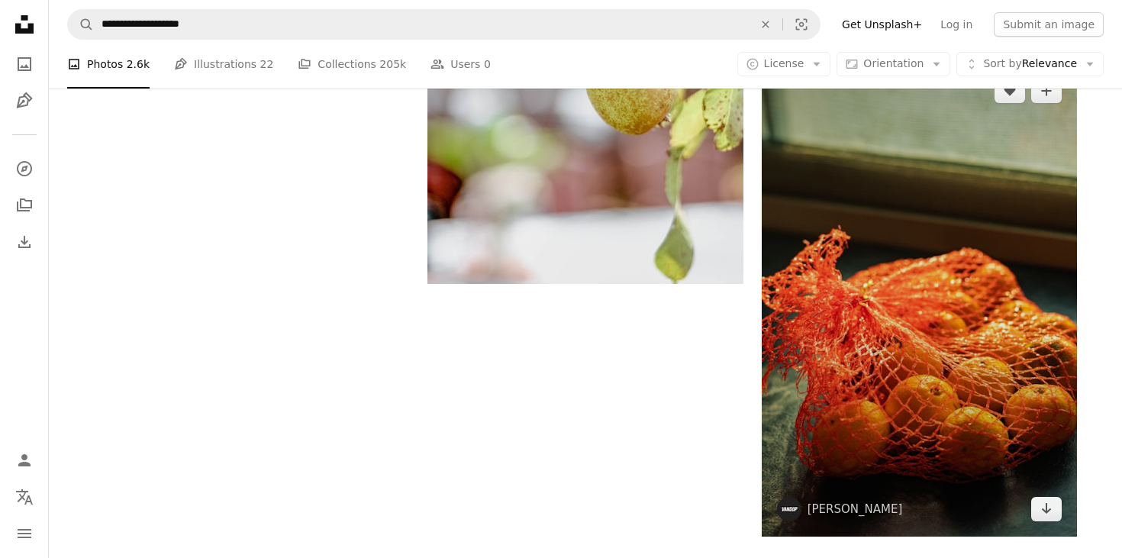
click at [924, 354] on img at bounding box center [919, 299] width 315 height 473
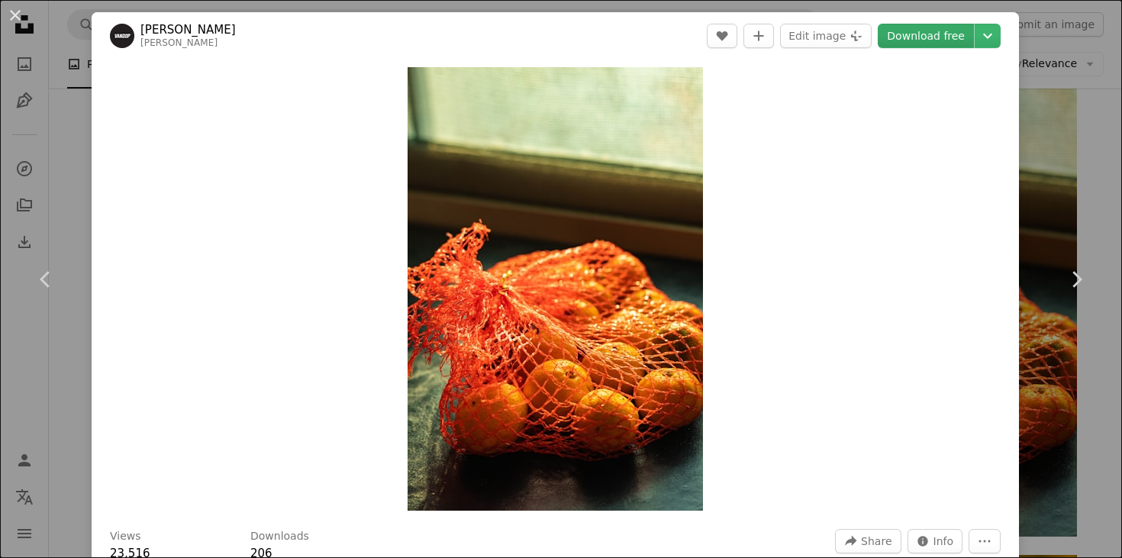
click at [944, 39] on link "Download free" at bounding box center [926, 36] width 96 height 24
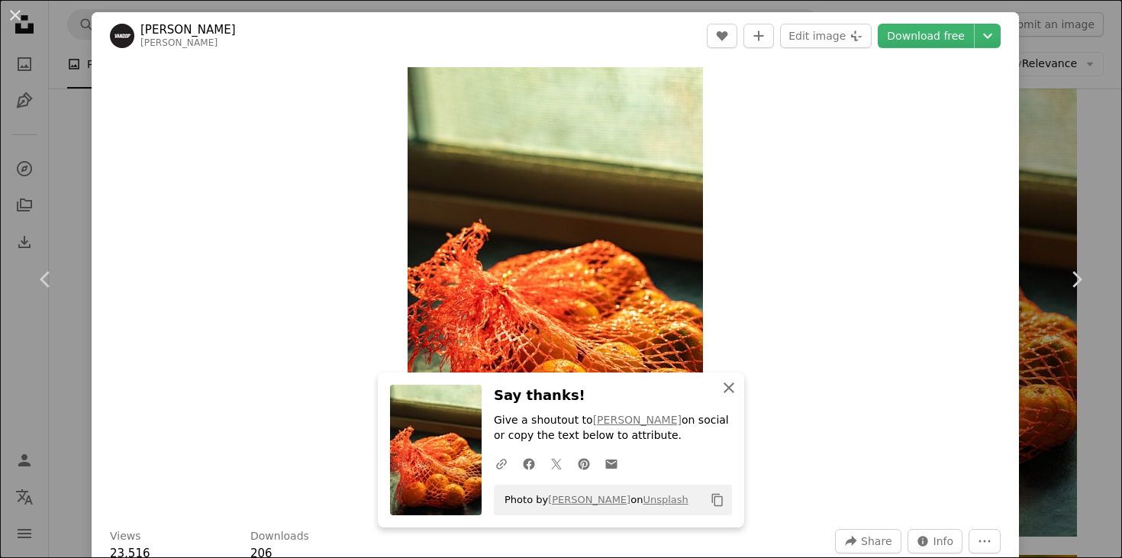
click at [725, 388] on icon "An X shape" at bounding box center [729, 388] width 18 height 18
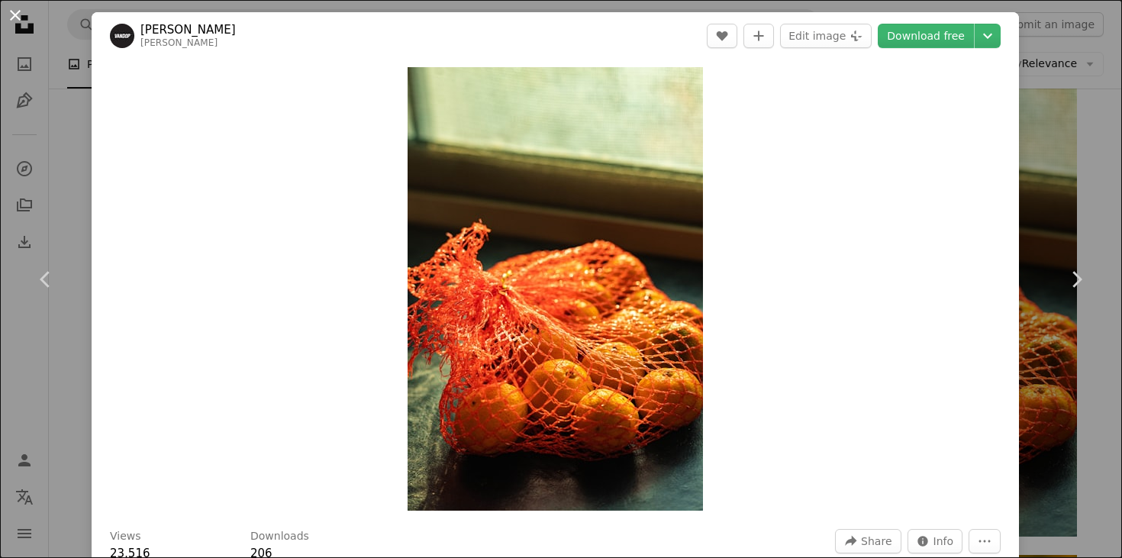
click at [14, 9] on button "An X shape" at bounding box center [15, 15] width 18 height 18
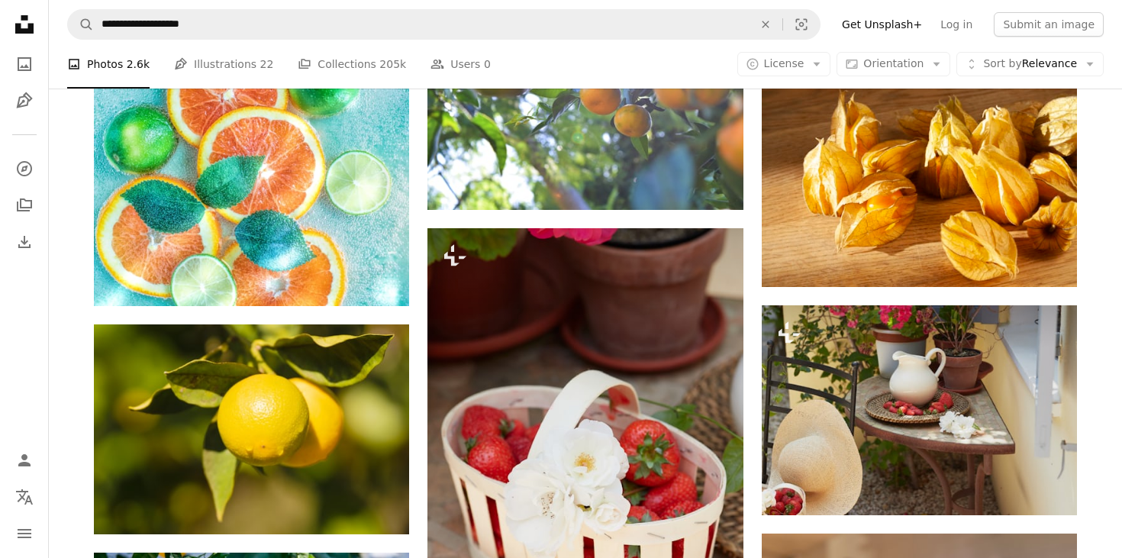
scroll to position [639, 0]
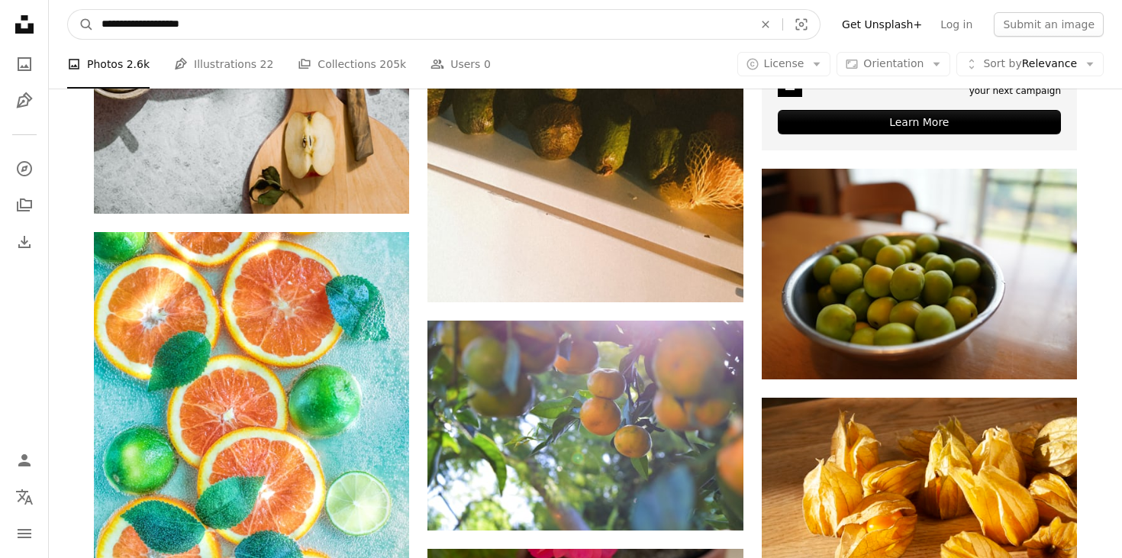
drag, startPoint x: 234, startPoint y: 19, endPoint x: 0, endPoint y: 2, distance: 234.2
type input "**********"
click at [81, 24] on button "A magnifying glass" at bounding box center [81, 24] width 26 height 29
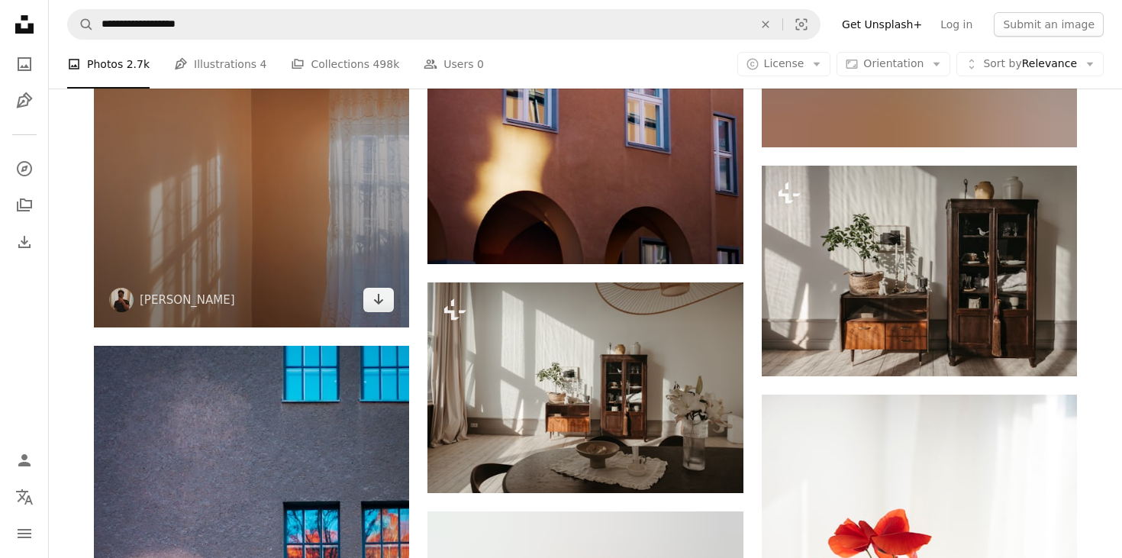
scroll to position [949, 0]
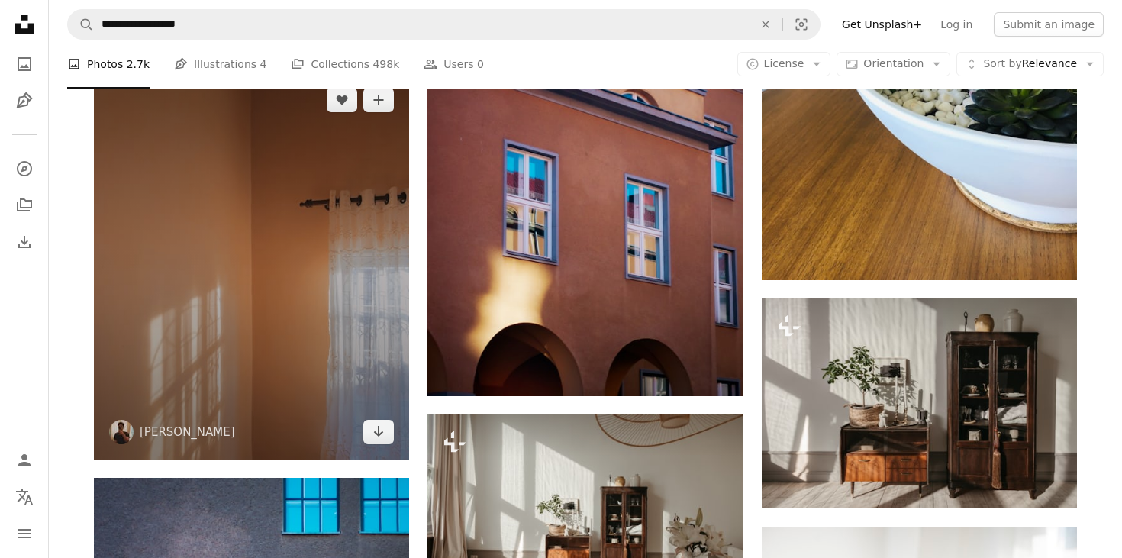
click at [253, 285] on img at bounding box center [251, 265] width 315 height 387
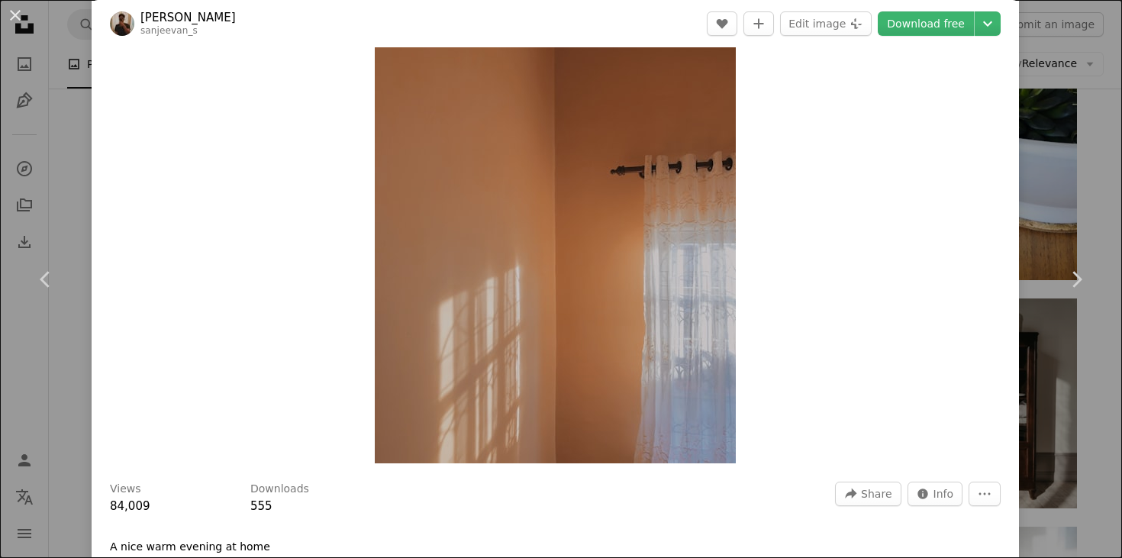
scroll to position [2, 0]
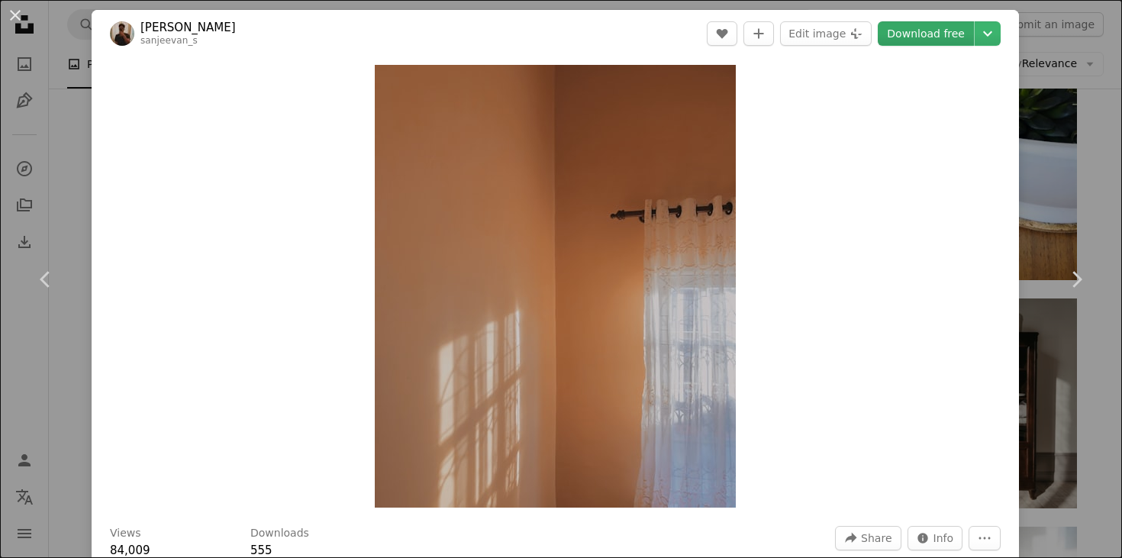
click at [954, 37] on link "Download free" at bounding box center [926, 33] width 96 height 24
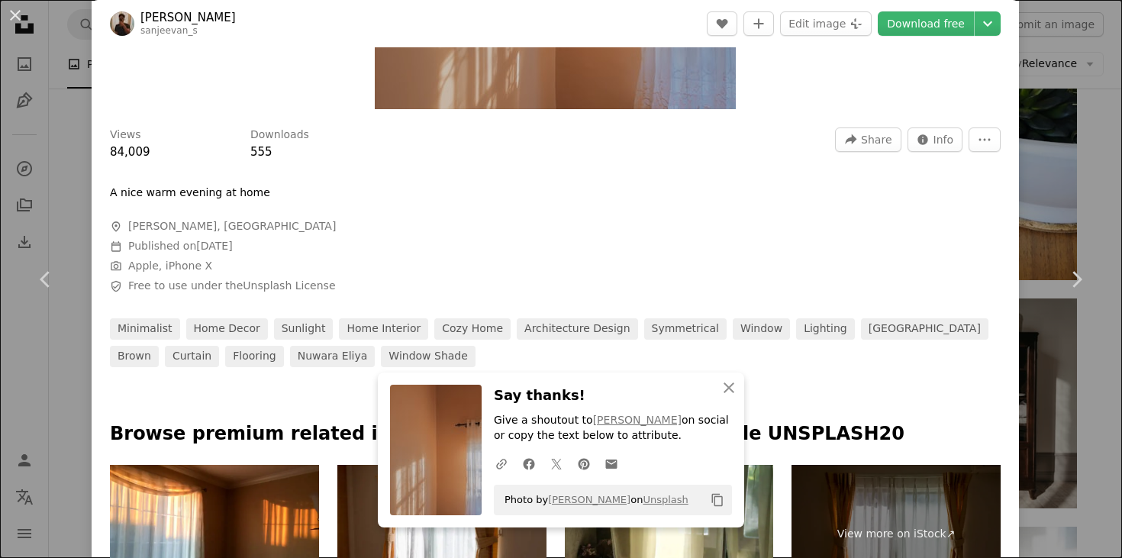
scroll to position [642, 0]
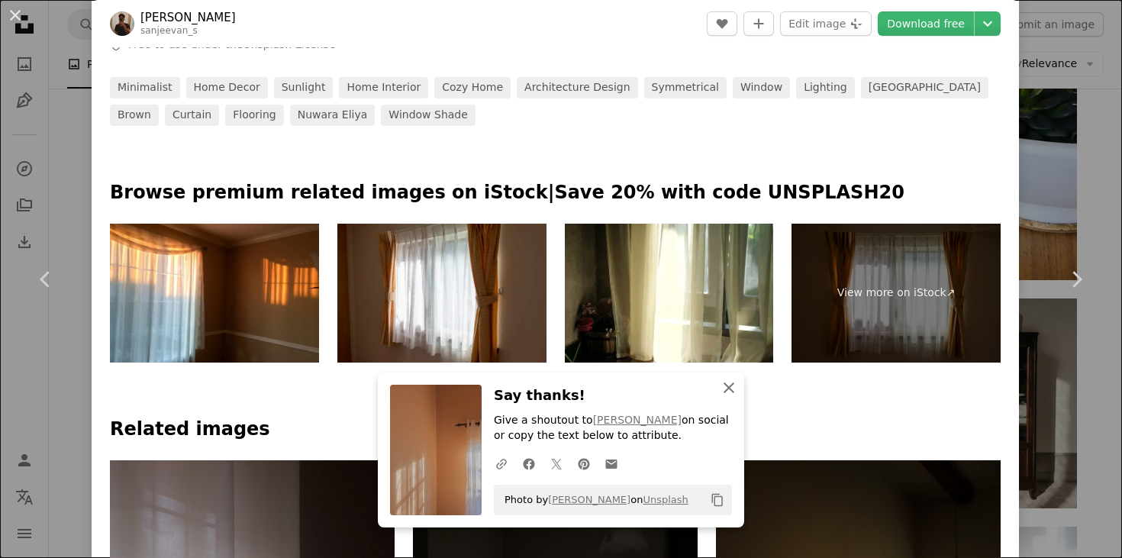
click at [730, 384] on icon "An X shape" at bounding box center [729, 388] width 18 height 18
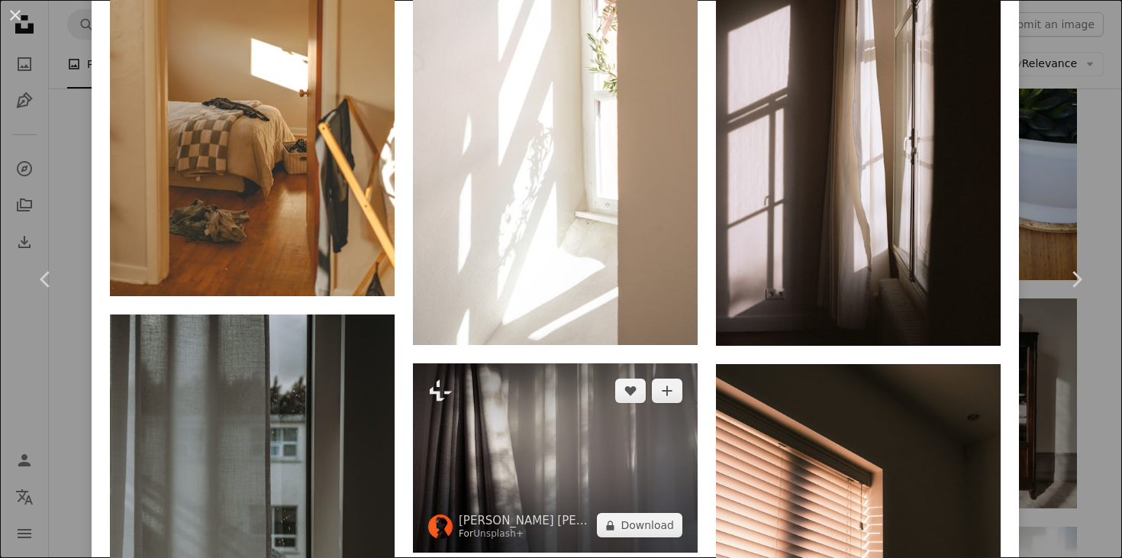
scroll to position [1596, 0]
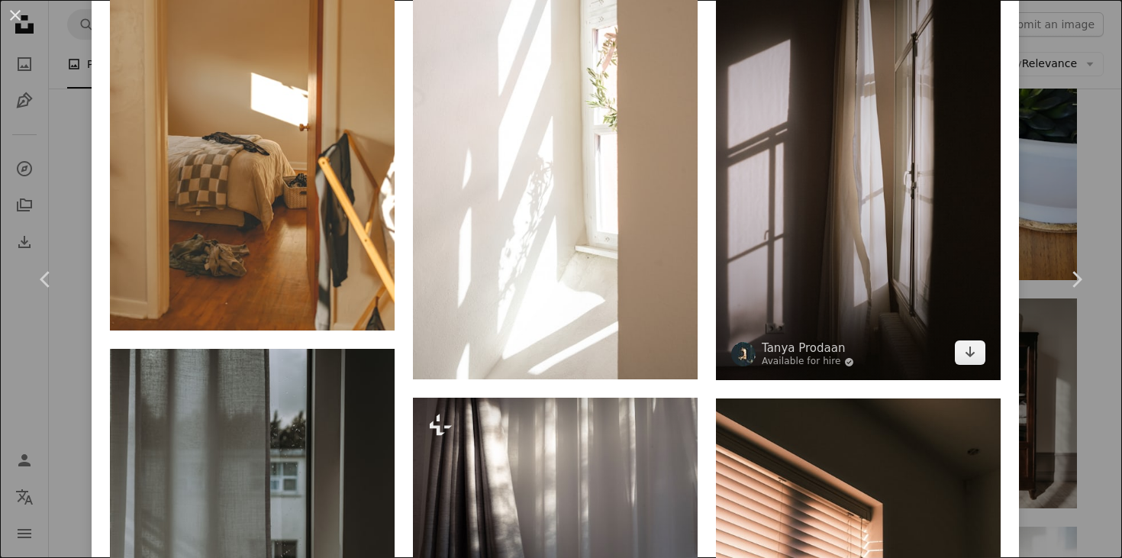
click at [913, 154] on img at bounding box center [858, 165] width 285 height 429
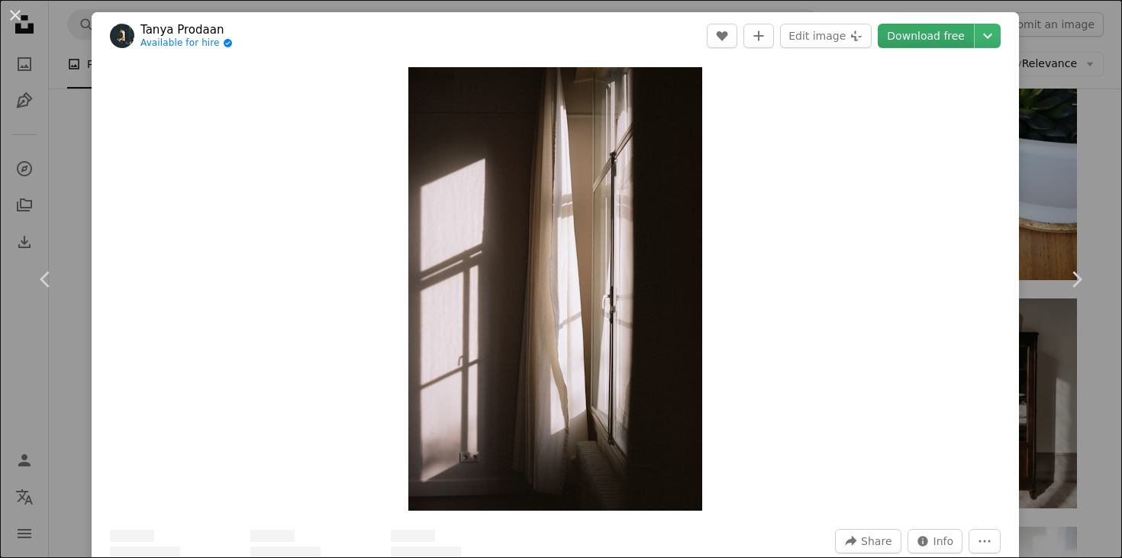
click at [936, 36] on link "Download free" at bounding box center [926, 36] width 96 height 24
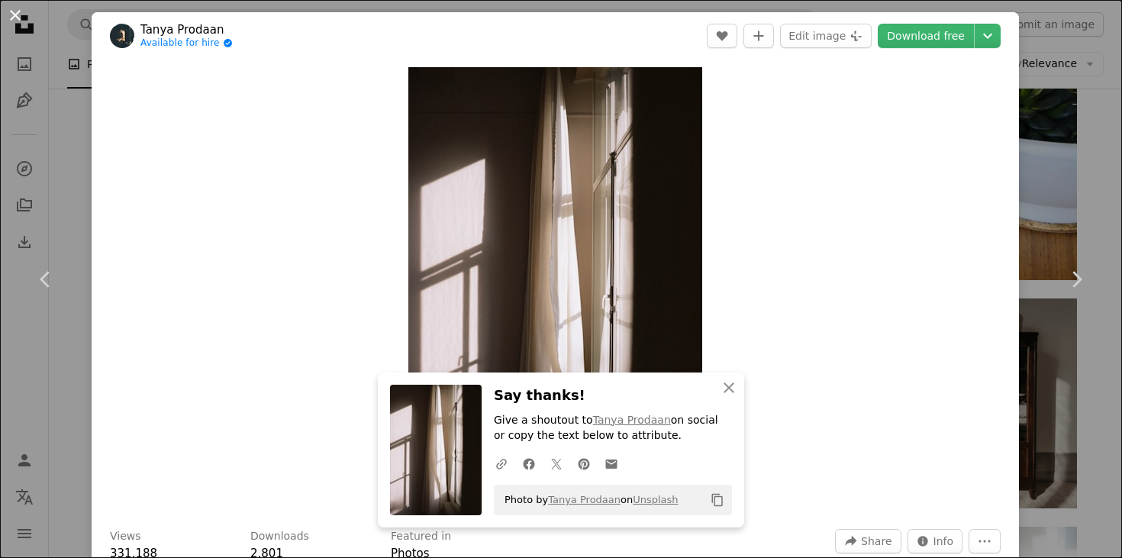
click at [13, 17] on button "An X shape" at bounding box center [15, 15] width 18 height 18
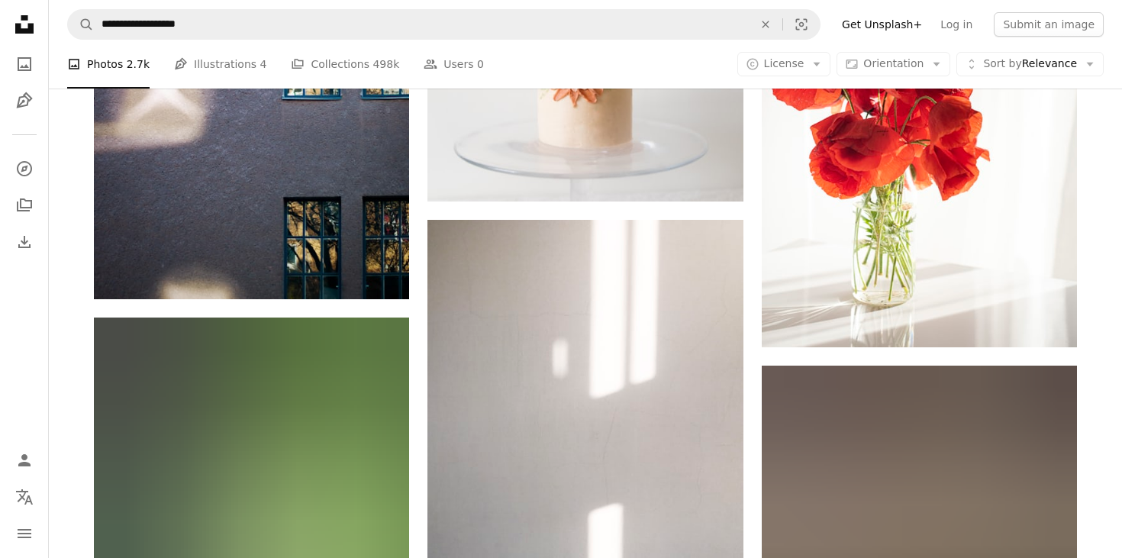
scroll to position [1345, 0]
